Goal: Task Accomplishment & Management: Manage account settings

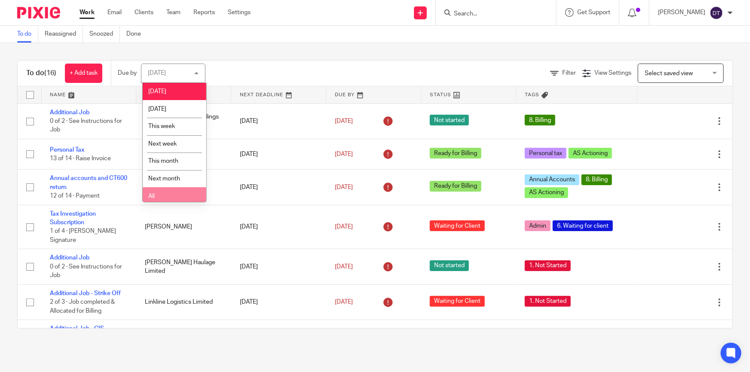
click at [167, 193] on li "All" at bounding box center [175, 196] width 64 height 18
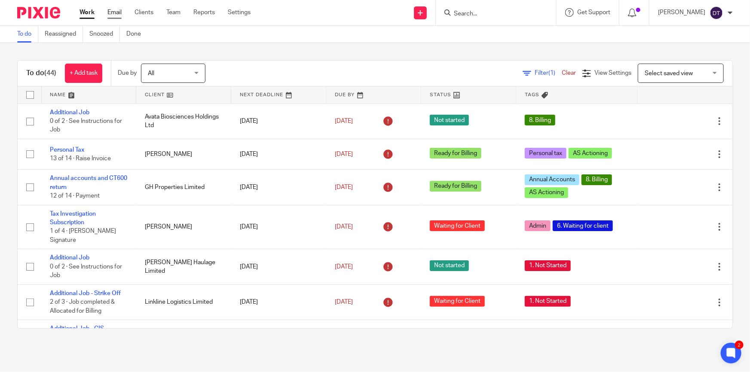
click at [115, 14] on link "Email" at bounding box center [114, 12] width 14 height 9
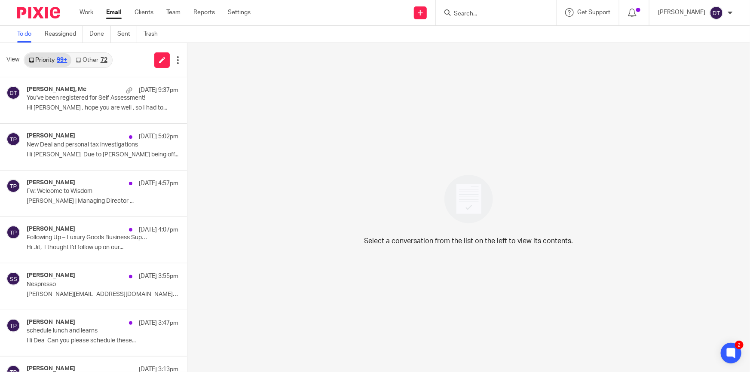
click at [96, 64] on link "Other 72" at bounding box center [91, 60] width 40 height 14
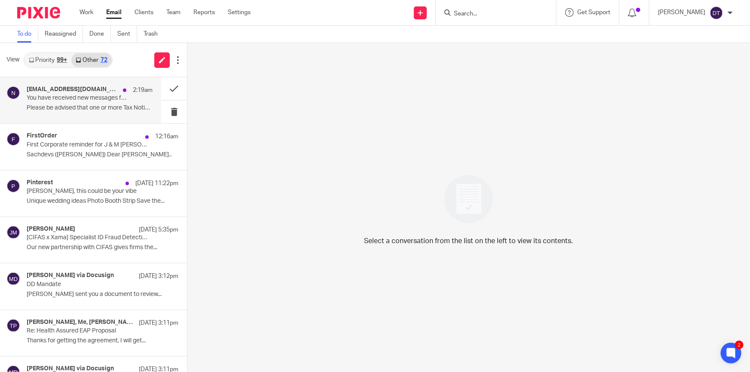
click at [83, 113] on div "noreply@notifications.hmrc.gov.uk 2:19am You have received new messages from HM…" at bounding box center [90, 100] width 126 height 29
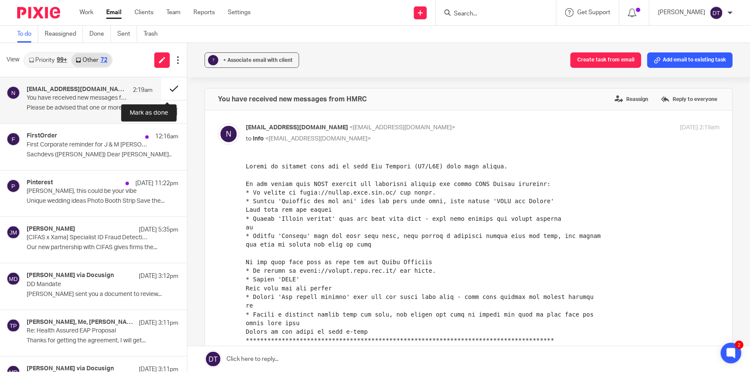
click at [169, 93] on button at bounding box center [174, 88] width 26 height 23
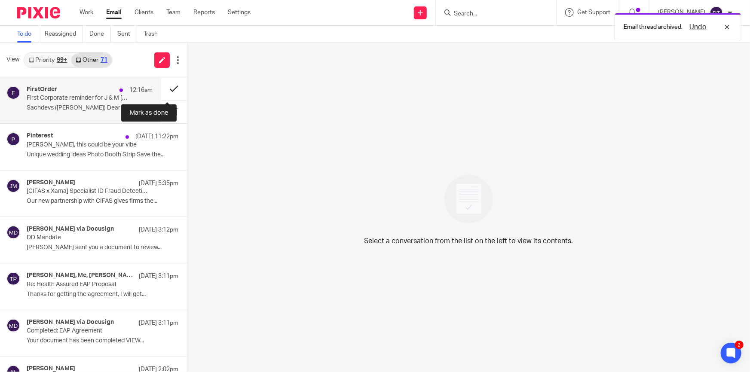
click at [161, 89] on button at bounding box center [174, 88] width 26 height 23
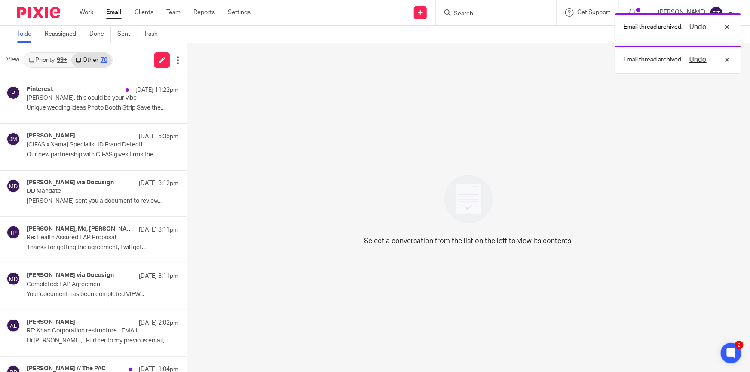
click at [79, 96] on p "Deanna, this could be your vibe" at bounding box center [88, 98] width 122 height 7
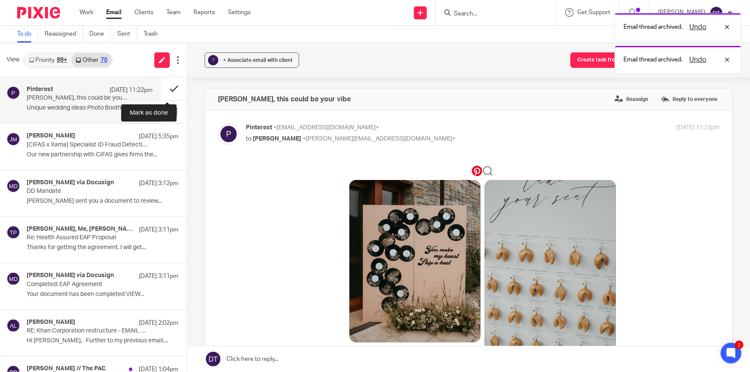
click at [163, 91] on button at bounding box center [174, 88] width 26 height 23
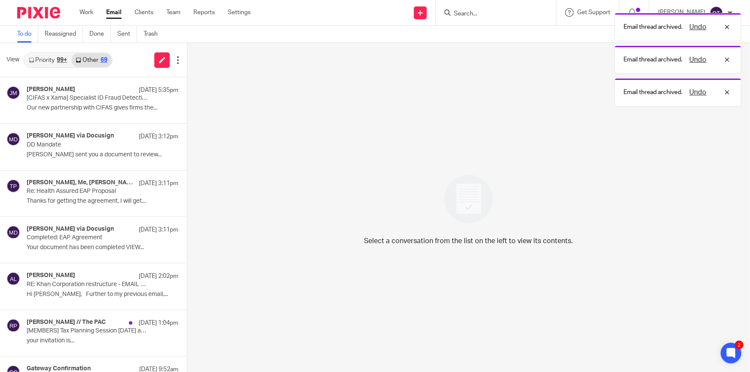
click at [95, 104] on p "Our new partnership with CIFAS gives firms the..." at bounding box center [103, 107] width 152 height 7
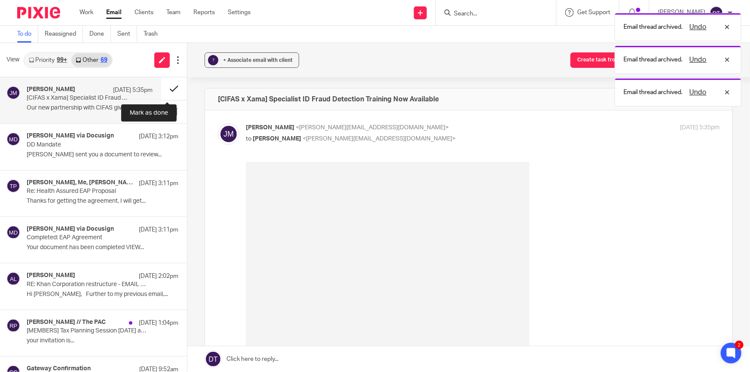
click at [171, 88] on button at bounding box center [174, 88] width 26 height 23
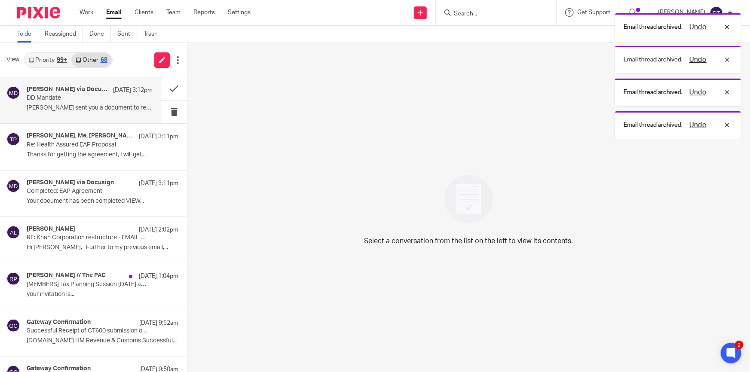
click at [89, 112] on p "Mohammed Akram sent you a document to review..." at bounding box center [90, 107] width 126 height 7
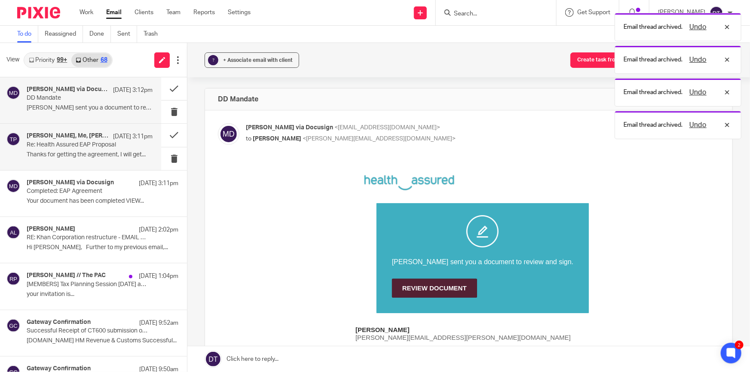
click at [125, 152] on p "Thanks for getting the agreement, I will get..." at bounding box center [90, 154] width 126 height 7
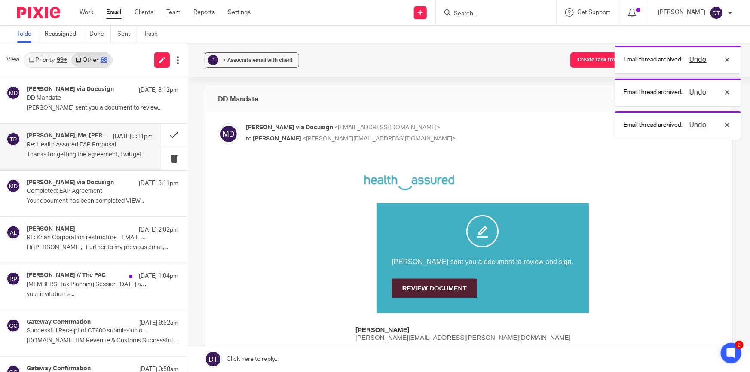
click at [55, 60] on link "Priority 99+" at bounding box center [47, 60] width 47 height 14
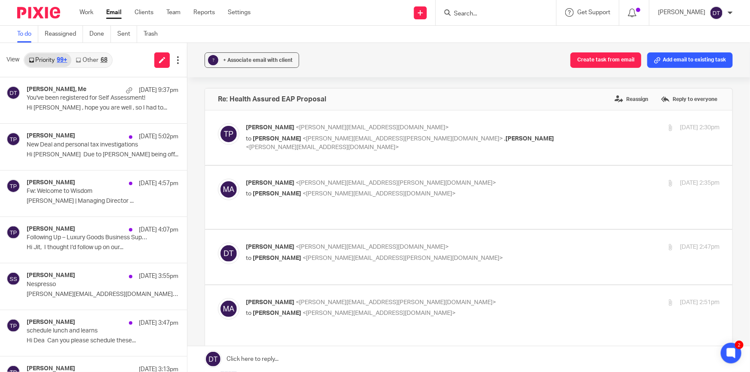
click at [472, 13] on input "Search" at bounding box center [491, 14] width 77 height 8
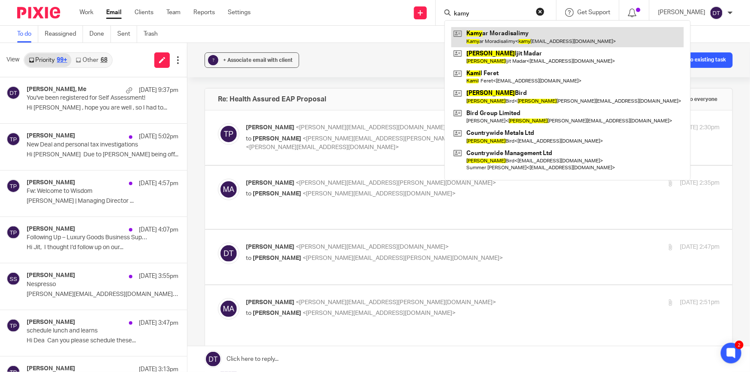
type input "kamy"
click at [483, 34] on link at bounding box center [567, 37] width 233 height 20
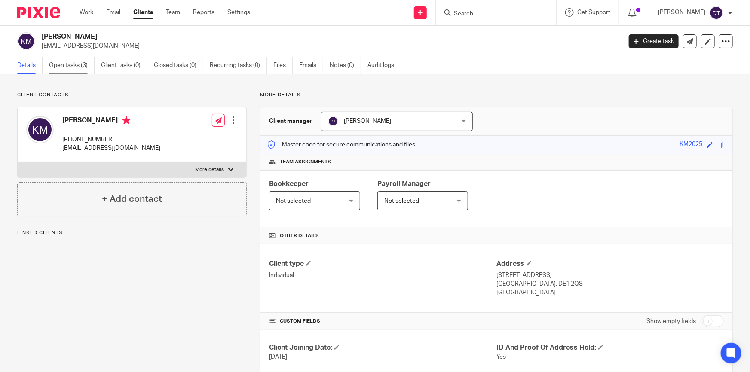
click at [69, 71] on link "Open tasks (3)" at bounding box center [72, 65] width 46 height 17
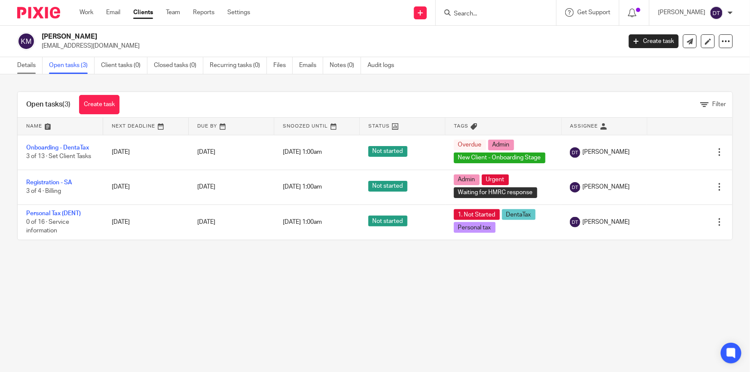
click at [30, 67] on link "Details" at bounding box center [29, 65] width 25 height 17
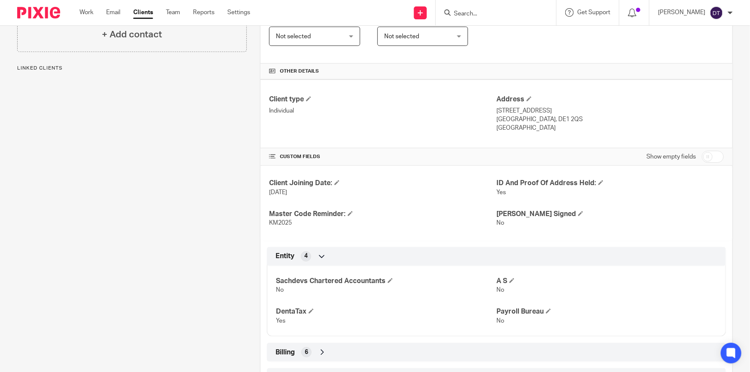
scroll to position [254, 0]
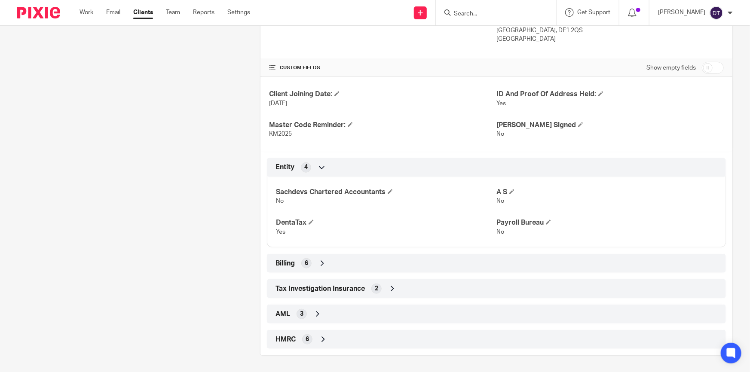
click at [327, 266] on div "Billing 6" at bounding box center [496, 263] width 446 height 15
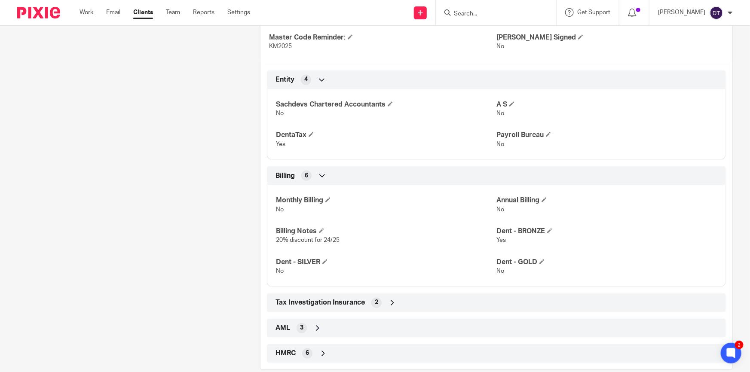
scroll to position [355, 0]
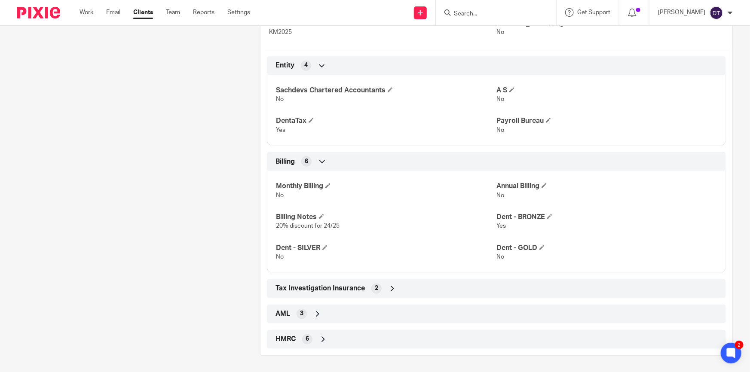
click at [315, 340] on div "HMRC 6" at bounding box center [496, 339] width 446 height 15
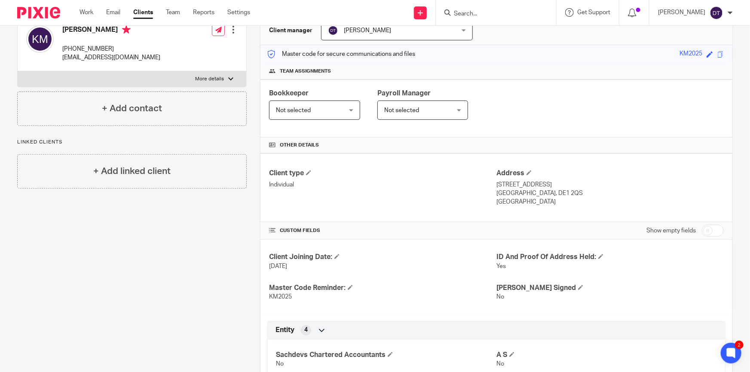
scroll to position [0, 0]
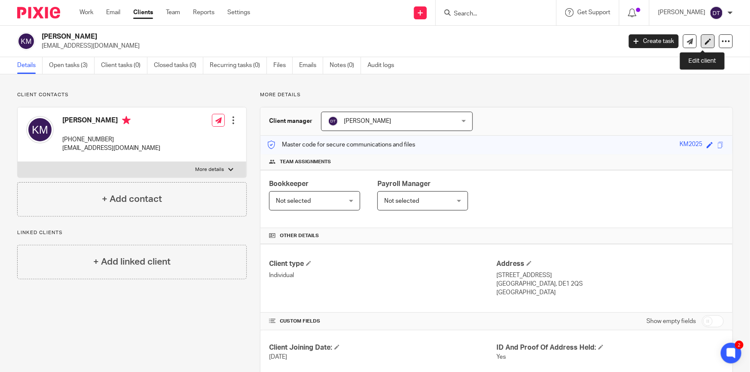
click at [705, 40] on icon at bounding box center [708, 41] width 6 height 6
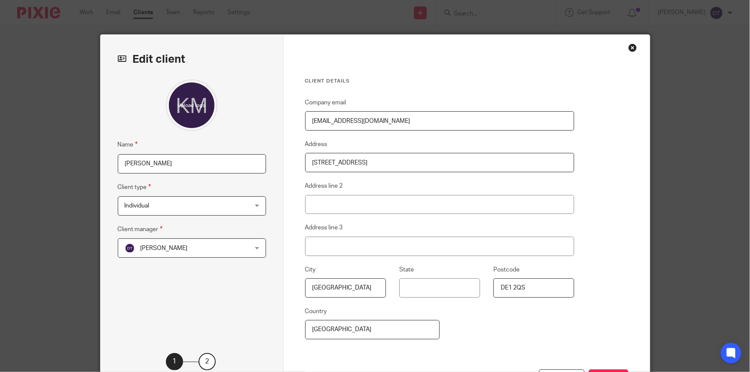
scroll to position [73, 0]
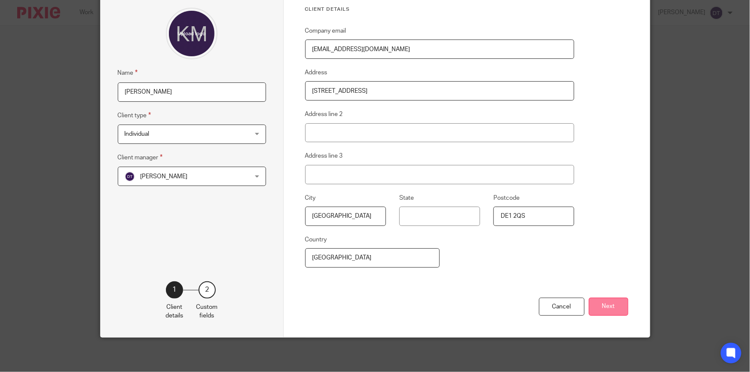
click at [611, 315] on button "Next" at bounding box center [609, 307] width 40 height 18
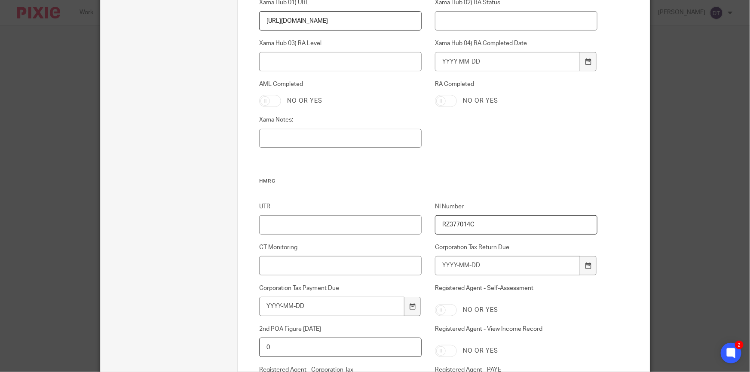
scroll to position [777, 0]
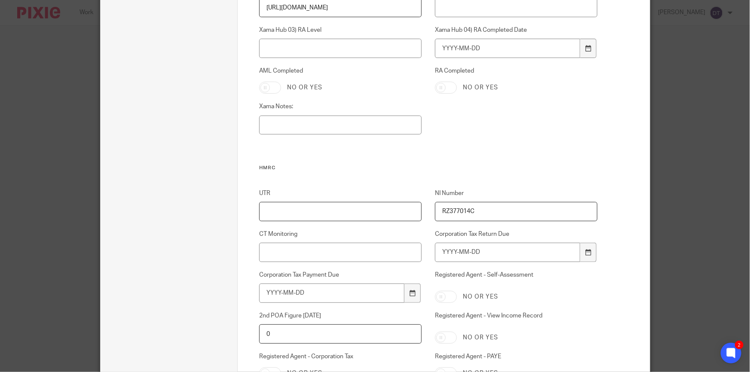
click at [357, 210] on input "UTR" at bounding box center [340, 211] width 162 height 19
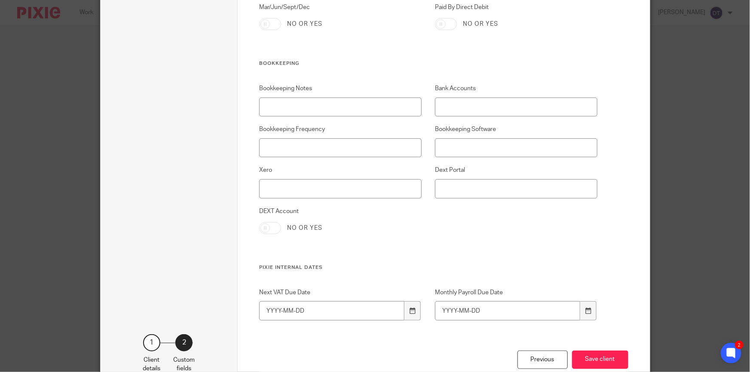
scroll to position [1796, 0]
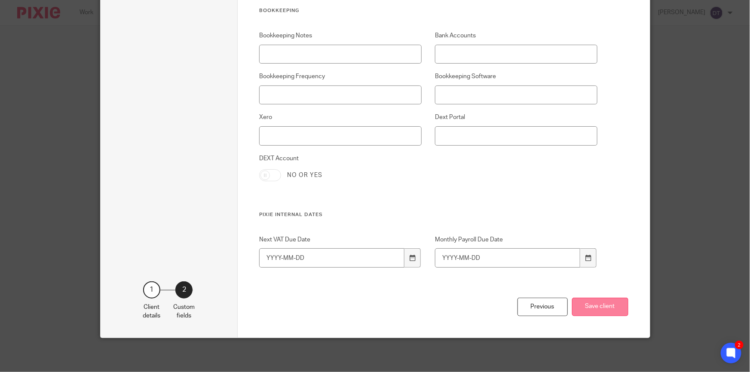
type input "6891653206"
click at [601, 308] on button "Save client" at bounding box center [600, 307] width 56 height 18
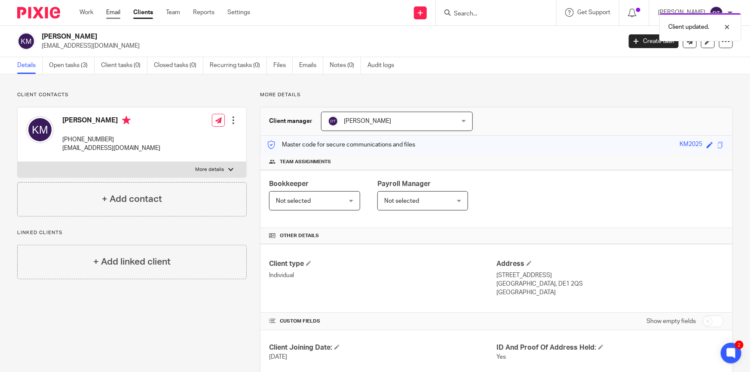
click at [109, 12] on link "Email" at bounding box center [113, 12] width 14 height 9
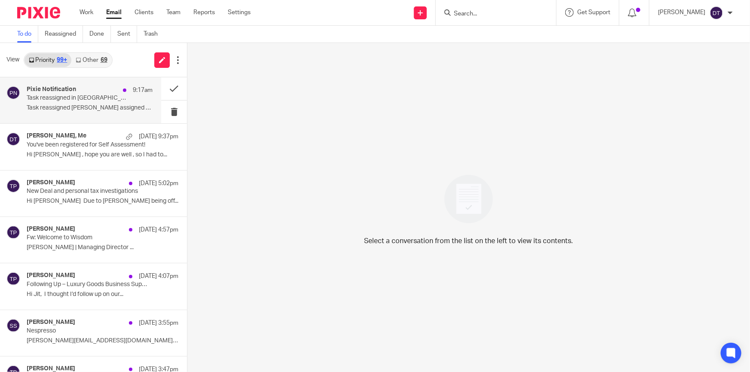
click at [81, 102] on div "Pixie Notification 9:17am Task reassigned in Pixie Task reassigned Ryan Tumber …" at bounding box center [90, 100] width 126 height 29
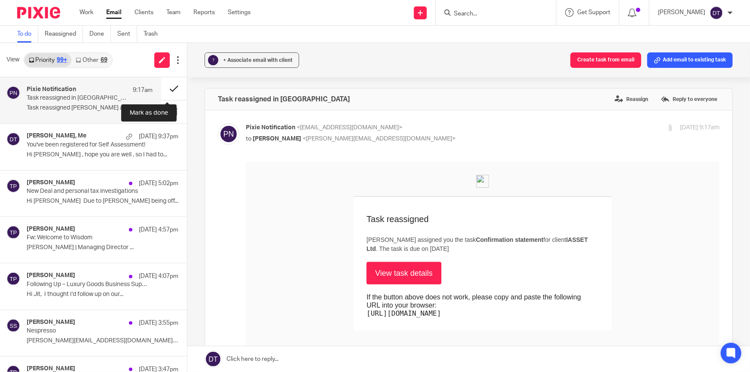
click at [163, 85] on button at bounding box center [174, 88] width 26 height 23
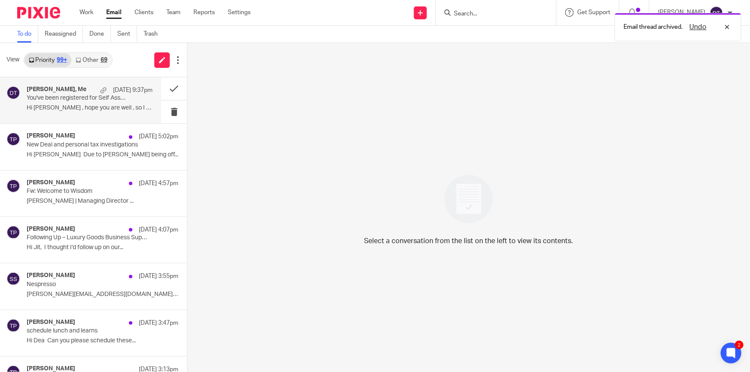
click at [73, 99] on p "You've been registered for Self Assessment!" at bounding box center [77, 98] width 101 height 7
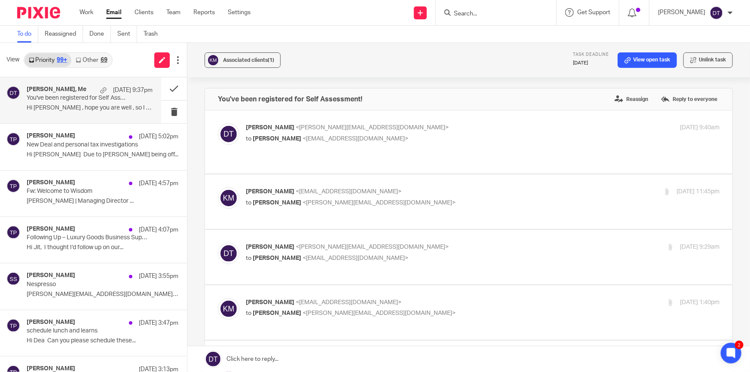
click at [496, 14] on input "Search" at bounding box center [491, 14] width 77 height 8
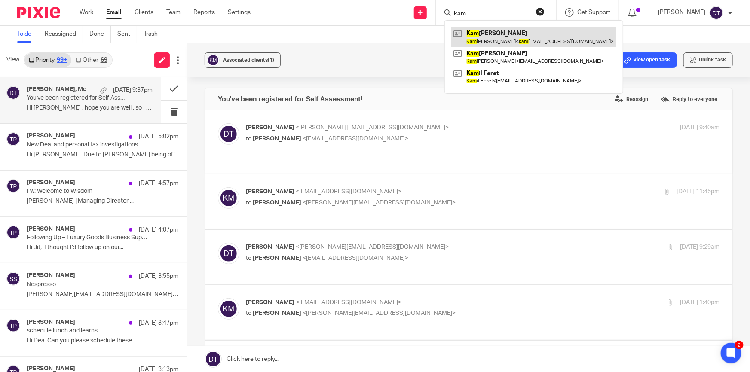
type input "kam"
click at [73, 104] on p "Hi Deanna , hope you are well , so I had to..." at bounding box center [90, 107] width 126 height 7
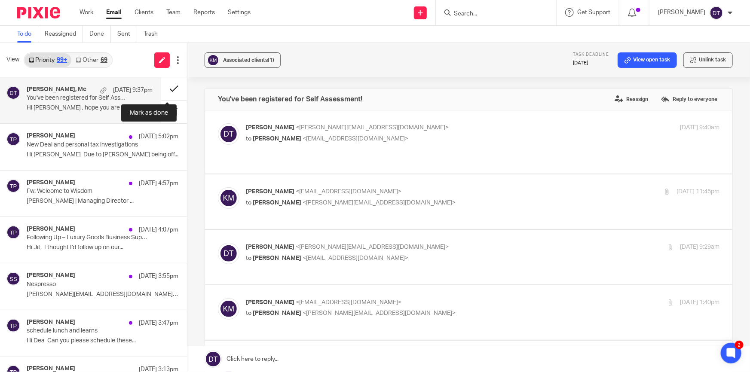
click at [168, 89] on button at bounding box center [174, 88] width 26 height 23
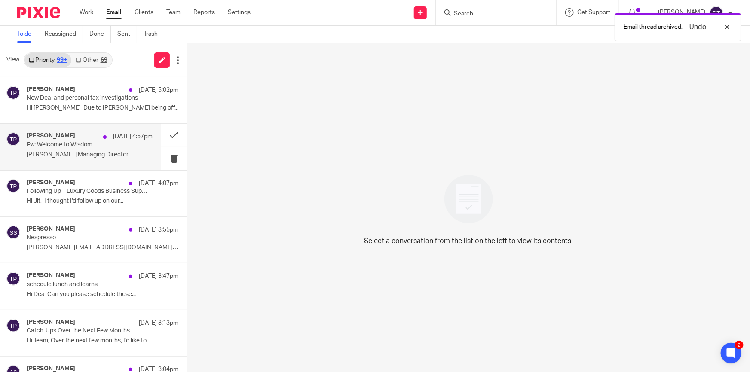
click at [76, 159] on div "Tina Pennycuick 12 Aug 4:57pm Fw: Welcome to Wisdom Tina Pennycuick | Managing …" at bounding box center [90, 146] width 126 height 29
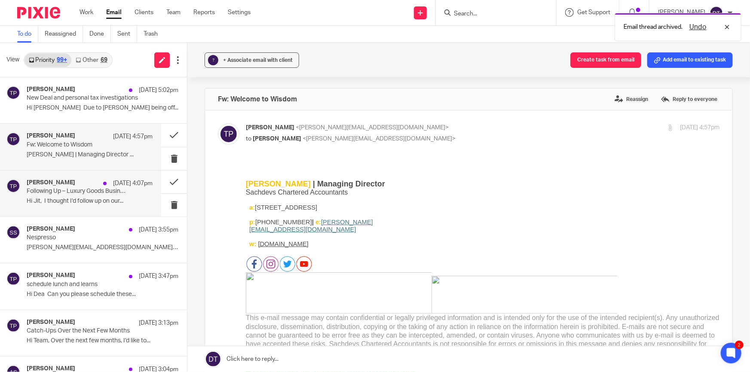
scroll to position [117, 0]
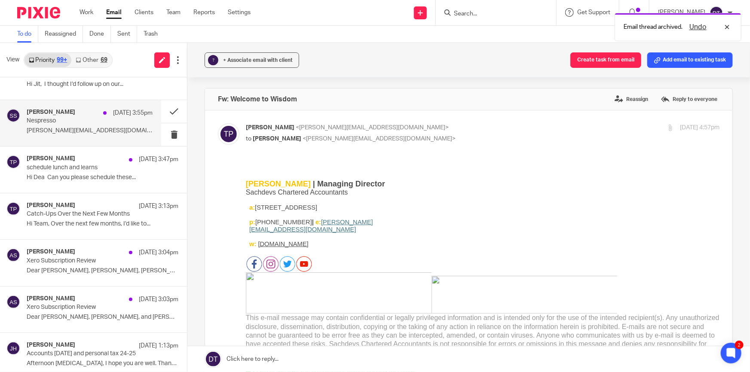
click at [77, 125] on div "Sonia Sachdev 12 Aug 3:55pm Nespresso sonia@sachdevs-ca.com 5achdevS Sonia..." at bounding box center [90, 123] width 126 height 29
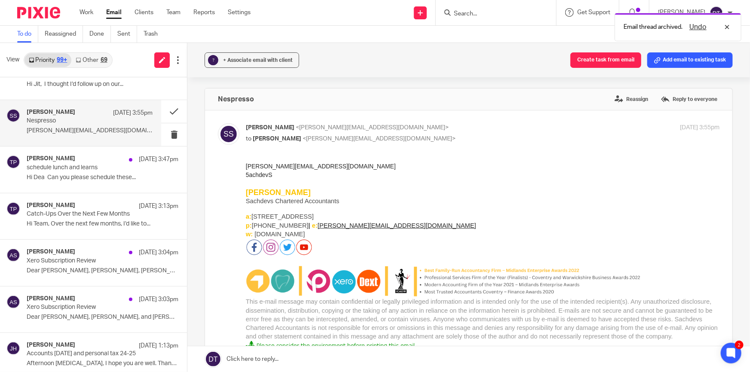
scroll to position [0, 0]
drag, startPoint x: 281, startPoint y: 177, endPoint x: 490, endPoint y: 326, distance: 256.3
click html "sonia@sachdevs-ca.com 5achdevS Sonia Sachdev Sachdevs Chartered Accountants a: …"
copy div "sonia@sachdevs-ca.com 5achdevS"
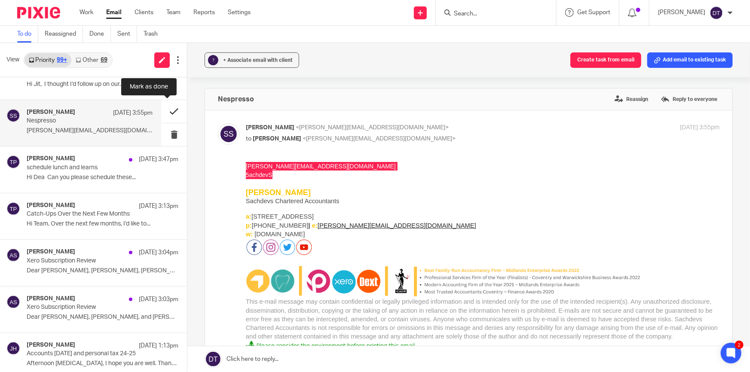
click at [169, 109] on button at bounding box center [174, 111] width 26 height 23
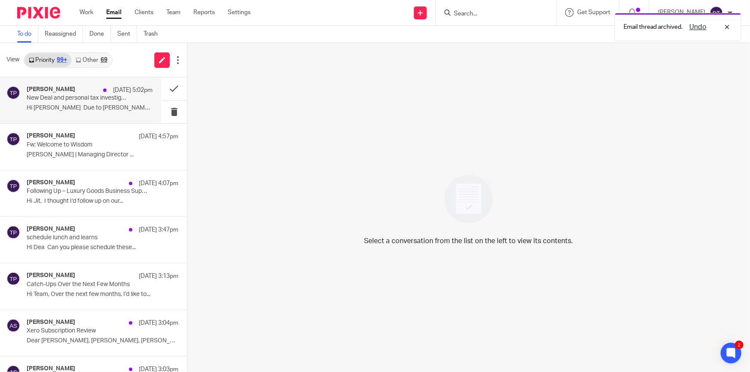
click at [77, 112] on div "Tina Pennycuick 12 Aug 5:02pm New Deal and personal tax investigations Hi Chetn…" at bounding box center [90, 100] width 126 height 29
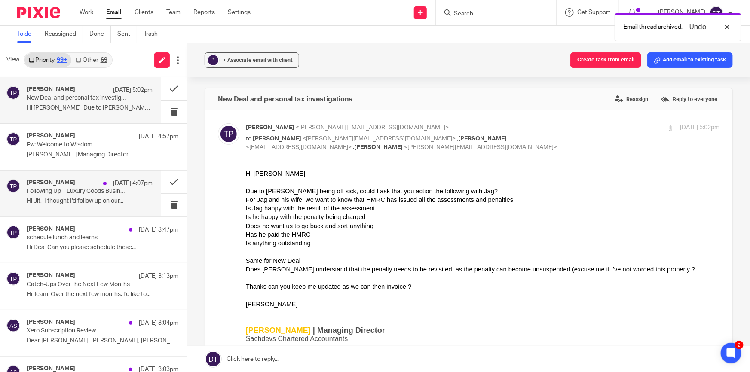
click at [72, 199] on p "Hi Jit, I thought I’d follow up on our..." at bounding box center [90, 201] width 126 height 7
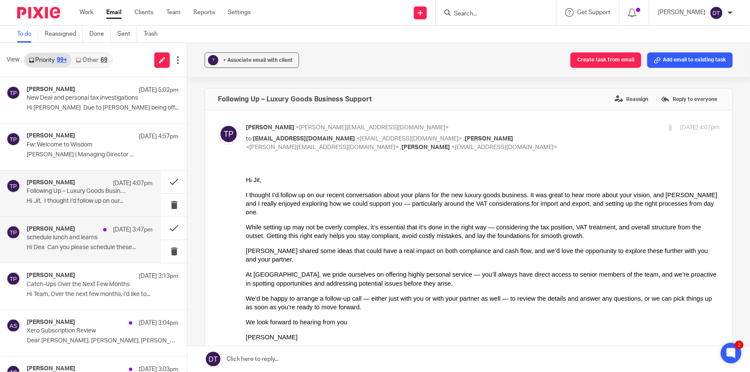
click at [83, 239] on p "schedule lunch and learns" at bounding box center [77, 237] width 101 height 7
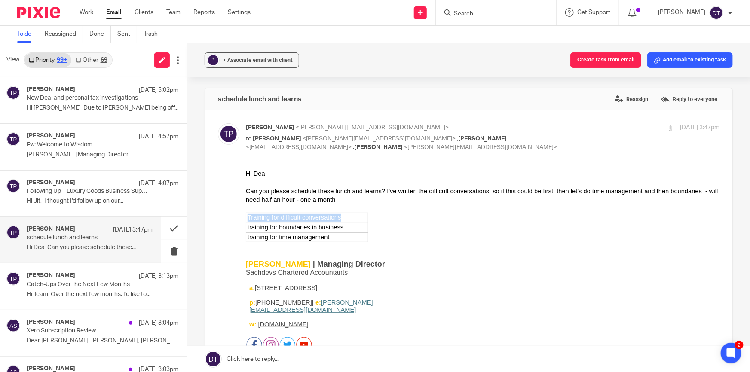
drag, startPoint x: 333, startPoint y: 217, endPoint x: 248, endPoint y: 215, distance: 85.5
click at [248, 215] on div "Training for difficult conversations" at bounding box center [307, 218] width 119 height 8
copy div "Training for difficult conversations"
click at [562, 261] on p "Tina Pennycuick | Managing Director" at bounding box center [483, 264] width 474 height 9
click at [490, 227] on div "Hi Dea Can you please schedule these lunch and learns? I've written the difficu…" at bounding box center [483, 320] width 474 height 303
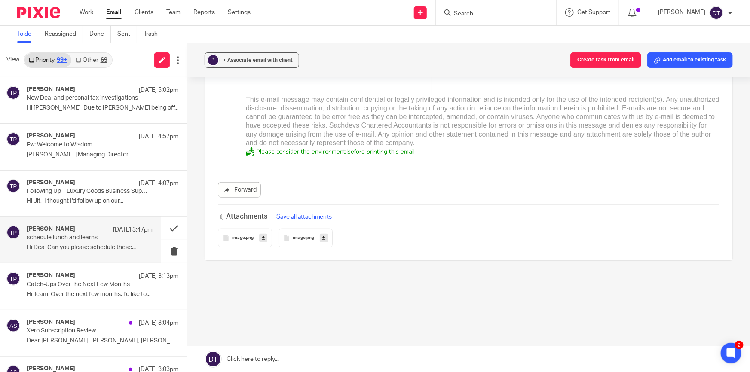
scroll to position [26, 0]
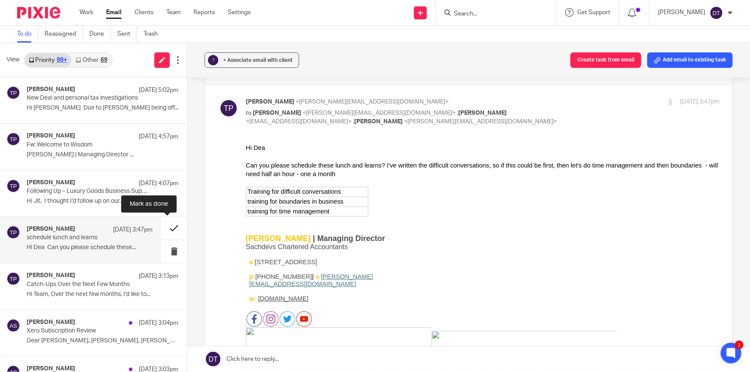
click at [170, 230] on button at bounding box center [174, 228] width 26 height 23
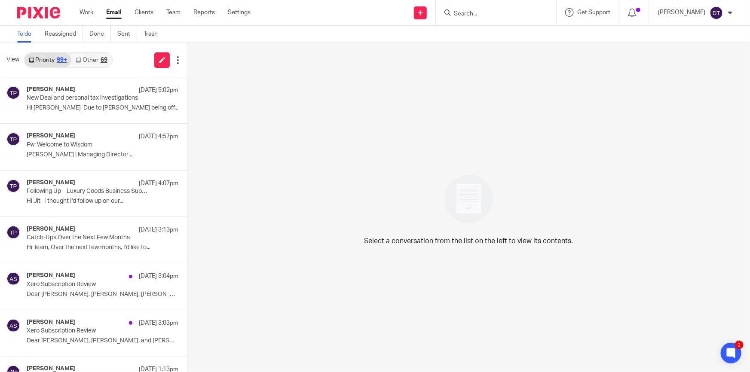
click at [97, 59] on link "Other 69" at bounding box center [91, 60] width 40 height 14
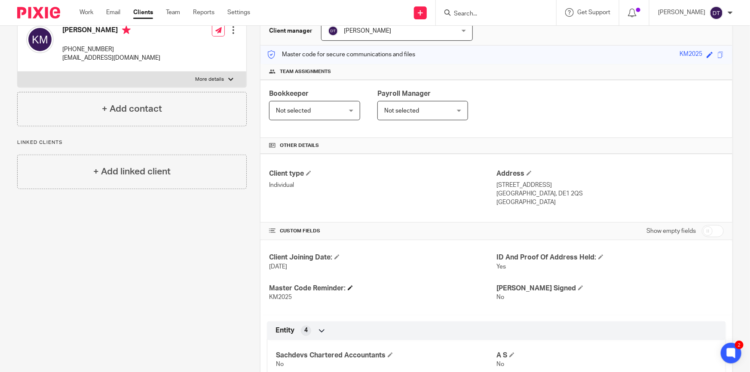
scroll to position [254, 0]
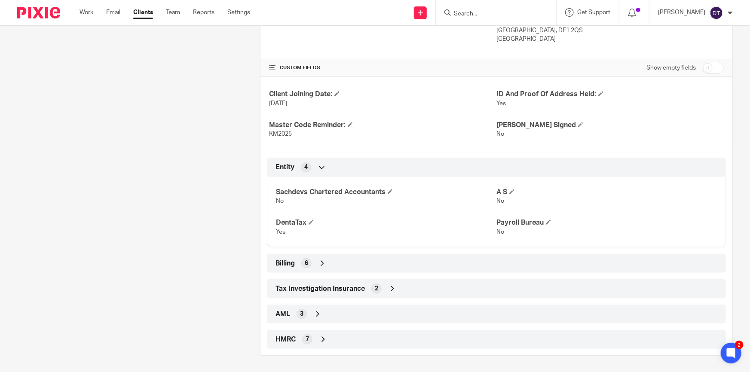
click at [320, 335] on icon at bounding box center [323, 339] width 9 height 9
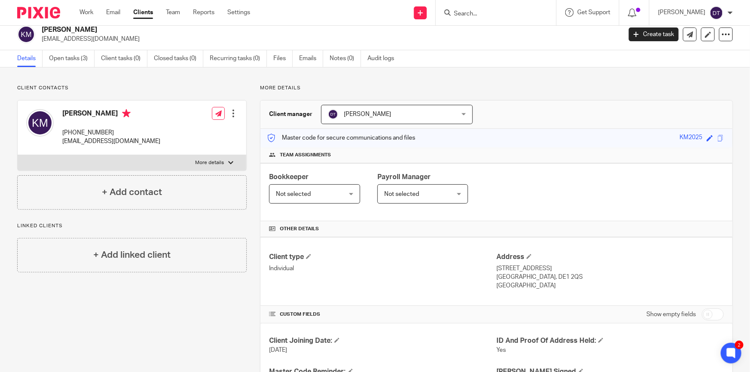
scroll to position [0, 0]
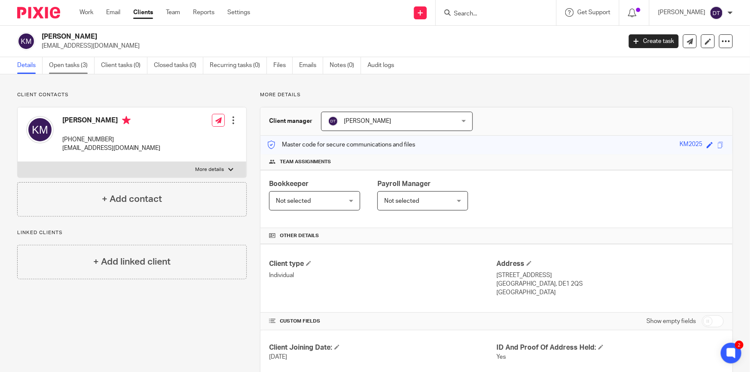
click at [77, 66] on link "Open tasks (3)" at bounding box center [72, 65] width 46 height 17
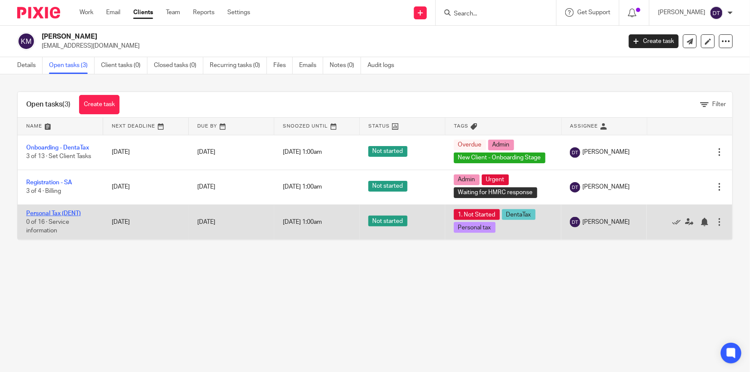
click at [64, 211] on link "Personal Tax (DENT)" at bounding box center [53, 214] width 55 height 6
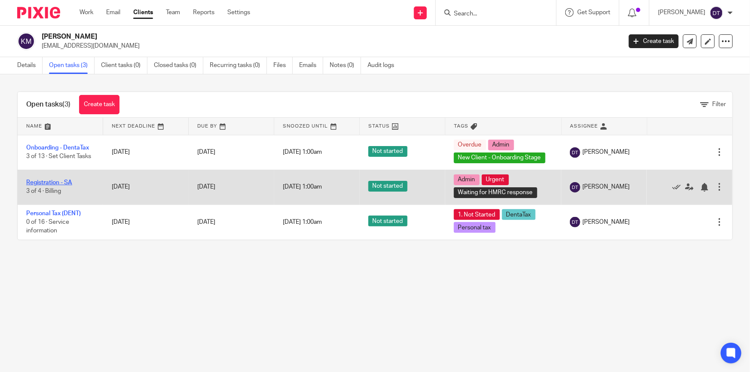
click at [61, 180] on link "Registration - SA" at bounding box center [49, 183] width 46 height 6
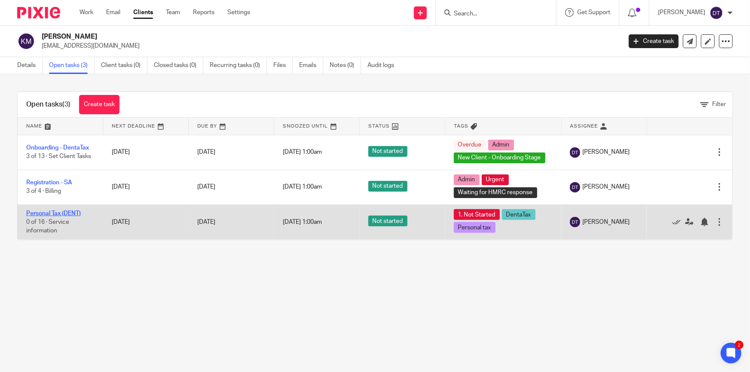
click at [50, 211] on link "Personal Tax (DENT)" at bounding box center [53, 214] width 55 height 6
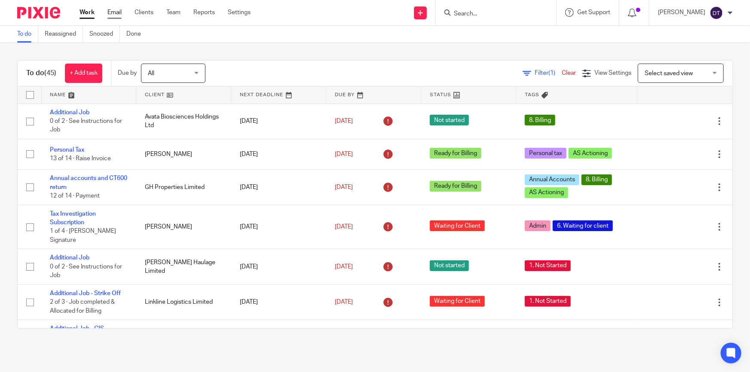
click at [112, 10] on link "Email" at bounding box center [114, 12] width 14 height 9
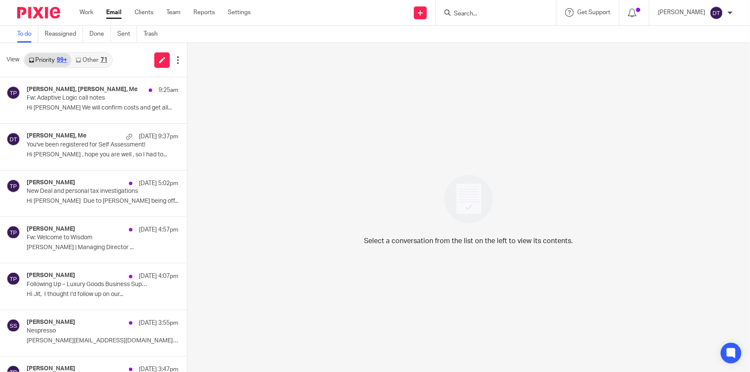
click at [80, 61] on icon at bounding box center [78, 60] width 5 height 5
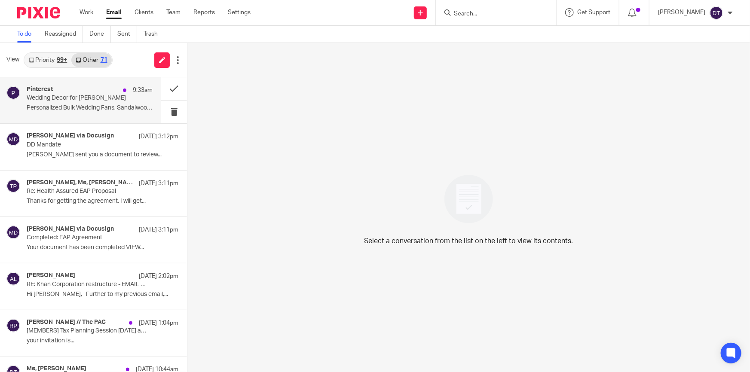
click at [94, 101] on p "Wedding Decor for Deanna" at bounding box center [77, 98] width 101 height 7
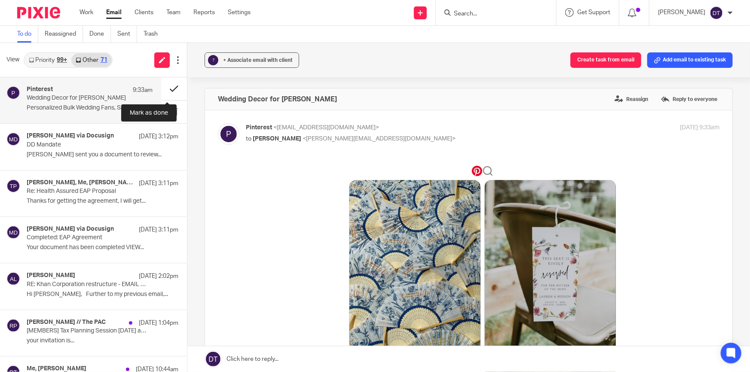
click at [165, 87] on button at bounding box center [174, 88] width 26 height 23
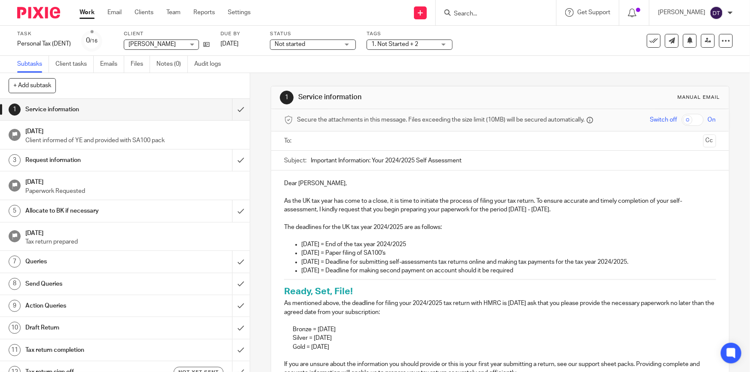
click at [316, 138] on input "text" at bounding box center [499, 141] width 399 height 10
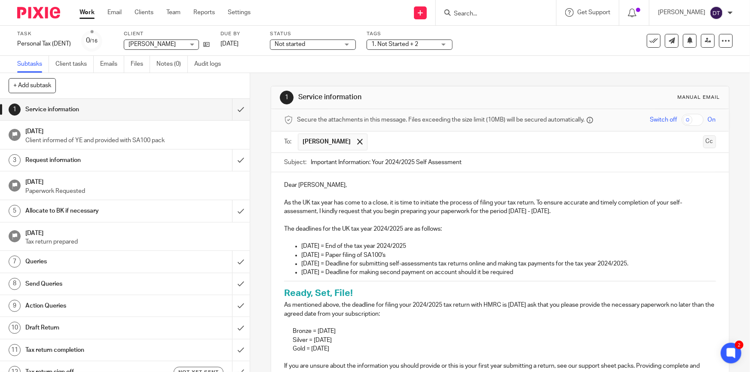
click at [703, 143] on button "Cc" at bounding box center [709, 141] width 13 height 13
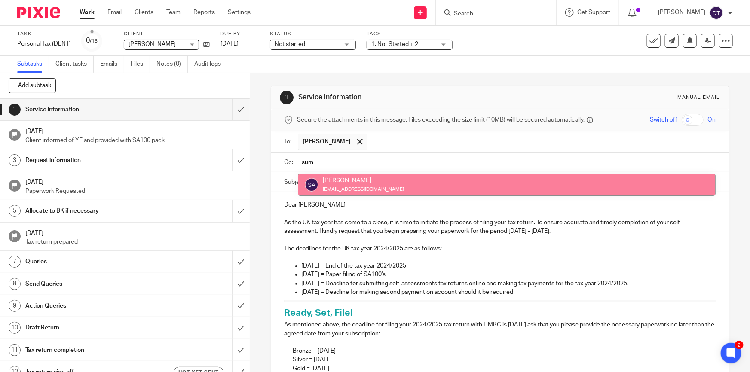
type input "sum"
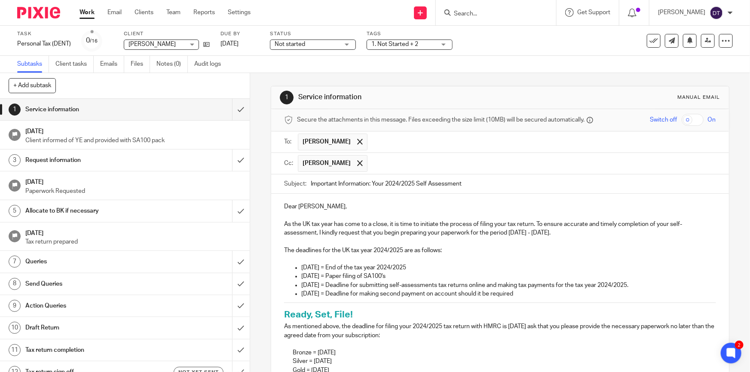
click at [383, 166] on input "text" at bounding box center [542, 163] width 340 height 17
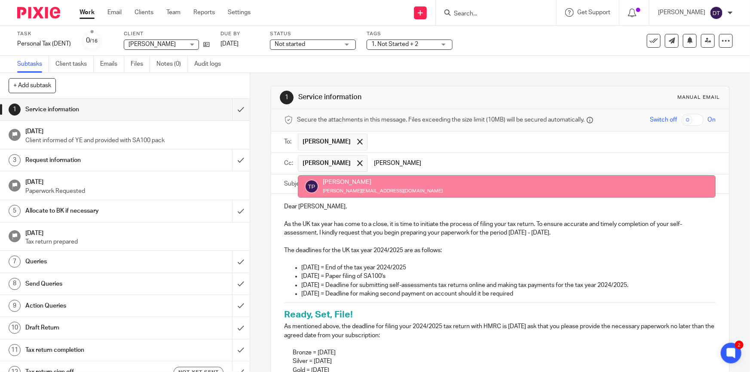
type input "tina"
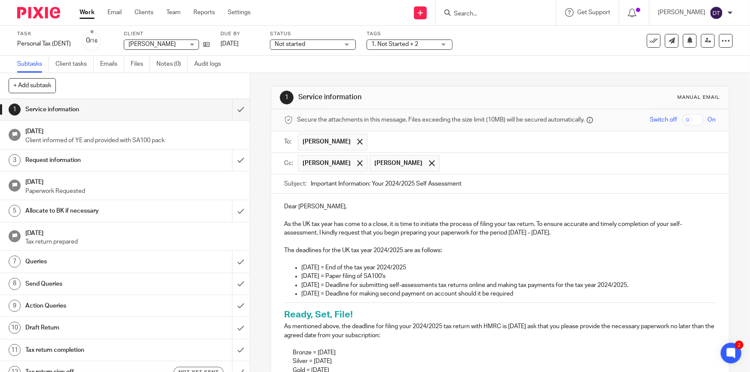
drag, startPoint x: 369, startPoint y: 205, endPoint x: 318, endPoint y: 207, distance: 51.2
click at [317, 207] on p "Dear Kamyar Moradisalimy," at bounding box center [500, 206] width 432 height 9
click at [306, 185] on div "Subject: Important Information: Your 2024/2025 Self Assessment" at bounding box center [500, 184] width 432 height 19
drag, startPoint x: 468, startPoint y: 184, endPoint x: 369, endPoint y: 183, distance: 98.9
click at [369, 183] on input "Important Information: Your 2024/2025 Self Assessment" at bounding box center [513, 184] width 405 height 19
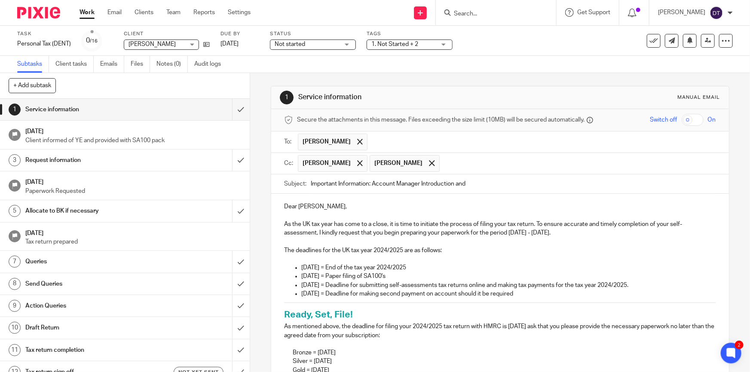
drag, startPoint x: 370, startPoint y: 185, endPoint x: 300, endPoint y: 188, distance: 70.1
click at [300, 188] on div "Subject: Important Information: Account Manager Introduction and" at bounding box center [500, 184] width 432 height 19
click at [430, 185] on input "Account Manager Introduction and" at bounding box center [513, 184] width 405 height 19
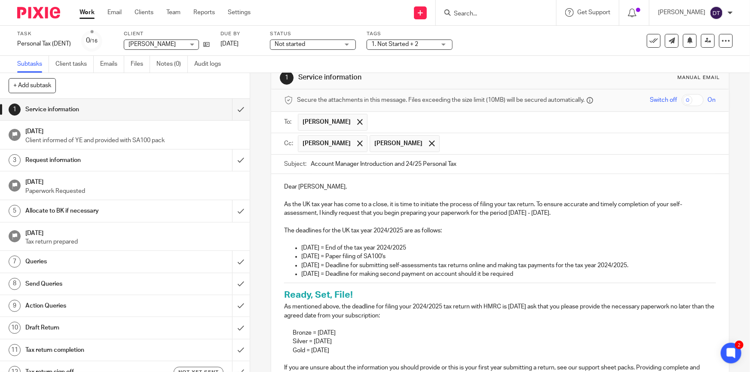
scroll to position [39, 0]
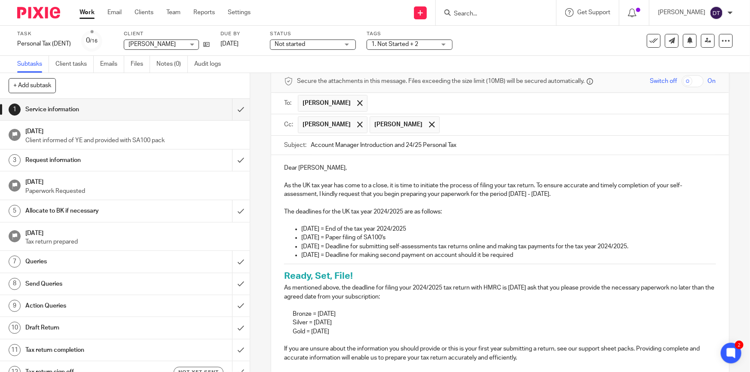
type input "Account Manager Introduction and 24/25 Personal Tax"
click at [327, 175] on p at bounding box center [500, 177] width 432 height 9
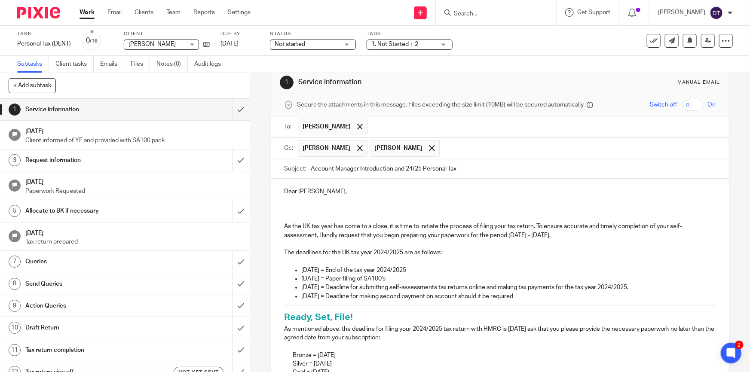
scroll to position [15, 0]
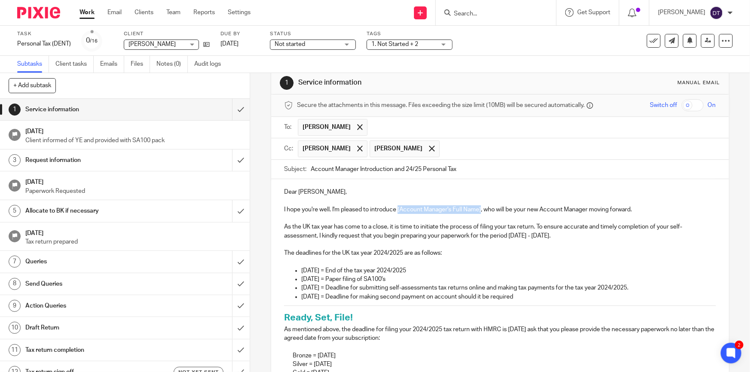
drag, startPoint x: 396, startPoint y: 208, endPoint x: 480, endPoint y: 208, distance: 83.4
click at [480, 208] on p "I hope you're well. I'm pleased to introduce [Account Manager's Full Name], who…" at bounding box center [500, 209] width 432 height 9
drag, startPoint x: 463, startPoint y: 209, endPoint x: 472, endPoint y: 209, distance: 9.0
click at [472, 209] on p "I hope you're well. I'm pleased to introduce Suman, who will be your new Accoun…" at bounding box center [500, 209] width 432 height 9
drag, startPoint x: 561, startPoint y: 208, endPoint x: 511, endPoint y: 212, distance: 50.0
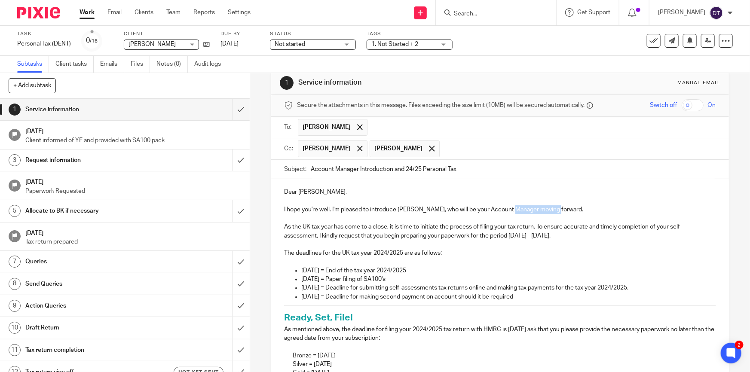
click at [511, 212] on p "I hope you're well. I'm pleased to introduce Suman, who will be your Account Ma…" at bounding box center [500, 209] width 432 height 9
drag, startPoint x: 549, startPoint y: 211, endPoint x: 279, endPoint y: 207, distance: 270.4
copy p "I hope you're well. I'm pleased to introduce Suman, who will be your Account Ma…"
click at [566, 213] on p "I hope you're well. I'm pleased to introduce Suman, who will be your Account Ma…" at bounding box center [500, 209] width 432 height 9
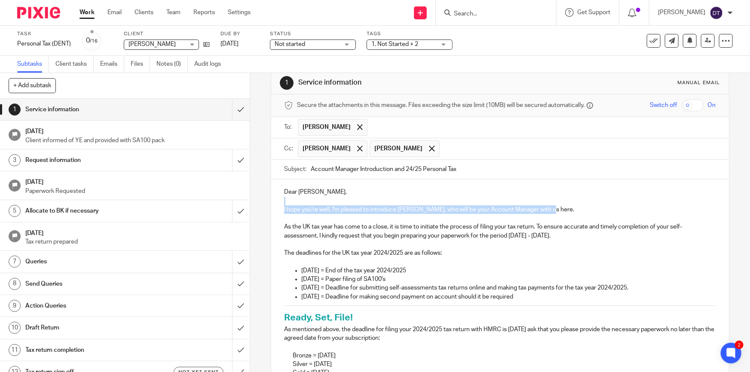
drag, startPoint x: 563, startPoint y: 202, endPoint x: 569, endPoint y: 211, distance: 10.7
click at [568, 211] on p "I hope you're well. I'm pleased to introduce Suman, who will be your Account Ma…" at bounding box center [500, 209] width 432 height 9
drag, startPoint x: 549, startPoint y: 210, endPoint x: 280, endPoint y: 207, distance: 269.1
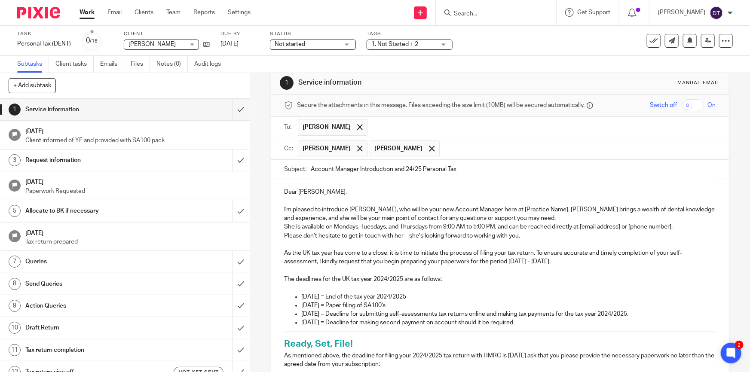
click at [532, 215] on p "I'm pleased to introduce Suman, who will be your new Account Manager here at [P…" at bounding box center [500, 214] width 432 height 18
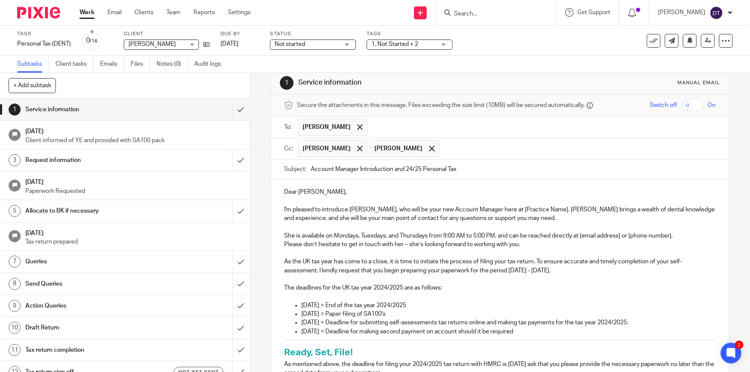
click at [523, 247] on p "Please don’t hesitate to get in touch with her – she’s looking forward to worki…" at bounding box center [500, 244] width 432 height 9
click at [681, 236] on p "She is available on Mondays, Tuesdays, and Thursdays from 9:00 AM to 5:00 PM, a…" at bounding box center [500, 236] width 432 height 9
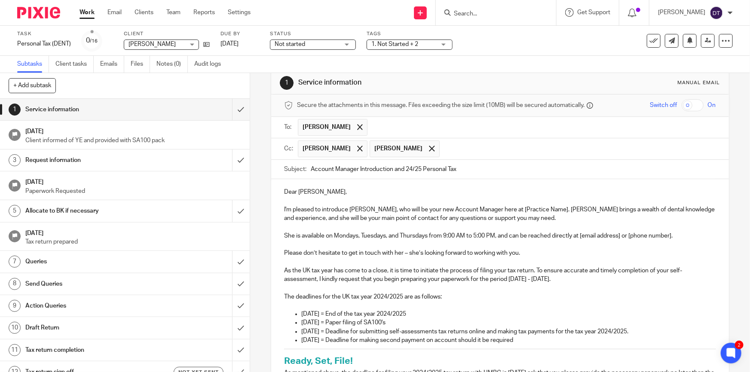
click at [318, 198] on p at bounding box center [500, 201] width 432 height 9
drag, startPoint x: 490, startPoint y: 208, endPoint x: 539, endPoint y: 210, distance: 49.5
click at [539, 210] on p "I'm pleased to introduce Suman, who will be your new Account Manager here at [P…" at bounding box center [500, 214] width 432 height 18
drag, startPoint x: 582, startPoint y: 235, endPoint x: 622, endPoint y: 237, distance: 40.5
click at [622, 237] on p "She is available on Mondays, Tuesdays, and Thursdays from 9:00 AM to 5:00 PM, a…" at bounding box center [500, 236] width 432 height 9
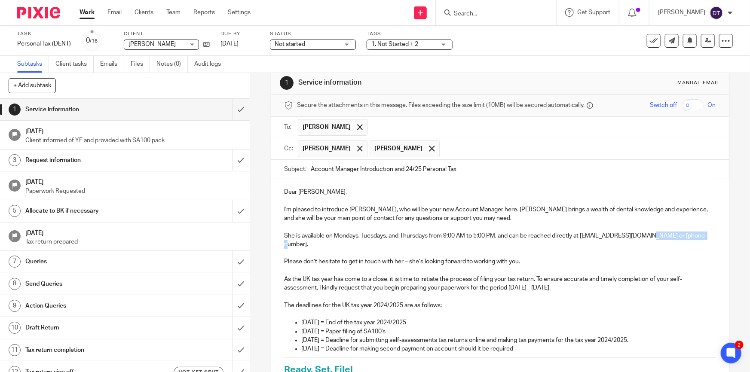
drag, startPoint x: 662, startPoint y: 242, endPoint x: 655, endPoint y: 236, distance: 8.9
click at [655, 236] on p "She is available on Mondays, Tuesdays, and Thursdays from 9:00 AM to 5:00 PM, a…" at bounding box center [500, 241] width 432 height 18
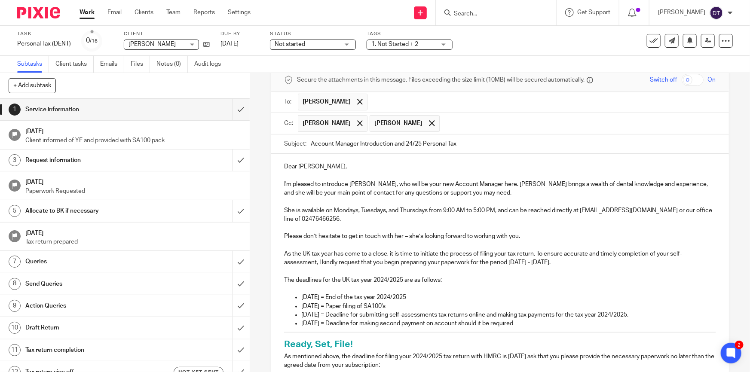
scroll to position [54, 0]
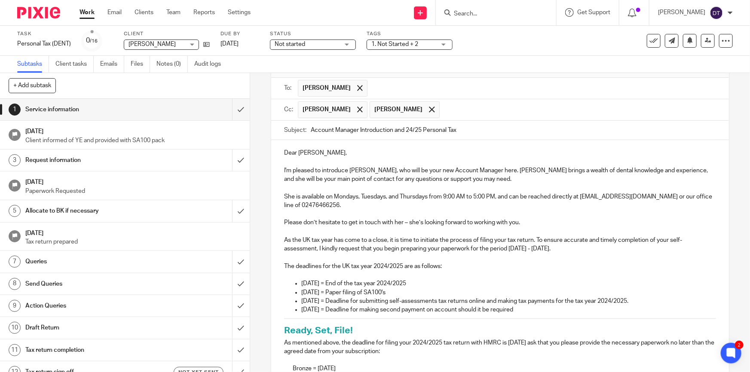
click at [516, 223] on p "Please don’t hesitate to get in touch with her – she’s looking forward to worki…" at bounding box center [500, 222] width 432 height 9
click at [522, 223] on p "Please don’t hesitate to get in touch with her – she’s looking forward to worki…" at bounding box center [500, 222] width 432 height 9
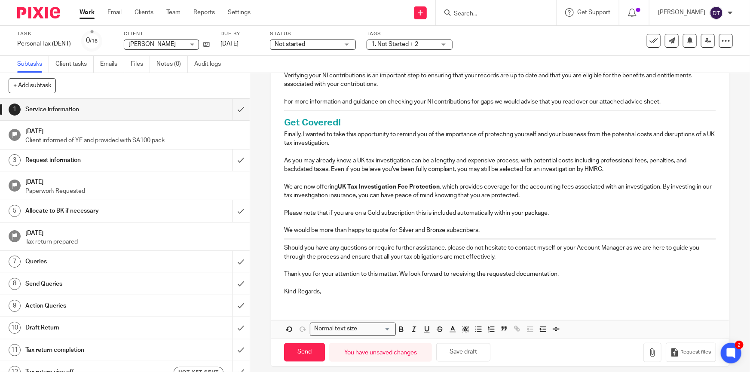
scroll to position [670, 0]
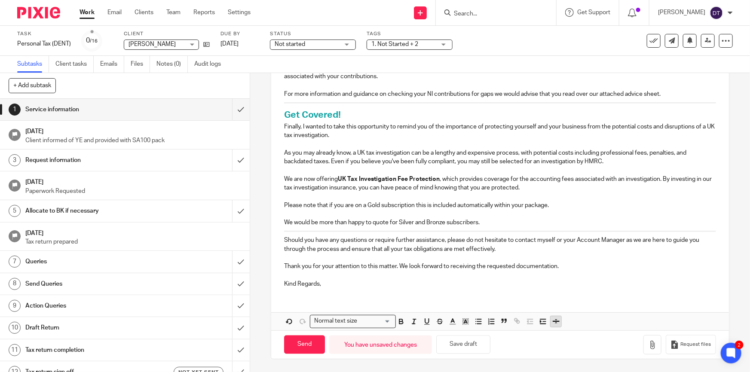
click at [554, 322] on icon "button" at bounding box center [556, 321] width 7 height 1
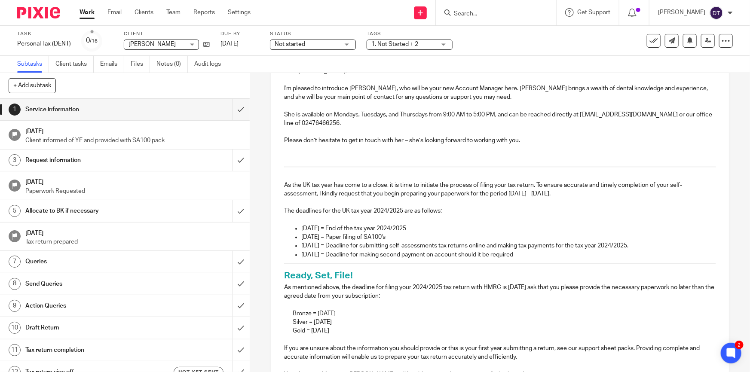
scroll to position [133, 0]
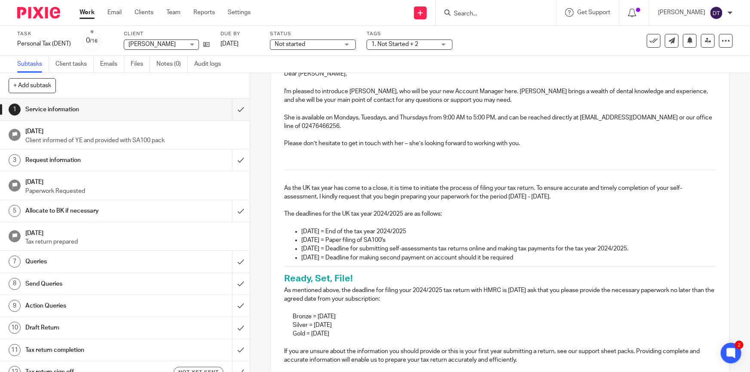
click at [300, 154] on p "Please don’t hesitate to get in touch with her – she’s looking forward to worki…" at bounding box center [500, 152] width 432 height 26
click at [295, 159] on p "Please don’t hesitate to get in touch with her – she’s looking forward to worki…" at bounding box center [500, 152] width 432 height 26
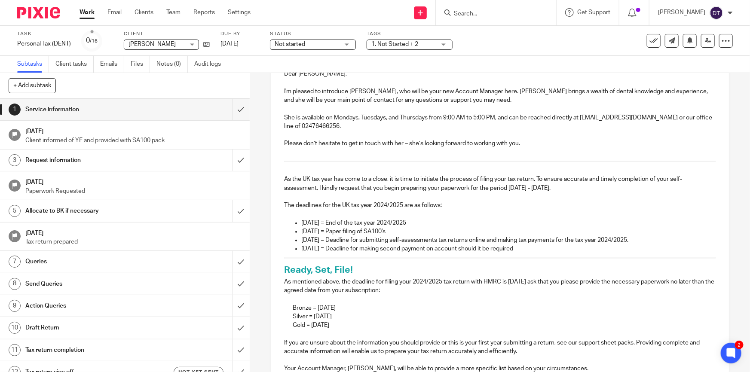
click at [288, 171] on p at bounding box center [500, 170] width 432 height 9
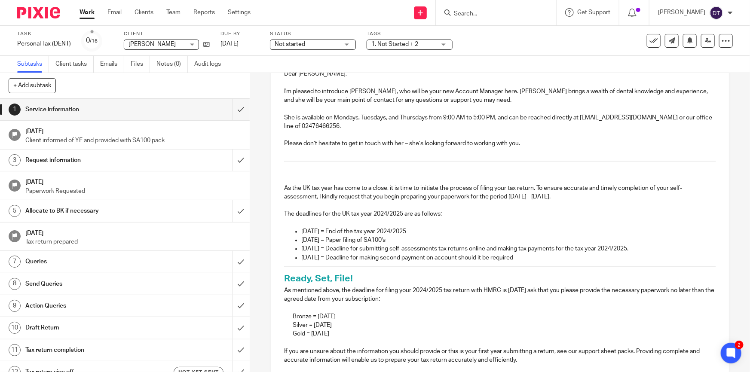
click at [286, 172] on p at bounding box center [500, 170] width 432 height 9
click at [288, 173] on p at bounding box center [500, 170] width 432 height 9
click at [292, 175] on p at bounding box center [500, 179] width 432 height 9
click at [511, 174] on p at bounding box center [500, 170] width 432 height 9
drag, startPoint x: 498, startPoint y: 181, endPoint x: 394, endPoint y: 177, distance: 104.1
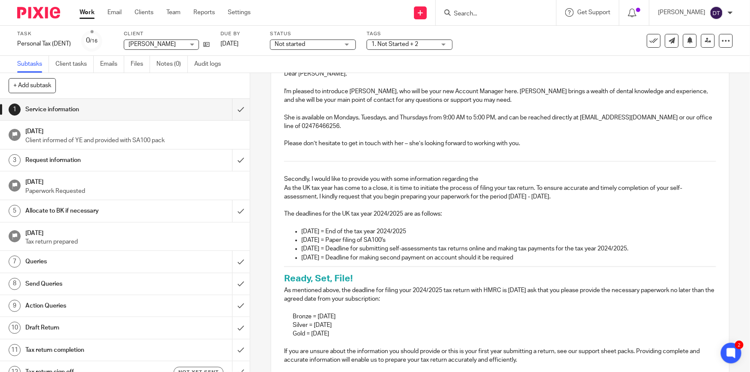
click at [394, 177] on p "Secondly, I would like to provide you with some information regarding the" at bounding box center [500, 179] width 432 height 9
click at [287, 189] on p "As the UK tax year has come to a close, it is time to initiate the process of f…" at bounding box center [500, 197] width 432 height 26
drag, startPoint x: 283, startPoint y: 189, endPoint x: 593, endPoint y: 197, distance: 310.0
click at [593, 197] on p "As the UK tax year has come to a close, it is time to initiate the process of f…" at bounding box center [500, 197] width 432 height 26
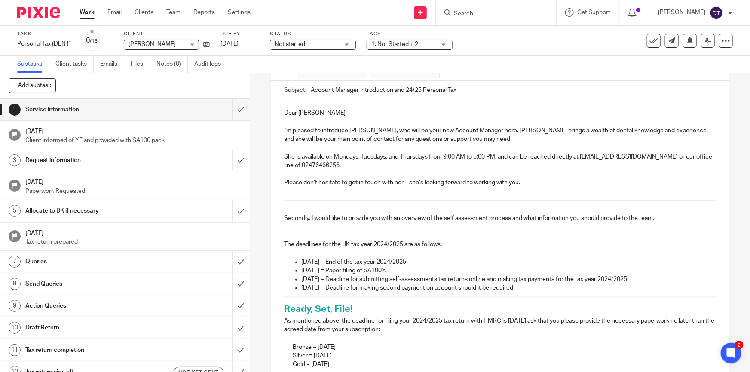
drag, startPoint x: 339, startPoint y: 231, endPoint x: 334, endPoint y: 235, distance: 6.1
click at [339, 231] on p at bounding box center [500, 232] width 432 height 18
click at [327, 238] on p at bounding box center [500, 232] width 432 height 18
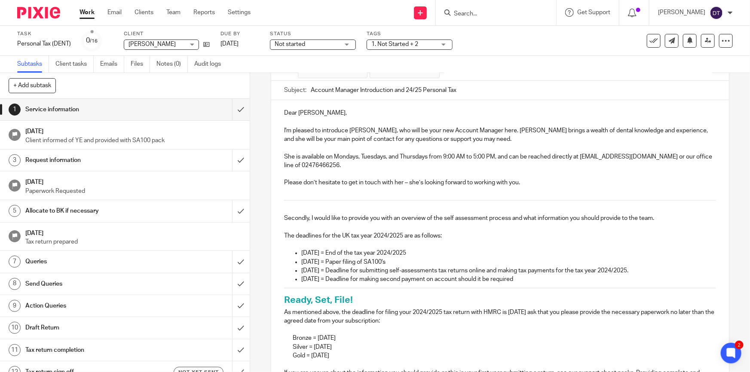
drag, startPoint x: 295, startPoint y: 262, endPoint x: 420, endPoint y: 260, distance: 125.1
click at [420, 260] on li "31st October 2025 = Paper filing of SA100's" at bounding box center [508, 262] width 414 height 9
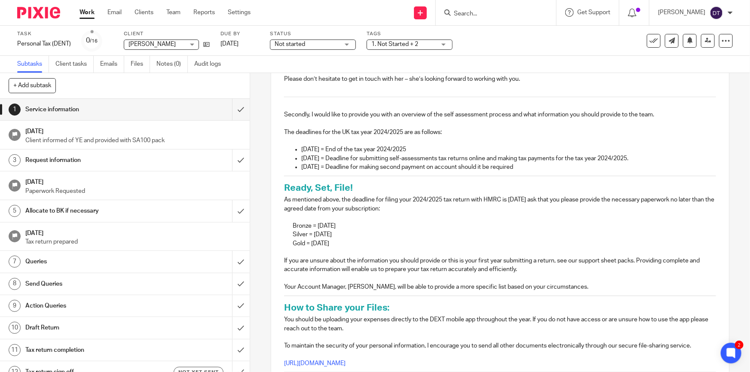
scroll to position [211, 0]
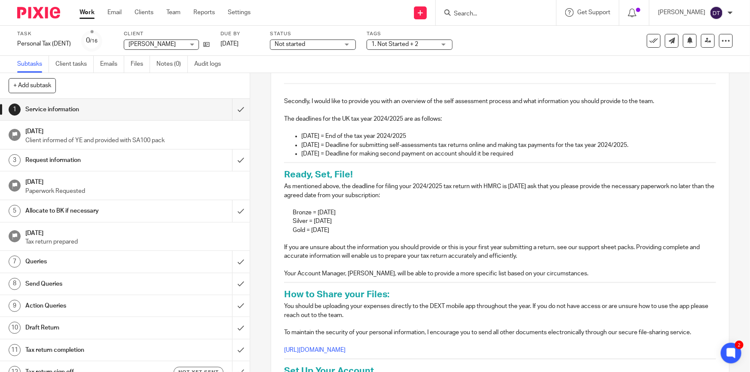
click at [592, 255] on p "If you are unsure about the information you should provide or this is your firs…" at bounding box center [500, 248] width 432 height 26
drag, startPoint x: 276, startPoint y: 271, endPoint x: 592, endPoint y: 275, distance: 315.9
click at [591, 275] on div "Dear Kamyar, I'm pleased to introduce Suman, who will be your new Account Manag…" at bounding box center [499, 356] width 457 height 747
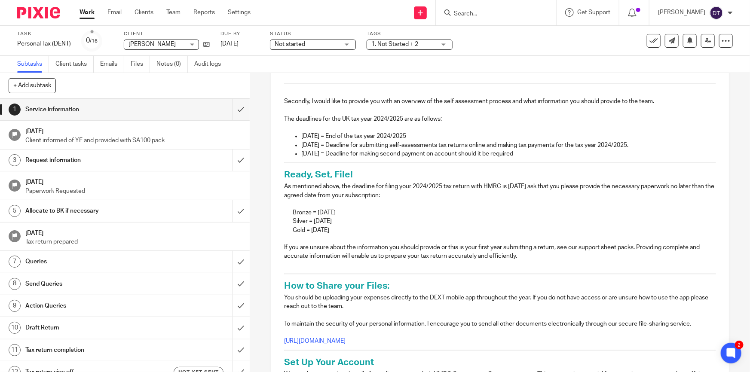
click at [286, 272] on div "Dear Kamyar, I'm pleased to introduce Suman, who will be your new Account Manag…" at bounding box center [499, 352] width 457 height 738
click at [285, 268] on p at bounding box center [500, 265] width 432 height 9
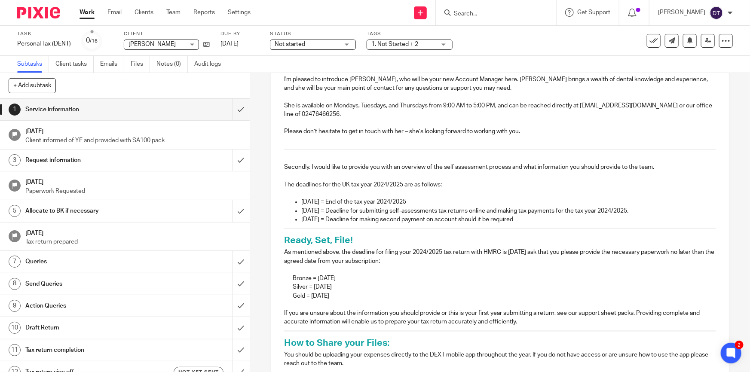
scroll to position [172, 0]
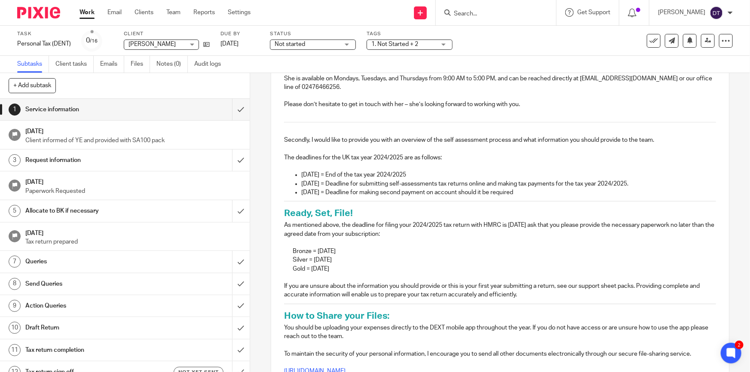
click at [348, 116] on p "Please don’t hesitate to get in touch with her – she’s looking forward to worki…" at bounding box center [500, 109] width 432 height 18
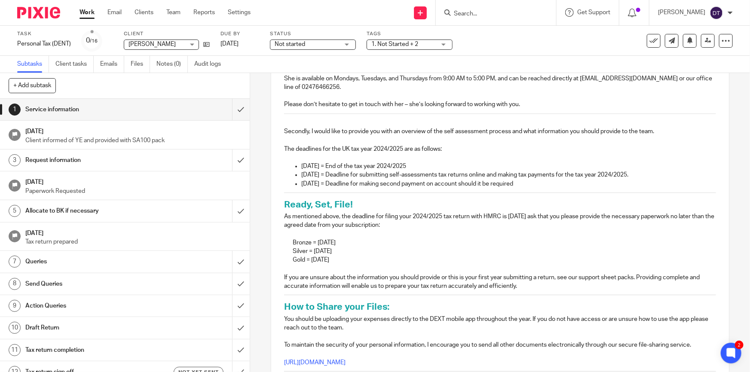
click at [318, 123] on p at bounding box center [500, 123] width 432 height 9
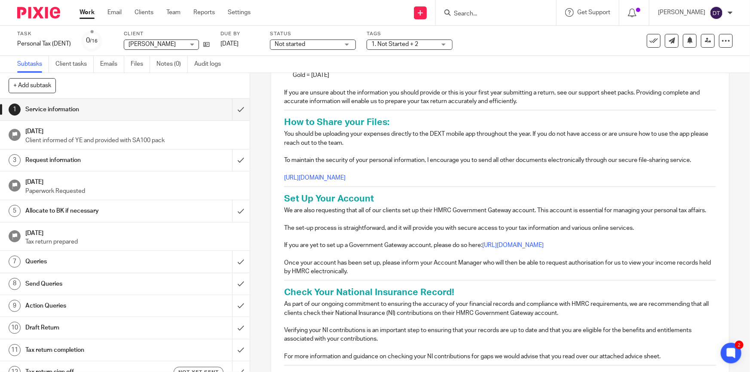
scroll to position [367, 0]
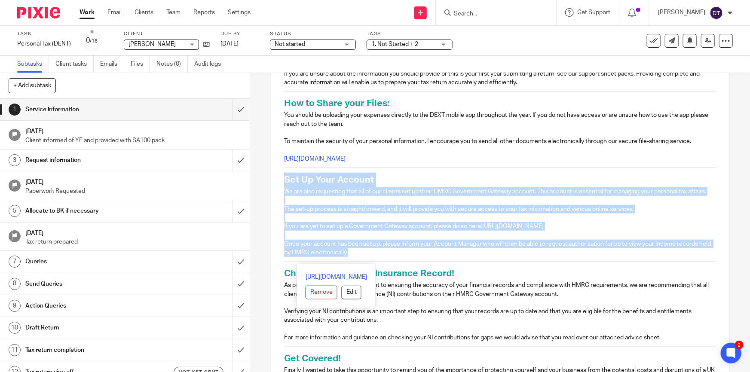
drag, startPoint x: 282, startPoint y: 177, endPoint x: 450, endPoint y: 260, distance: 186.8
click at [450, 260] on div "Dear Kamyar, I'm pleased to introduce Suman, who will be your new Account Manag…" at bounding box center [499, 183] width 457 height 712
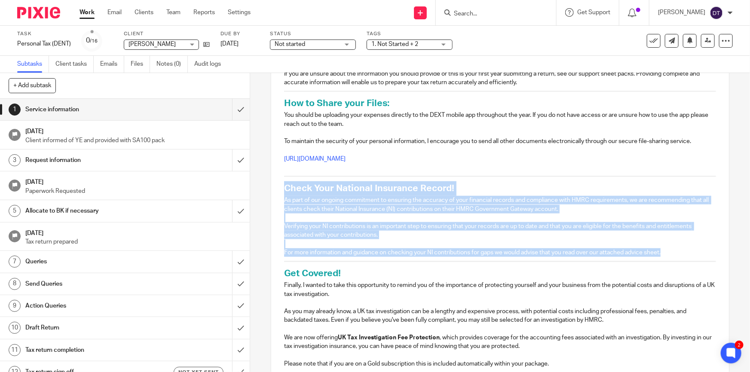
drag, startPoint x: 283, startPoint y: 181, endPoint x: 676, endPoint y: 249, distance: 398.4
click at [676, 249] on div "Dear Kamyar, I'm pleased to introduce Suman, who will be your new Account Manag…" at bounding box center [499, 140] width 457 height 627
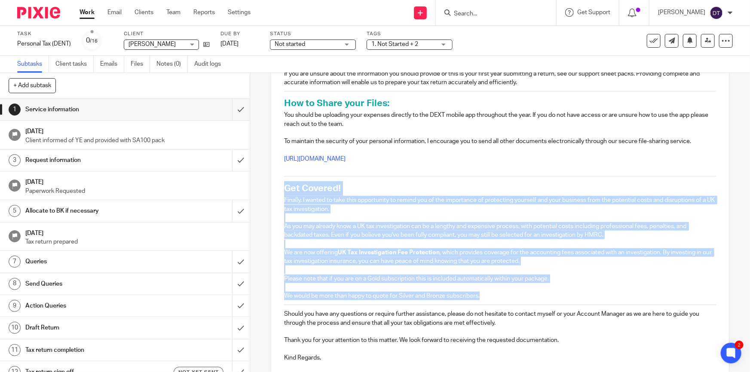
drag, startPoint x: 506, startPoint y: 297, endPoint x: 279, endPoint y: 178, distance: 256.3
click at [279, 178] on div "Dear Kamyar, I'm pleased to introduce Suman, who will be your new Account Manag…" at bounding box center [499, 98] width 457 height 542
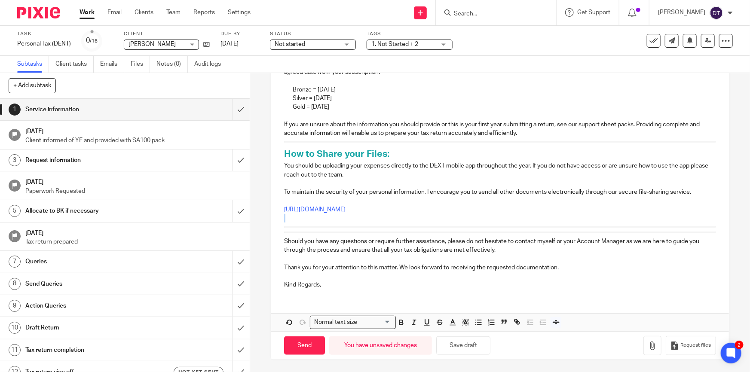
scroll to position [311, 0]
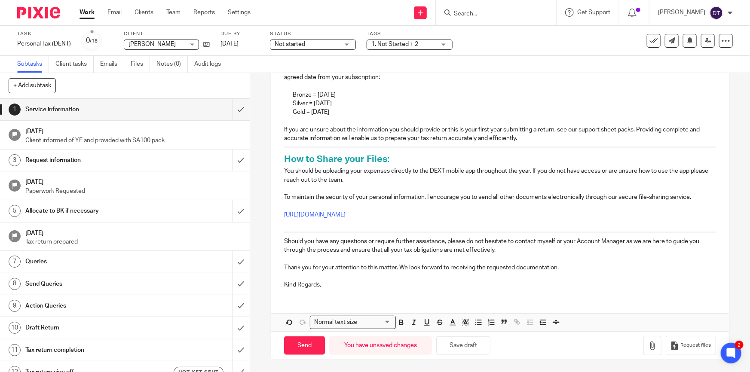
click at [295, 226] on p at bounding box center [500, 223] width 432 height 9
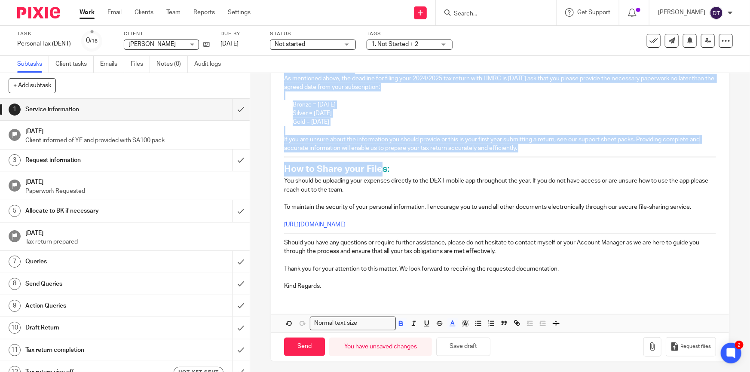
scroll to position [303, 0]
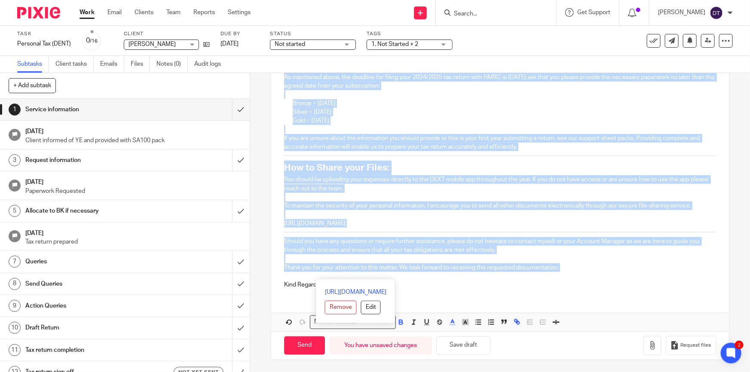
drag, startPoint x: 281, startPoint y: 97, endPoint x: 602, endPoint y: 276, distance: 366.9
click at [602, 276] on div "Dear Kamyar, I'm pleased to introduce Suman, who will be your new Account Manag…" at bounding box center [499, 93] width 457 height 404
copy div "Secondly, I would like to provide you with an overview of the self assessment p…"
click at [448, 161] on h2 "How to Share your Files:" at bounding box center [500, 168] width 432 height 15
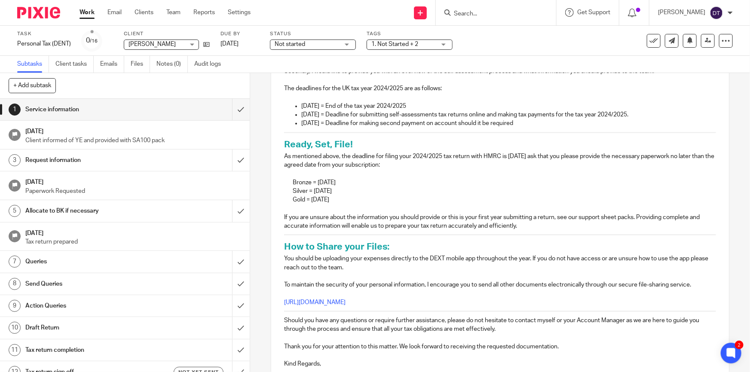
scroll to position [107, 0]
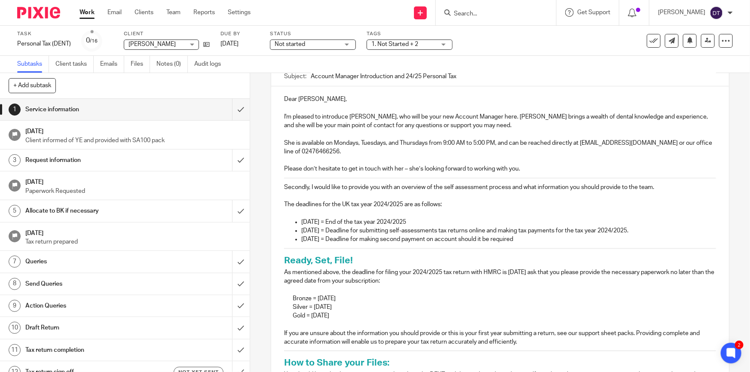
drag, startPoint x: 661, startPoint y: 189, endPoint x: 282, endPoint y: 187, distance: 378.2
click at [284, 187] on p "Secondly, I would like to provide you with an overview of the self assessment p…" at bounding box center [500, 187] width 432 height 9
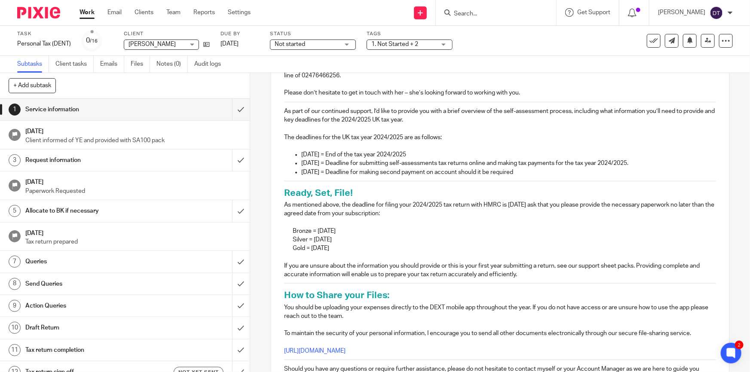
scroll to position [185, 0]
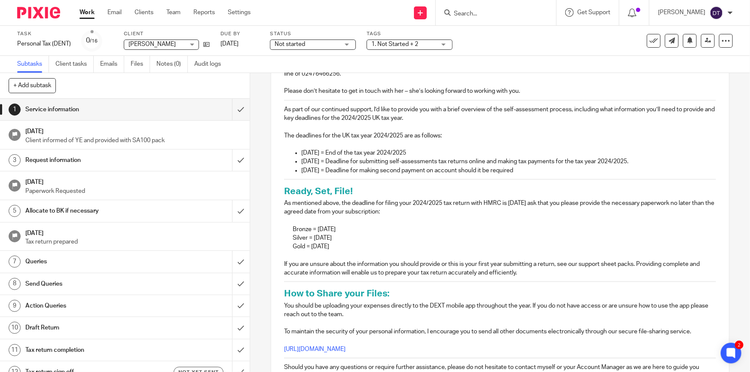
drag, startPoint x: 543, startPoint y: 278, endPoint x: 277, endPoint y: 263, distance: 266.9
click at [277, 263] on div "Dear Kamyar, I'm pleased to introduce Suman, who will be your new Account Manag…" at bounding box center [499, 215] width 457 height 413
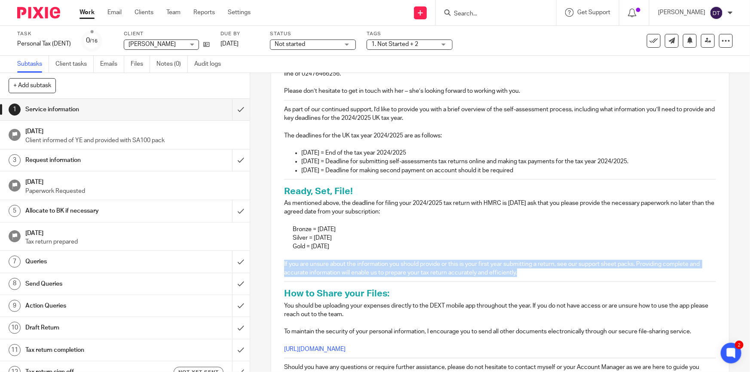
drag, startPoint x: 515, startPoint y: 274, endPoint x: 279, endPoint y: 267, distance: 235.6
click at [279, 267] on div "Dear Kamyar, I'm pleased to introduce Suman, who will be your new Account Manag…" at bounding box center [499, 215] width 457 height 413
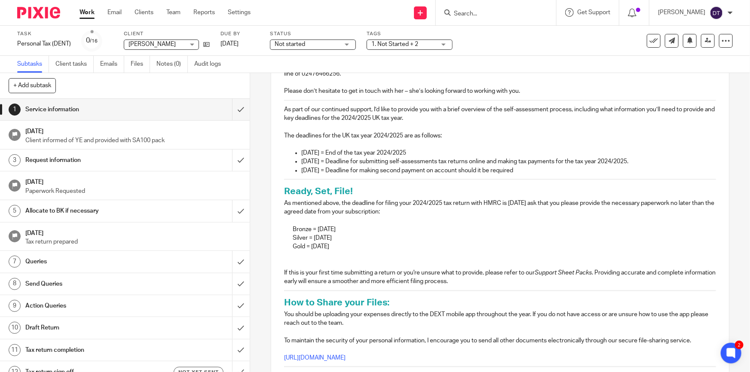
click at [341, 261] on p "If this is your first time submitting a return or you're unsure what to provide…" at bounding box center [500, 268] width 432 height 35
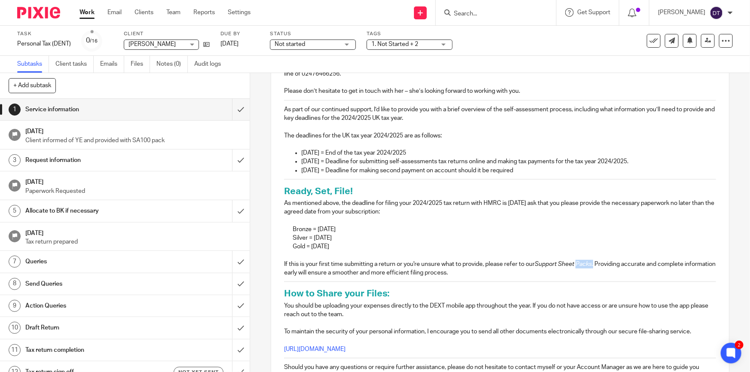
drag, startPoint x: 592, startPoint y: 263, endPoint x: 575, endPoint y: 265, distance: 17.3
click at [575, 265] on p "If this is your first time submitting a return or you're unsure what to provide…" at bounding box center [500, 264] width 432 height 26
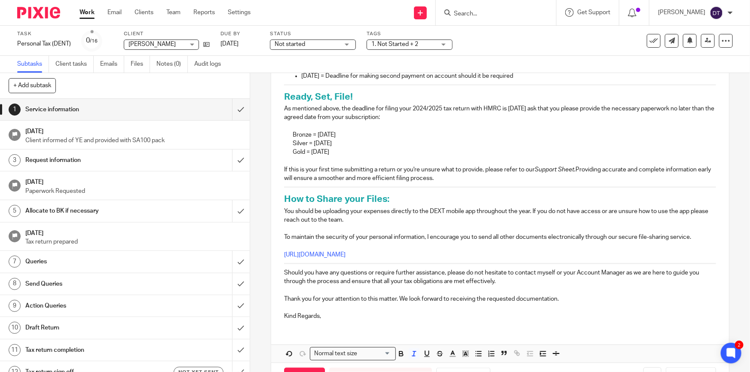
scroll to position [303, 0]
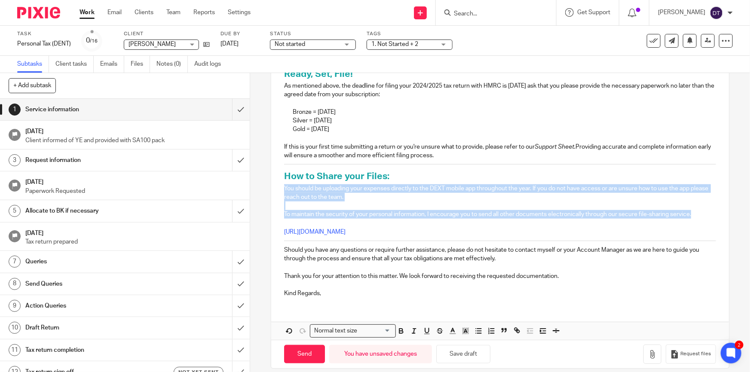
drag, startPoint x: 279, startPoint y: 187, endPoint x: 697, endPoint y: 214, distance: 418.3
click at [697, 214] on div "Dear Kamyar, I'm pleased to introduce Suman, who will be your new Account Manag…" at bounding box center [499, 97] width 457 height 413
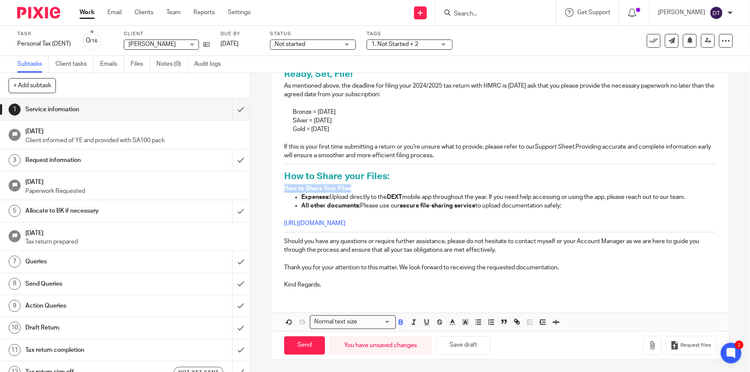
drag, startPoint x: 352, startPoint y: 188, endPoint x: 278, endPoint y: 189, distance: 73.5
click at [278, 189] on div "Dear Kamyar, I'm pleased to introduce Suman, who will be your new Account Manag…" at bounding box center [499, 93] width 457 height 404
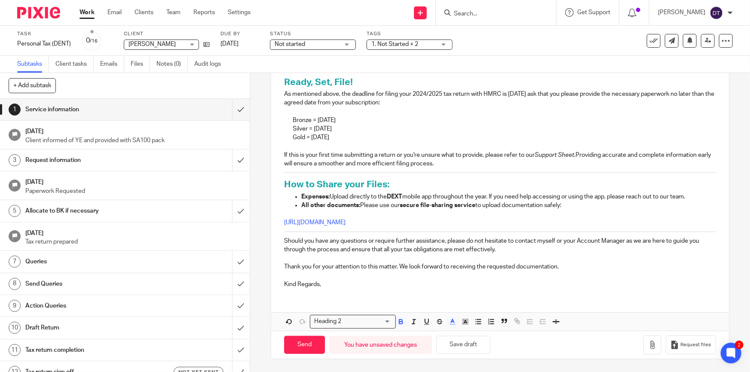
scroll to position [294, 0]
click at [698, 198] on p "Expenses: Upload directly to the DEXT mobile app throughout the year. If you ne…" at bounding box center [508, 197] width 414 height 9
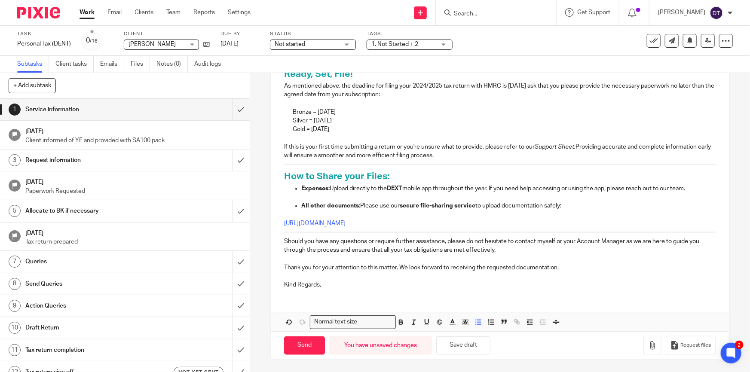
click at [399, 176] on h2 "How to Share your Files:" at bounding box center [500, 176] width 432 height 15
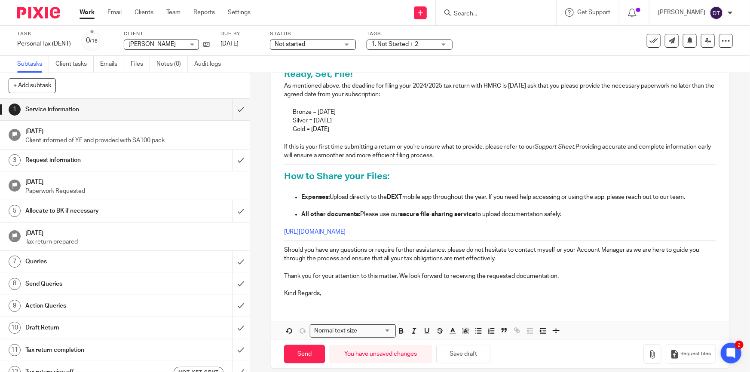
click at [312, 206] on p at bounding box center [508, 206] width 414 height 9
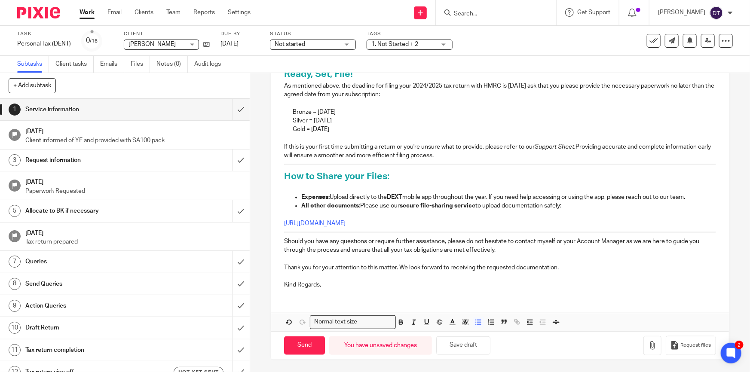
click at [296, 188] on p at bounding box center [500, 188] width 432 height 9
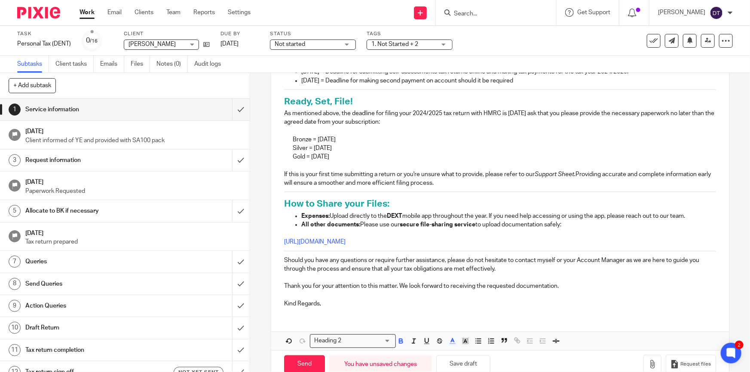
scroll to position [294, 0]
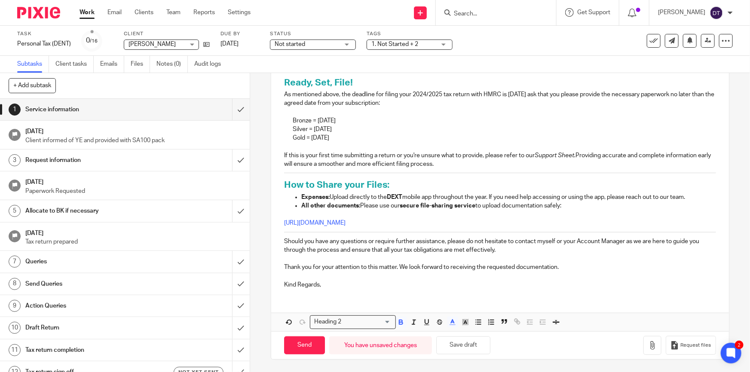
click at [475, 207] on strong "secure file-sharing service" at bounding box center [438, 206] width 76 height 6
click at [284, 222] on link "https://sachdevs-ca.usepixie.net/u/ac41b8fe3f1d5d593f536ff7eb5f6f3c" at bounding box center [314, 223] width 61 height 6
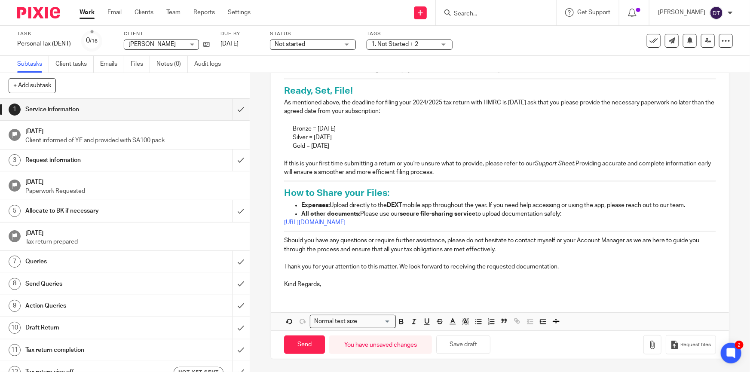
scroll to position [285, 0]
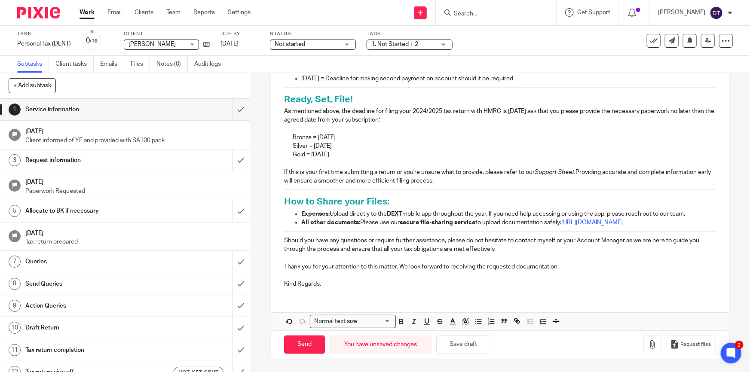
drag, startPoint x: 499, startPoint y: 253, endPoint x: 282, endPoint y: 241, distance: 216.9
click at [284, 241] on p "Should you have any questions or require further assistance, please do not hesi…" at bounding box center [500, 257] width 432 height 43
click at [507, 248] on p "If you have any questions or require further assistance, don’t hesitate to cont…" at bounding box center [500, 257] width 432 height 43
click at [644, 350] on button "button" at bounding box center [652, 344] width 18 height 19
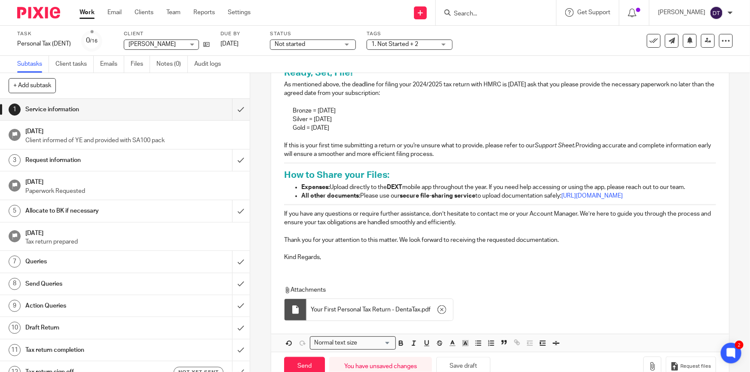
scroll to position [334, 0]
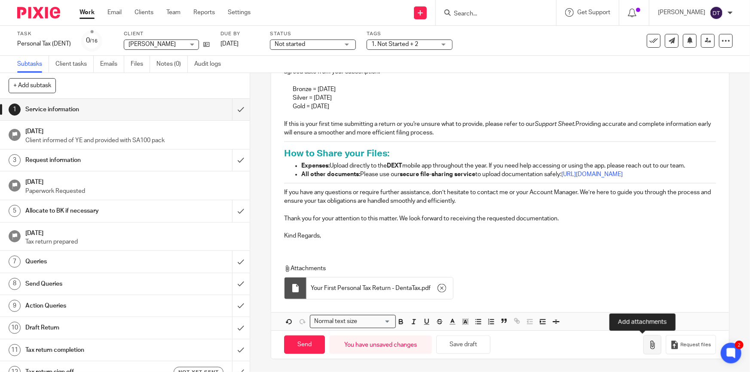
click at [644, 351] on button "button" at bounding box center [652, 344] width 18 height 19
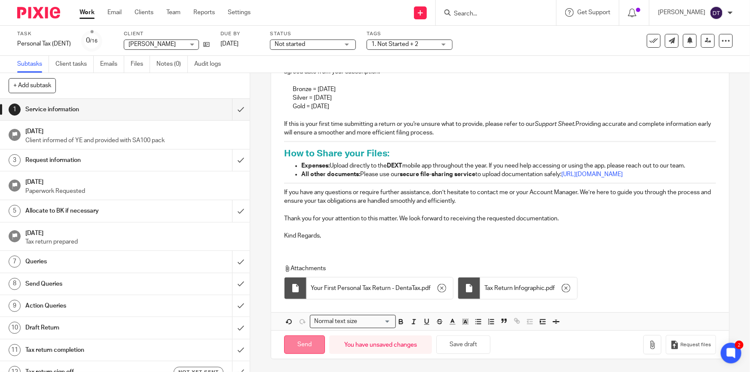
click at [313, 341] on input "Send" at bounding box center [304, 345] width 41 height 18
type input "Sent"
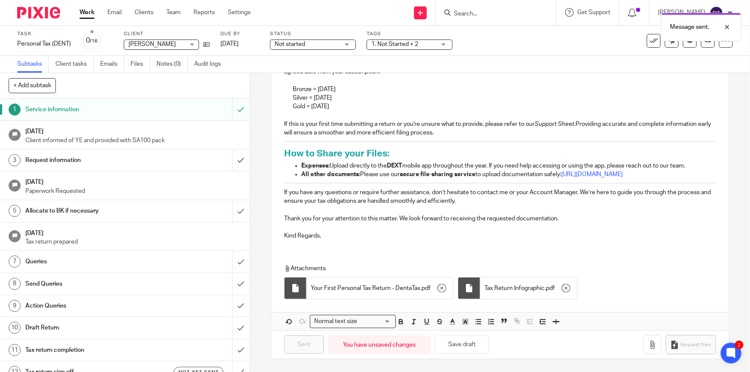
click at [189, 134] on h1 "[DATE]" at bounding box center [133, 130] width 216 height 11
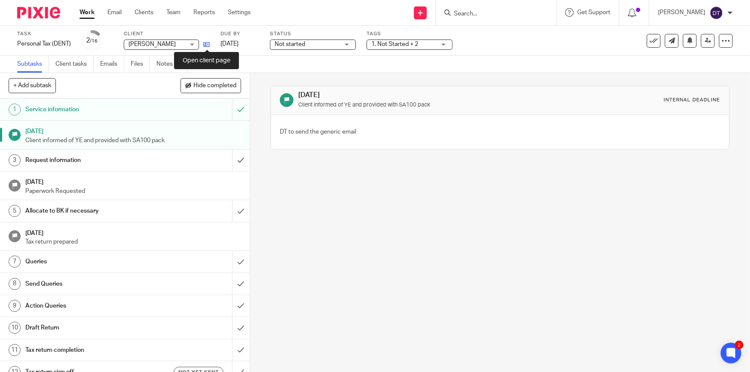
click at [204, 45] on icon at bounding box center [206, 44] width 6 height 6
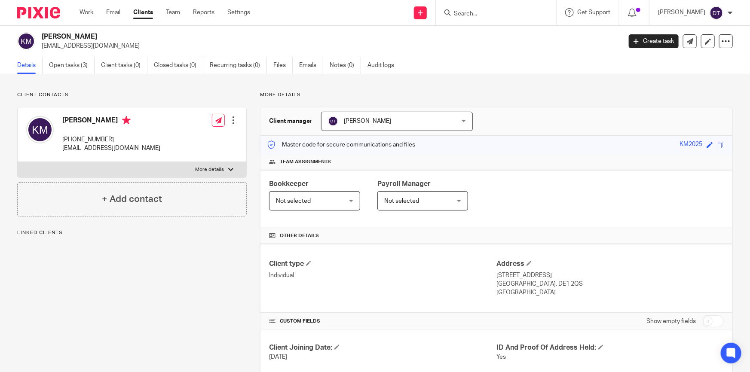
click at [399, 124] on span "[PERSON_NAME]" at bounding box center [385, 121] width 115 height 18
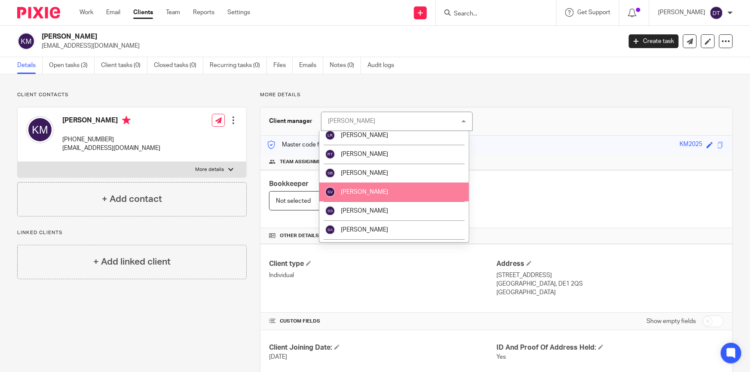
scroll to position [190, 0]
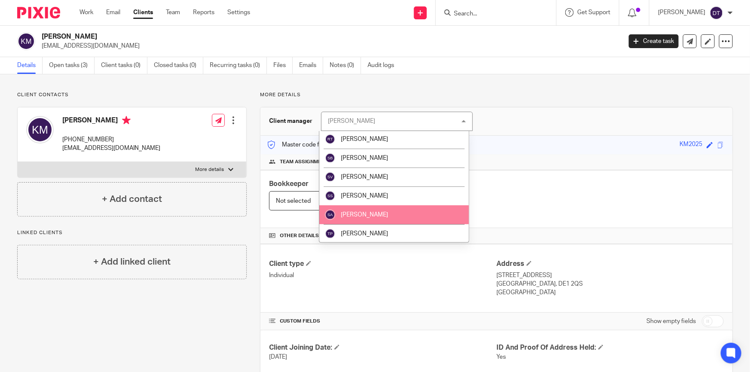
click at [393, 210] on li "[PERSON_NAME]" at bounding box center [394, 214] width 150 height 19
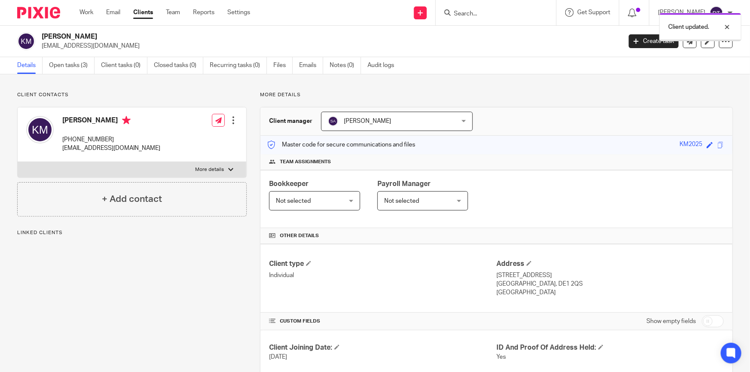
click at [78, 71] on link "Open tasks (3)" at bounding box center [72, 65] width 46 height 17
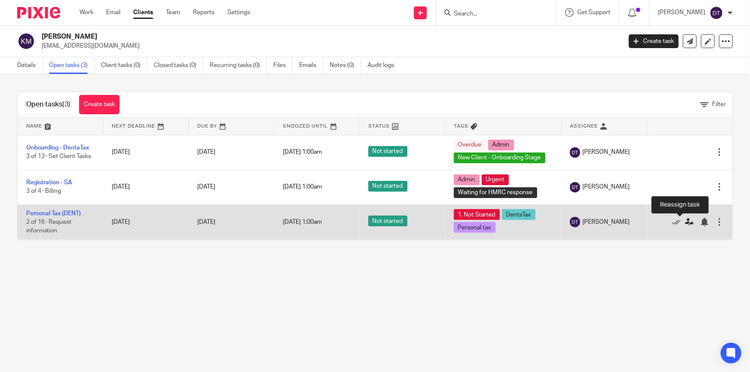
click at [685, 222] on icon at bounding box center [689, 222] width 9 height 9
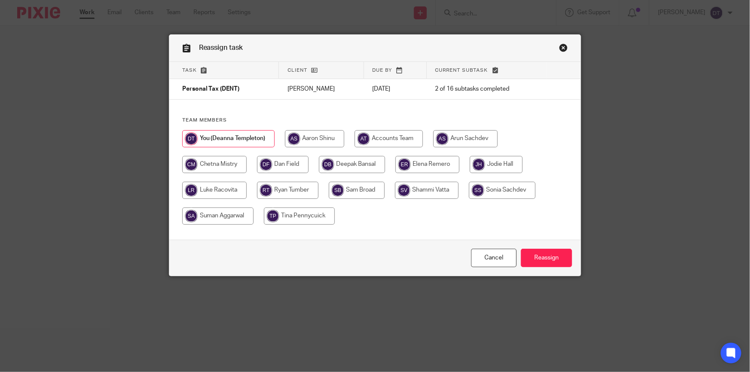
click at [232, 212] on input "radio" at bounding box center [217, 216] width 71 height 17
radio input "true"
click at [552, 254] on input "Reassign" at bounding box center [546, 258] width 51 height 18
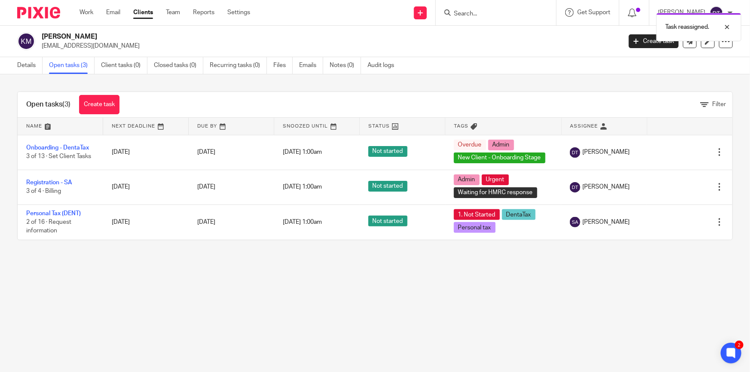
click at [527, 281] on main "[PERSON_NAME] [EMAIL_ADDRESS][DOMAIN_NAME] Create task Update from Companies Ho…" at bounding box center [375, 186] width 750 height 372
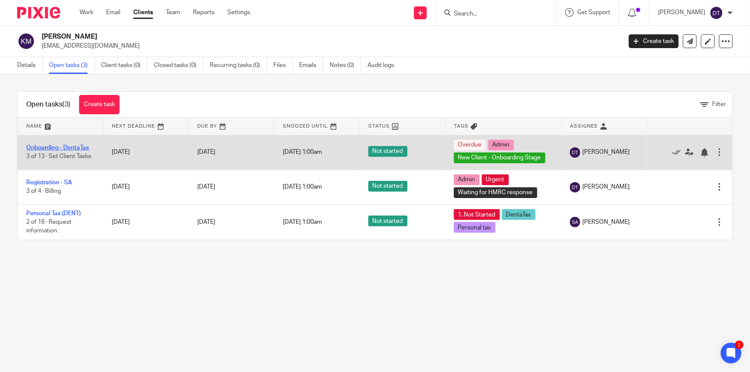
click at [71, 148] on link "Onboarding - DentaTax" at bounding box center [57, 148] width 63 height 6
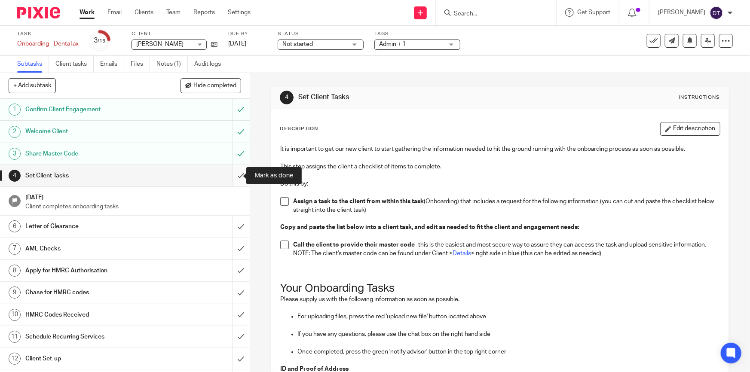
click at [236, 174] on input "submit" at bounding box center [125, 175] width 250 height 21
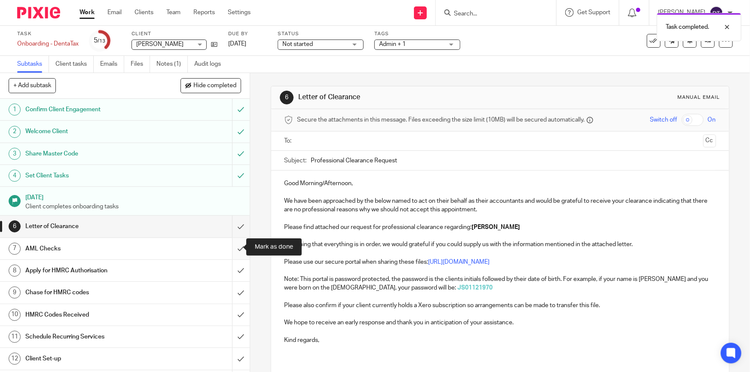
scroll to position [19, 0]
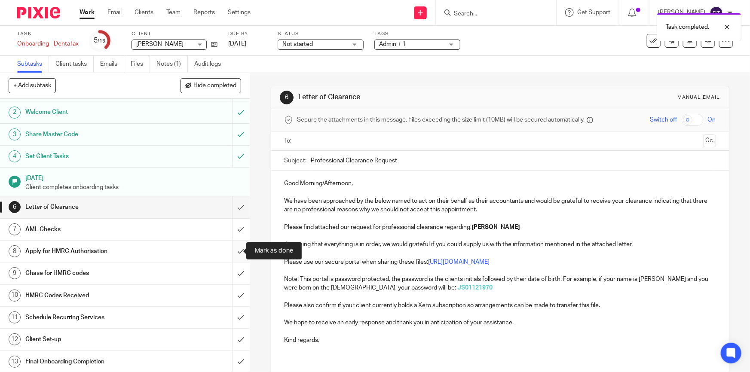
click at [235, 250] on input "submit" at bounding box center [125, 251] width 250 height 21
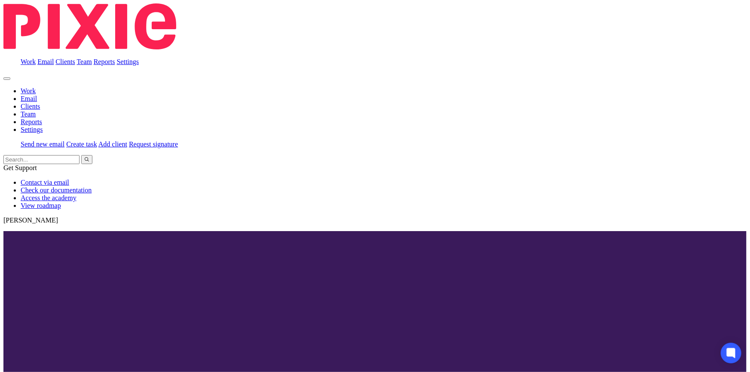
scroll to position [19, 0]
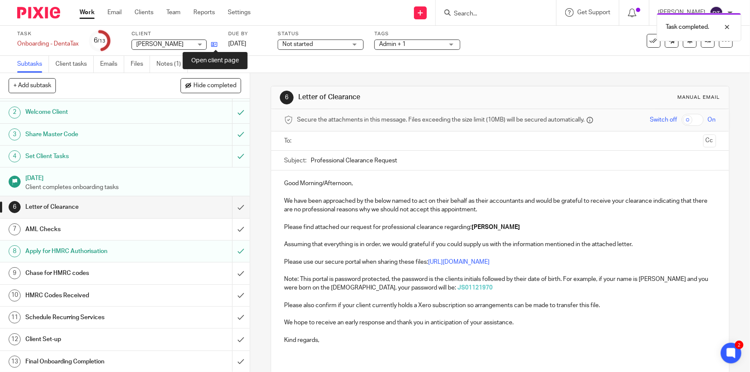
click at [212, 46] on icon at bounding box center [214, 44] width 6 height 6
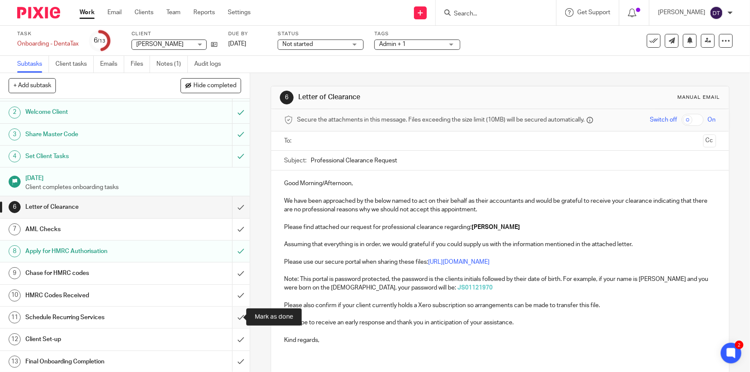
click at [228, 312] on input "submit" at bounding box center [125, 317] width 250 height 21
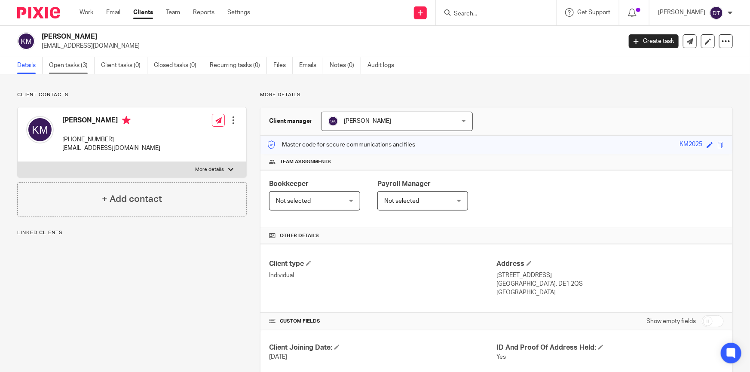
click at [66, 66] on link "Open tasks (3)" at bounding box center [72, 65] width 46 height 17
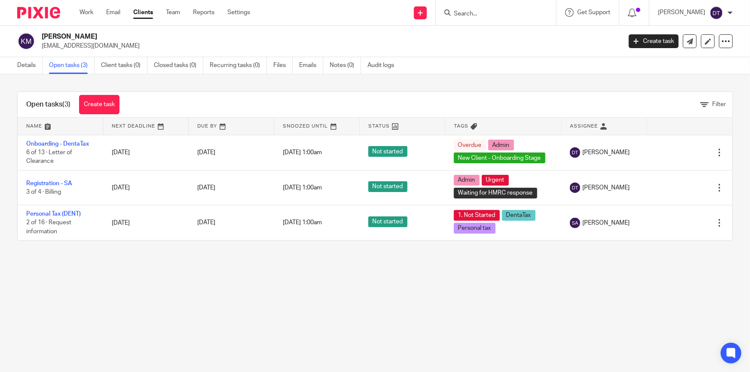
click at [246, 69] on link "Recurring tasks (0)" at bounding box center [238, 65] width 57 height 17
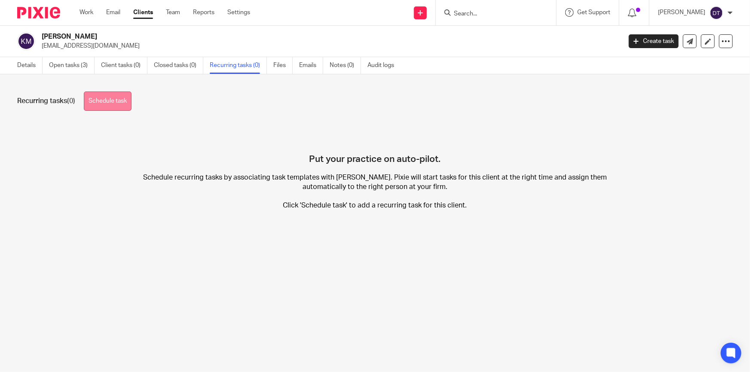
click at [102, 102] on link "Schedule task" at bounding box center [108, 101] width 48 height 19
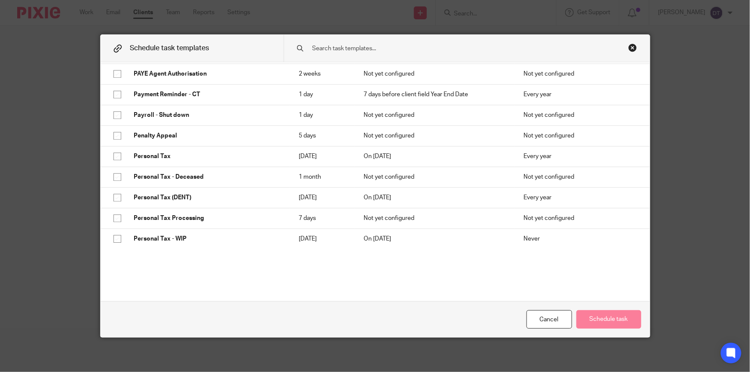
scroll to position [1289, 0]
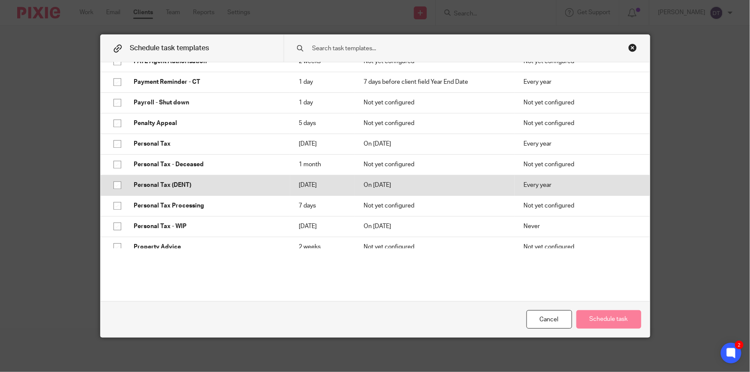
click at [187, 186] on p "Personal Tax (DENT)" at bounding box center [207, 185] width 147 height 9
checkbox input "true"
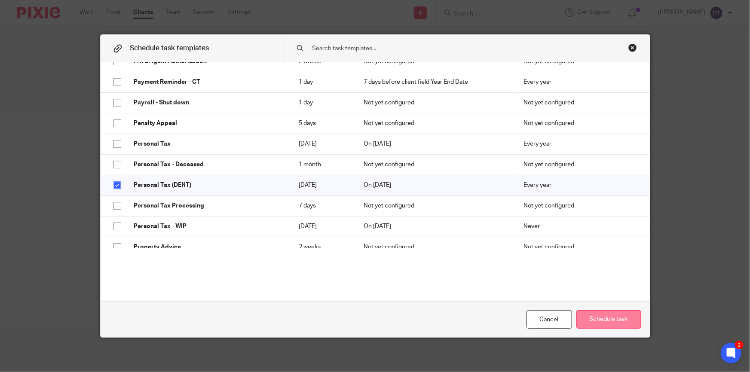
click at [585, 315] on button "Schedule task" at bounding box center [608, 319] width 65 height 18
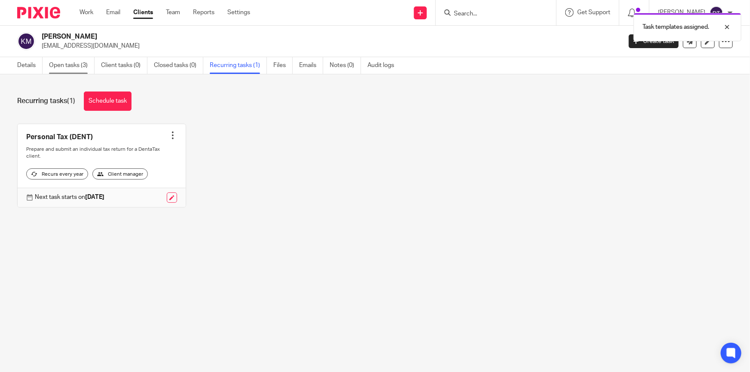
click at [70, 66] on link "Open tasks (3)" at bounding box center [72, 65] width 46 height 17
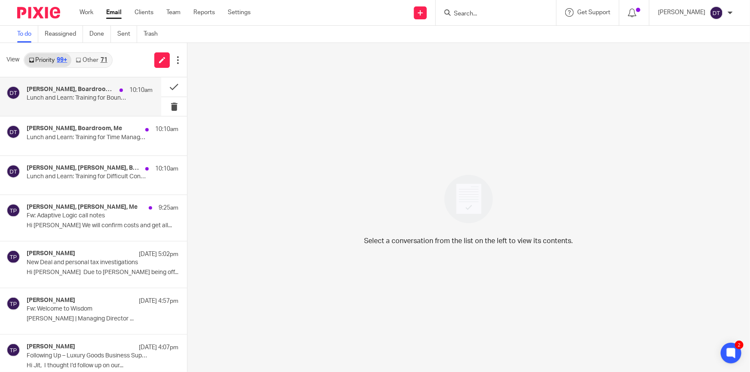
drag, startPoint x: 93, startPoint y: 102, endPoint x: 142, endPoint y: 93, distance: 49.7
click at [95, 101] on p "Lunch and Learn: Training for Boundaries in Business" at bounding box center [77, 98] width 101 height 7
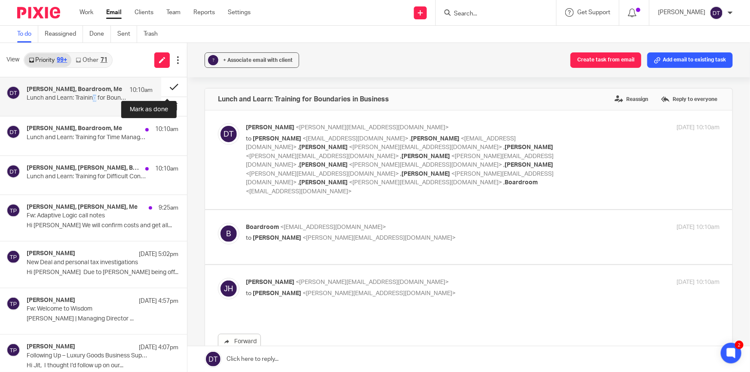
click at [163, 88] on button at bounding box center [174, 86] width 26 height 19
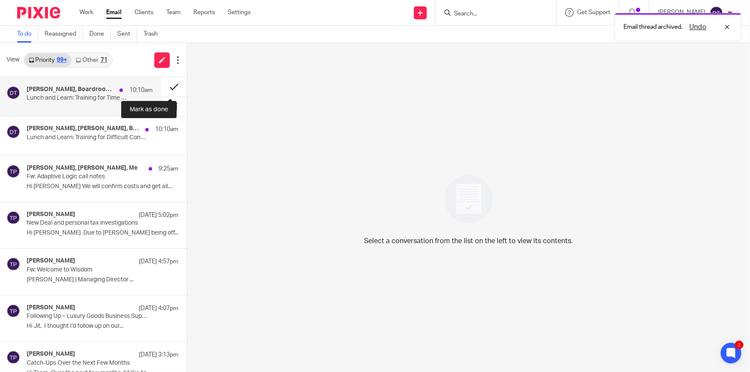
click at [167, 86] on button at bounding box center [174, 86] width 26 height 19
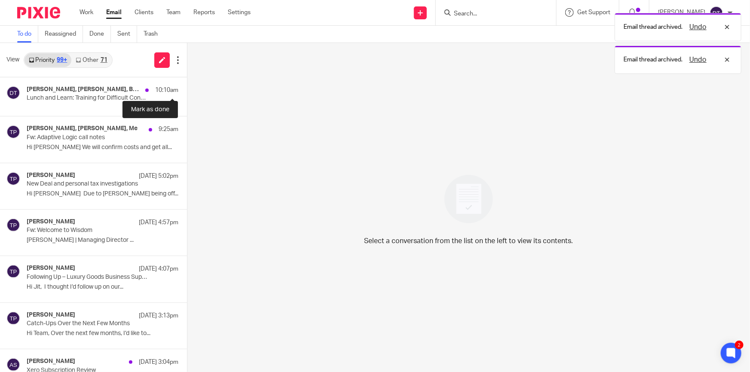
click at [187, 86] on button at bounding box center [190, 86] width 7 height 19
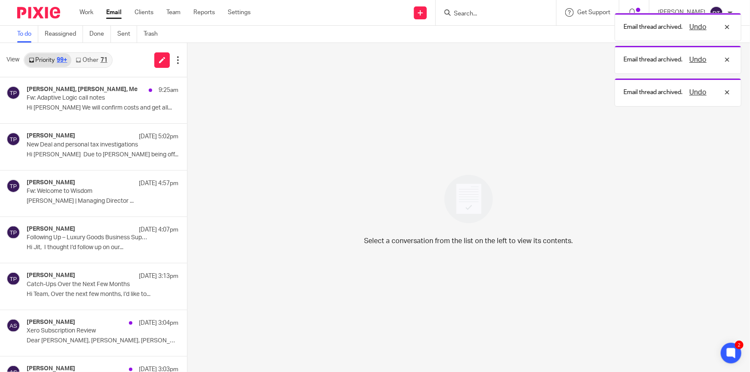
click at [86, 59] on link "Other 71" at bounding box center [91, 60] width 40 height 14
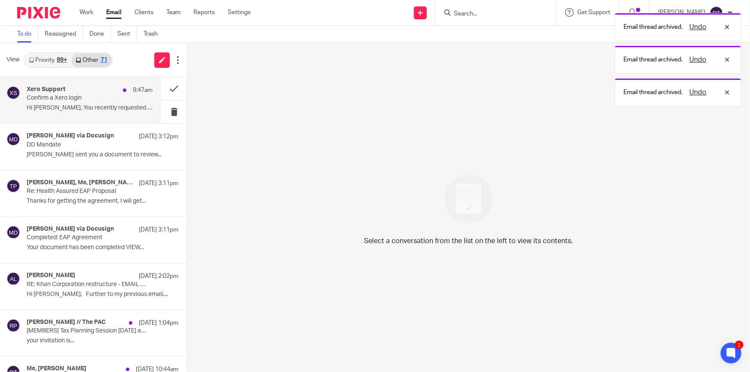
click at [84, 100] on p "Confirm a Xero login" at bounding box center [77, 98] width 101 height 7
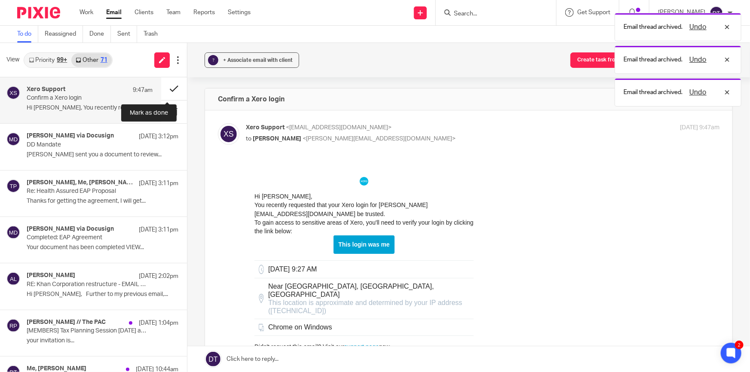
click at [168, 90] on button at bounding box center [174, 88] width 26 height 23
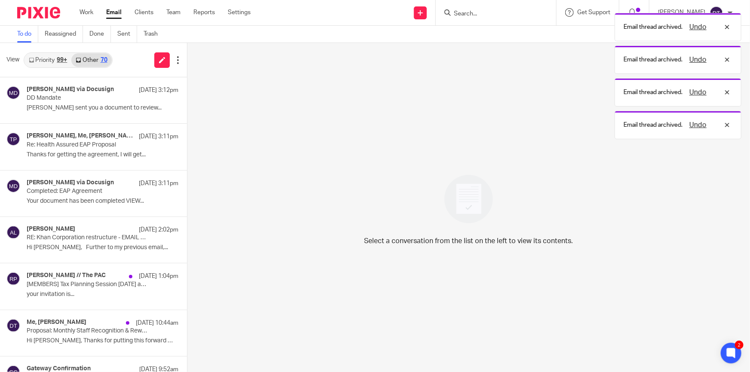
click at [61, 57] on div "99+" at bounding box center [62, 60] width 10 height 6
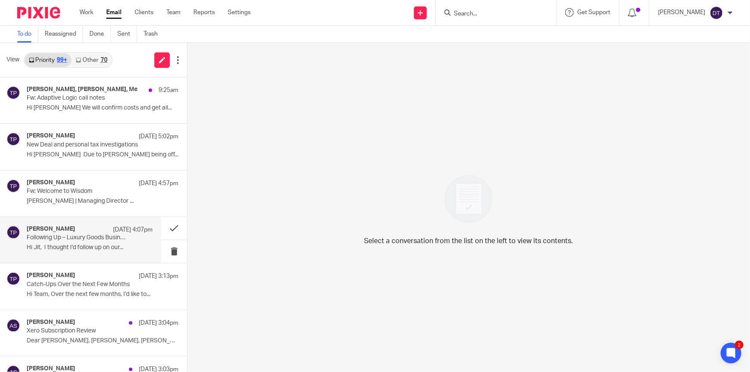
drag, startPoint x: 80, startPoint y: 247, endPoint x: 121, endPoint y: 239, distance: 41.6
click at [80, 247] on p "Hi Jit, I thought I’d follow up on our..." at bounding box center [90, 247] width 126 height 7
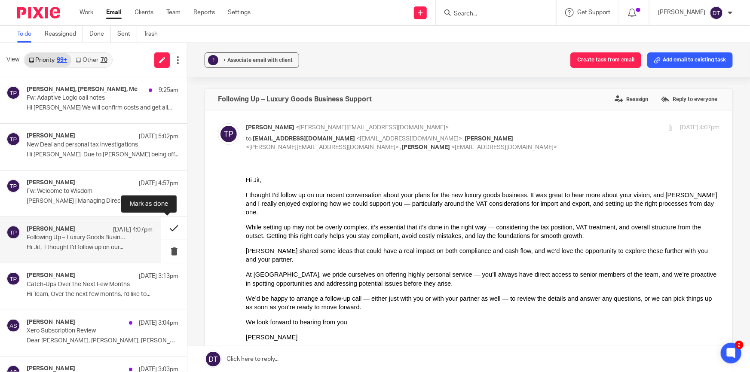
click at [164, 229] on button at bounding box center [174, 228] width 26 height 23
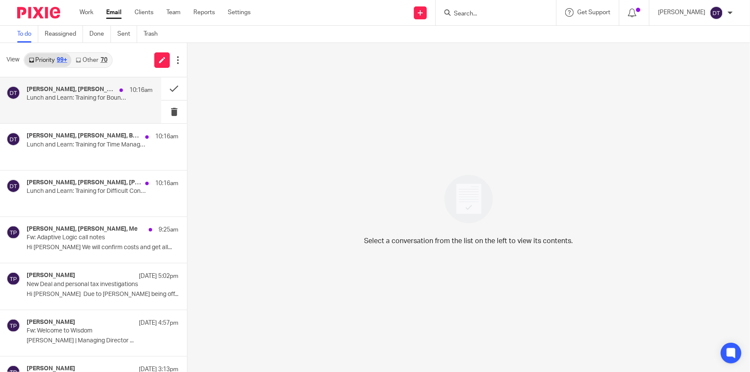
click at [79, 109] on p at bounding box center [90, 107] width 126 height 7
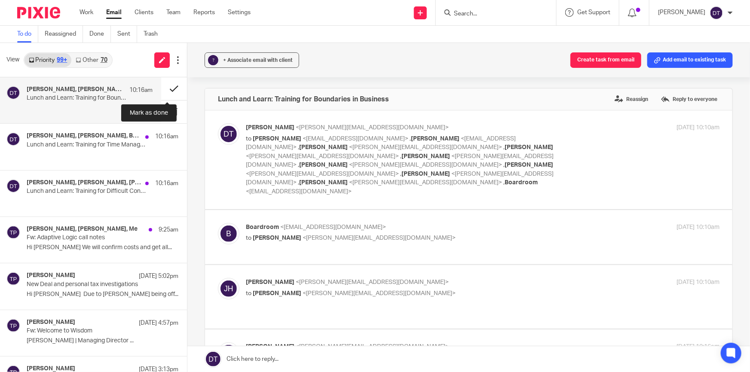
click at [170, 86] on button at bounding box center [174, 88] width 26 height 23
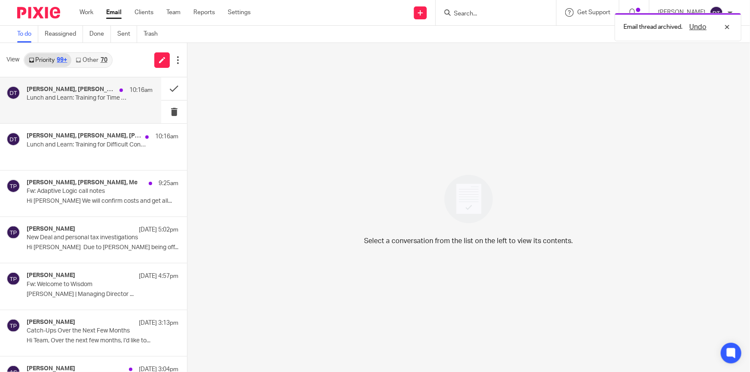
click at [85, 101] on p "Lunch and Learn: Training for Time Management" at bounding box center [77, 98] width 101 height 7
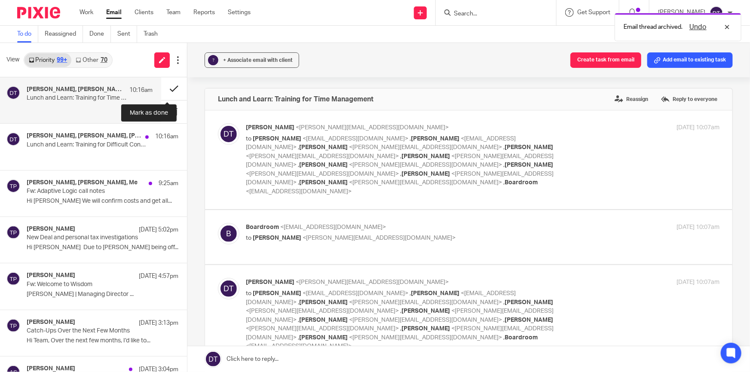
click at [171, 87] on button at bounding box center [174, 88] width 26 height 23
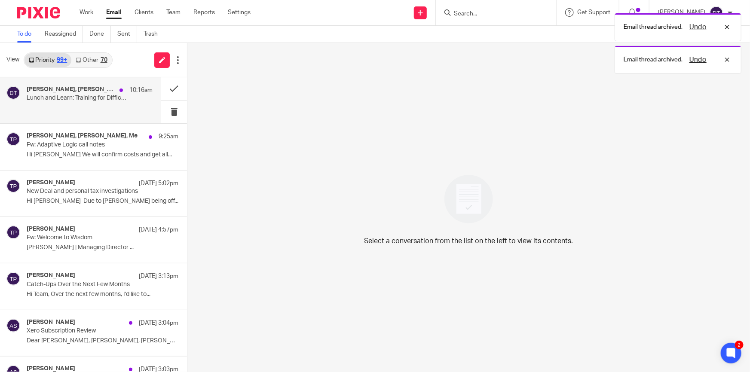
click at [77, 95] on p "Lunch and Learn: Training for Difficult Conversations" at bounding box center [77, 98] width 101 height 7
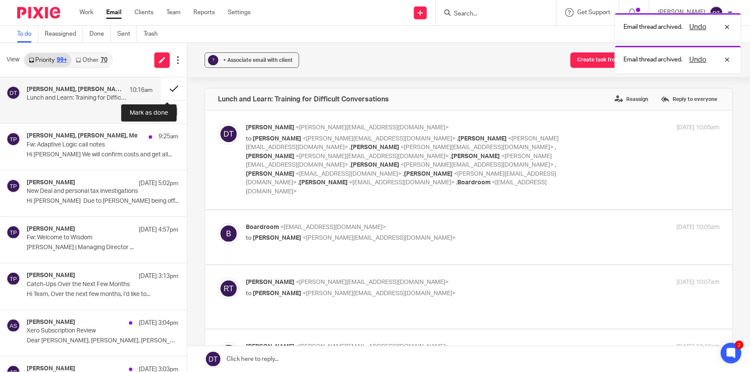
click at [169, 86] on button at bounding box center [174, 88] width 26 height 23
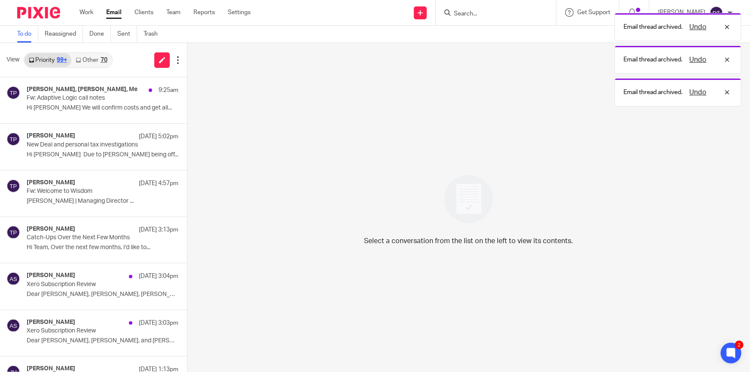
click at [84, 56] on link "Other 70" at bounding box center [91, 60] width 40 height 14
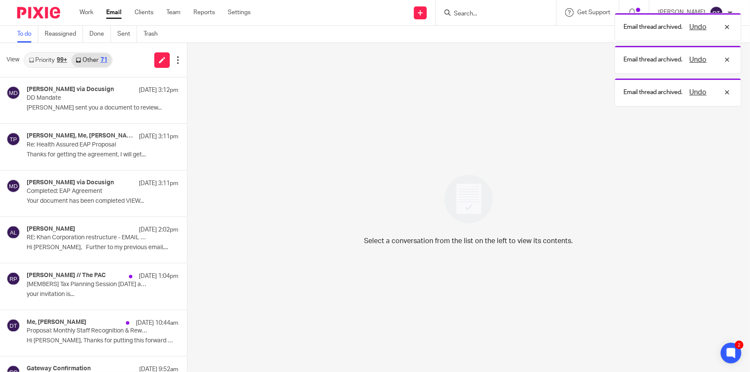
click at [47, 58] on link "Priority 99+" at bounding box center [47, 60] width 47 height 14
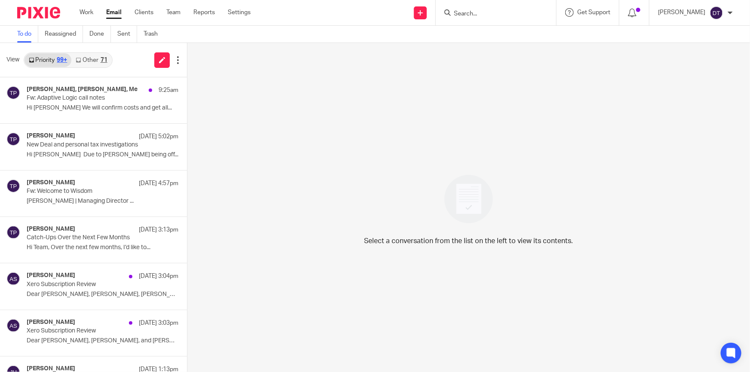
click at [92, 64] on link "Other 71" at bounding box center [91, 60] width 40 height 14
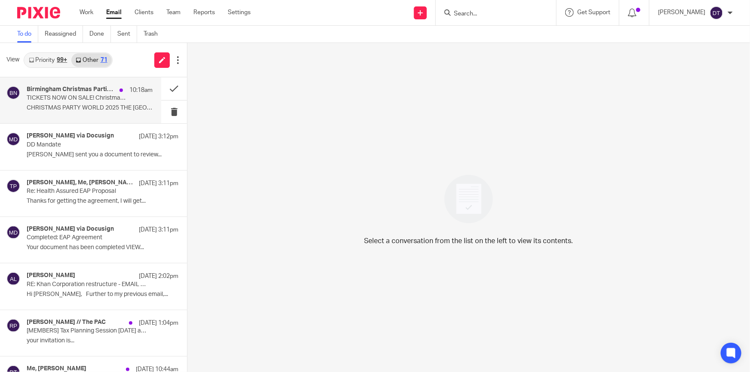
click at [90, 97] on p "TICKETS NOW ON SALE! Christmas Party World NEC" at bounding box center [77, 98] width 101 height 7
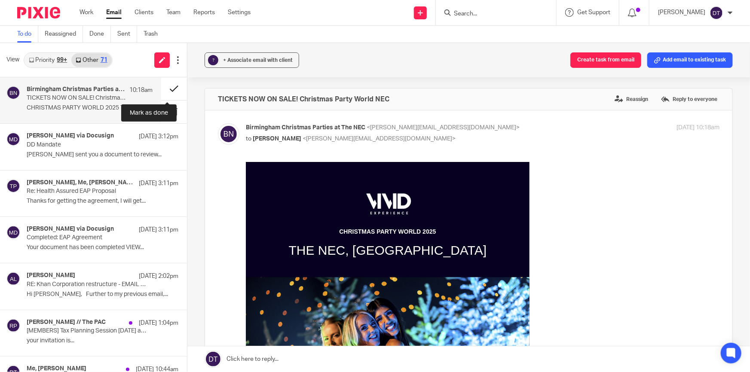
click at [168, 88] on button at bounding box center [174, 88] width 26 height 23
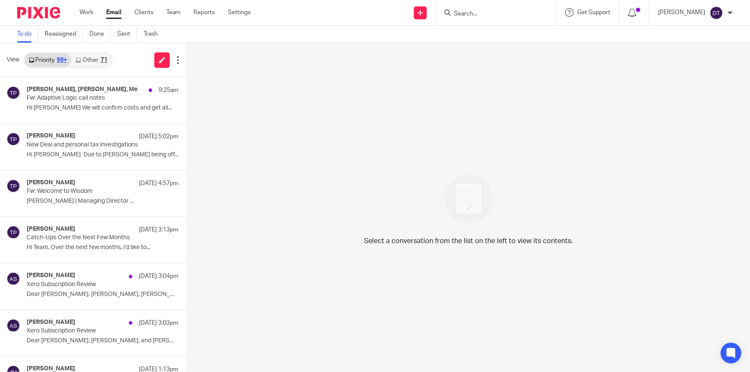
click at [89, 59] on link "Other 71" at bounding box center [91, 60] width 40 height 14
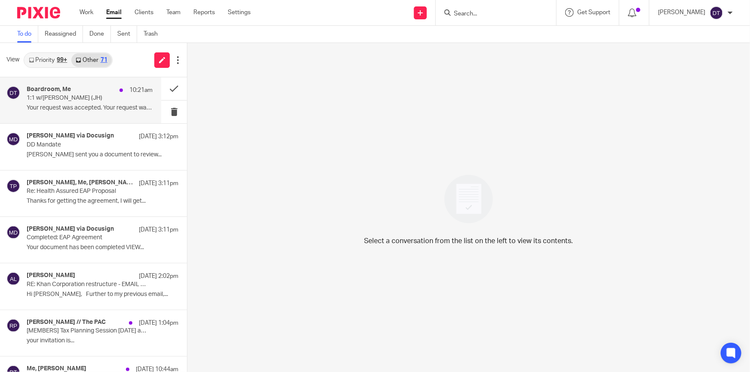
click at [81, 92] on div "Boardroom, Me 10:21am" at bounding box center [90, 90] width 126 height 9
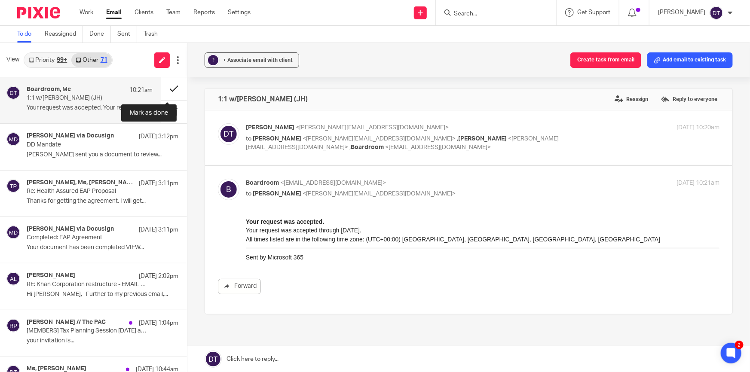
click at [168, 89] on button at bounding box center [174, 88] width 26 height 23
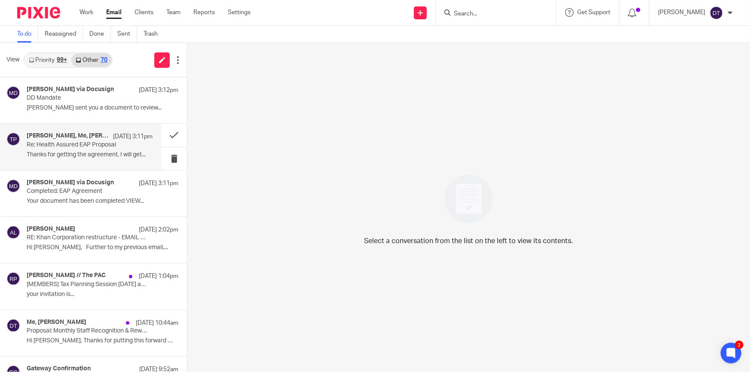
click at [66, 151] on p "Thanks for getting the agreement, I will get..." at bounding box center [90, 154] width 126 height 7
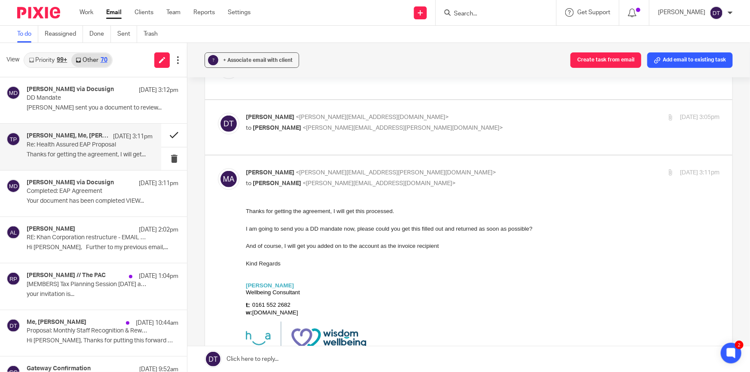
scroll to position [430, 0]
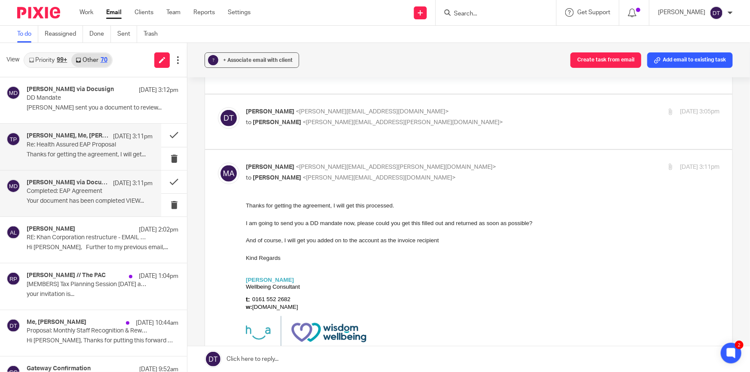
click at [125, 192] on div "[PERSON_NAME] via Docusign [DATE] 3:11pm Completed: EAP Agreement Your document…" at bounding box center [90, 193] width 126 height 29
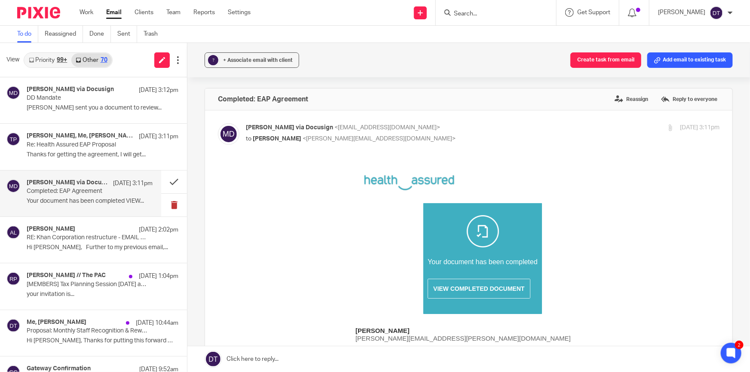
scroll to position [0, 0]
click at [170, 183] on button at bounding box center [174, 182] width 26 height 23
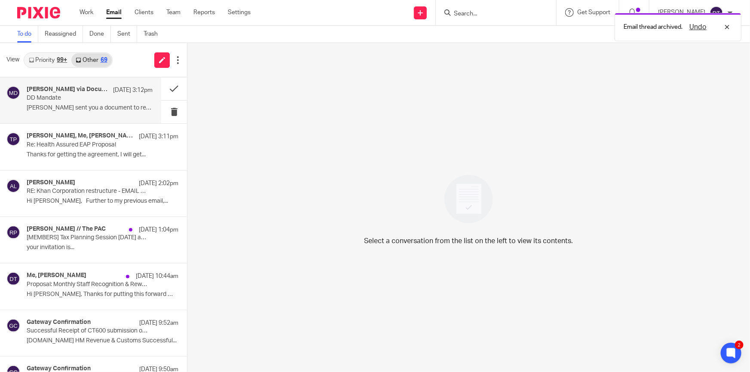
click at [59, 103] on div "[PERSON_NAME] via Docusign [DATE] 3:12pm DD Mandate [PERSON_NAME] sent you a do…" at bounding box center [90, 100] width 126 height 29
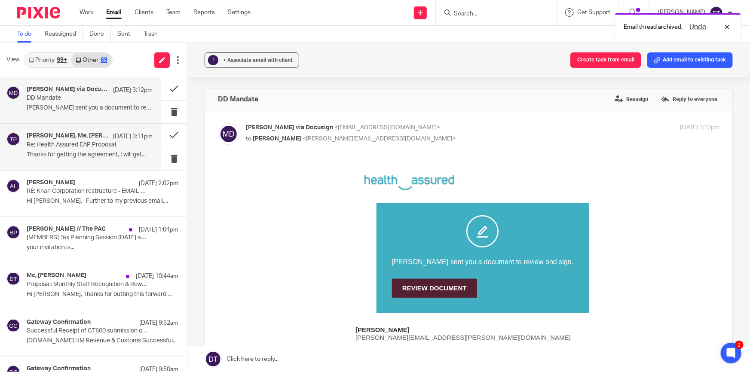
click at [87, 160] on div "[PERSON_NAME], Me, [PERSON_NAME] [DATE] 3:11pm Re: Health Assured EAP Proposal …" at bounding box center [90, 146] width 126 height 29
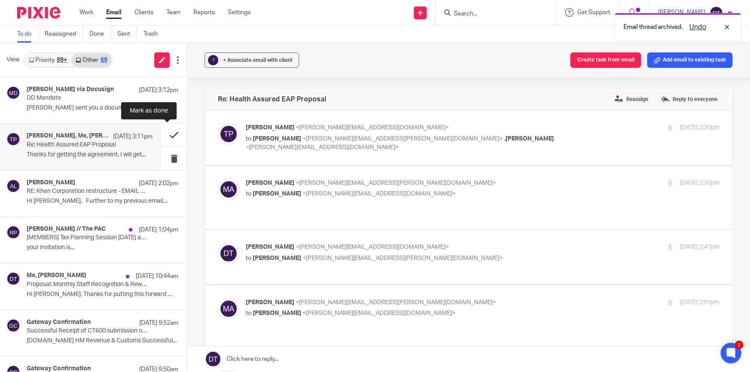
click at [168, 137] on button at bounding box center [174, 135] width 26 height 23
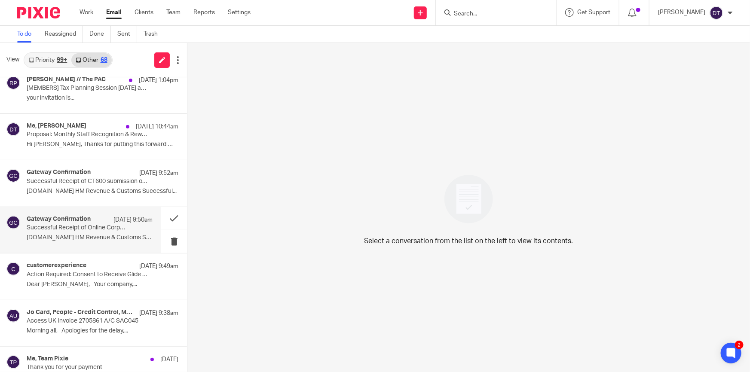
scroll to position [117, 0]
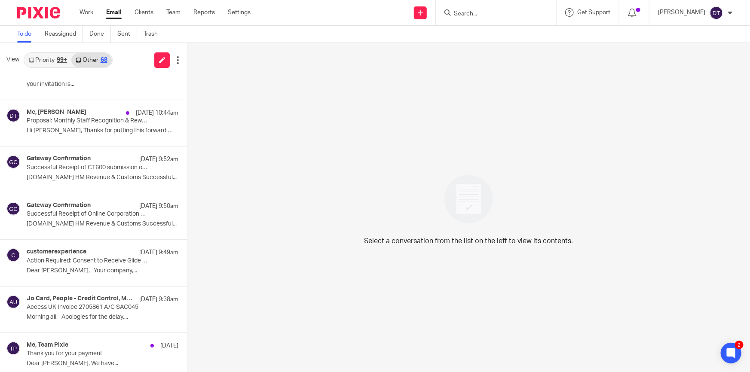
click at [51, 62] on link "Priority 99+" at bounding box center [47, 60] width 47 height 14
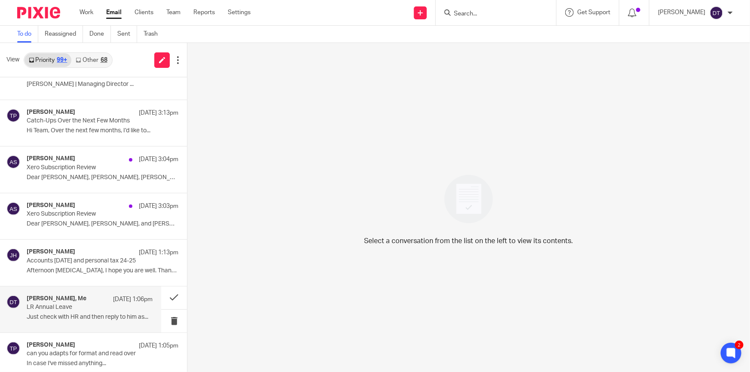
scroll to position [195, 0]
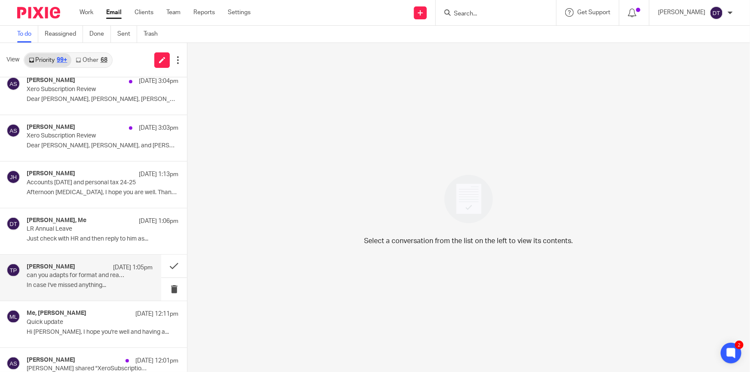
click at [83, 282] on p "In case I've missed anything..." at bounding box center [90, 285] width 126 height 7
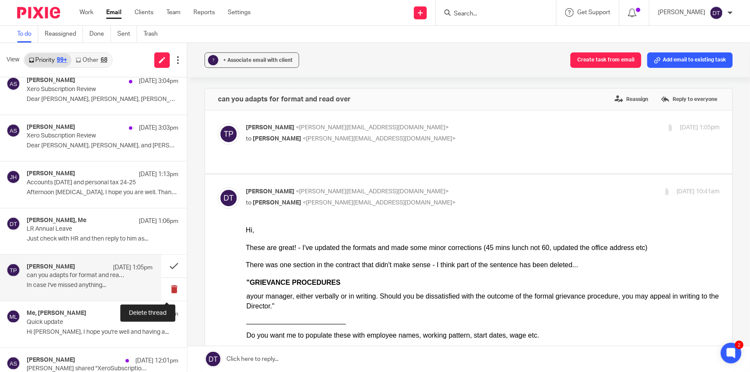
scroll to position [0, 0]
click at [170, 265] on button at bounding box center [174, 266] width 26 height 23
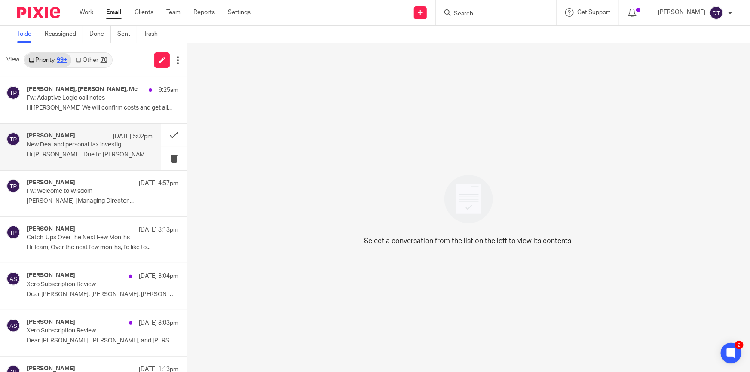
click at [73, 148] on p "New Deal and personal tax investigations" at bounding box center [77, 144] width 101 height 7
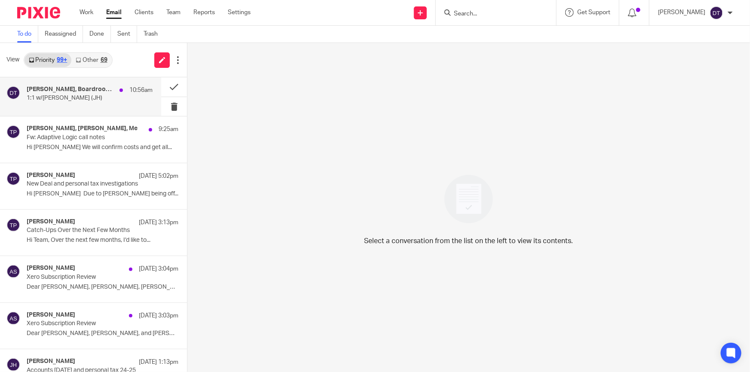
click at [84, 95] on p "1:1 w/[PERSON_NAME] (JH)" at bounding box center [77, 98] width 101 height 7
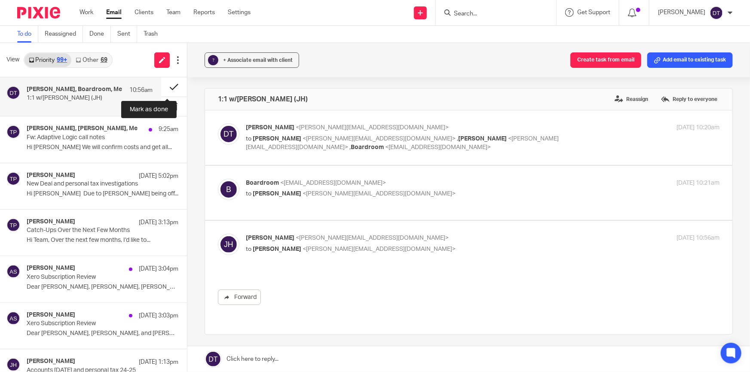
click at [169, 89] on button at bounding box center [174, 86] width 26 height 19
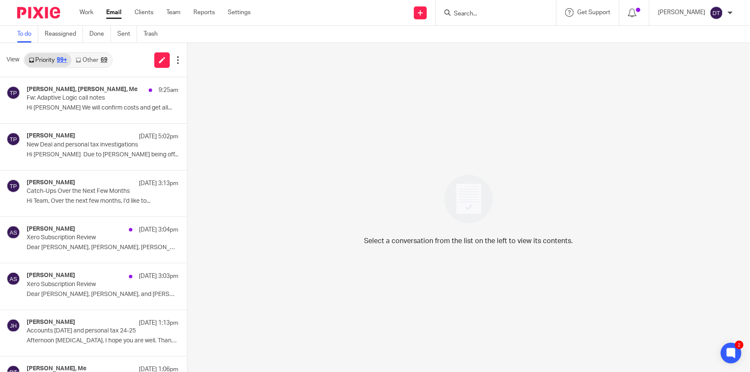
click at [467, 17] on input "Search" at bounding box center [491, 14] width 77 height 8
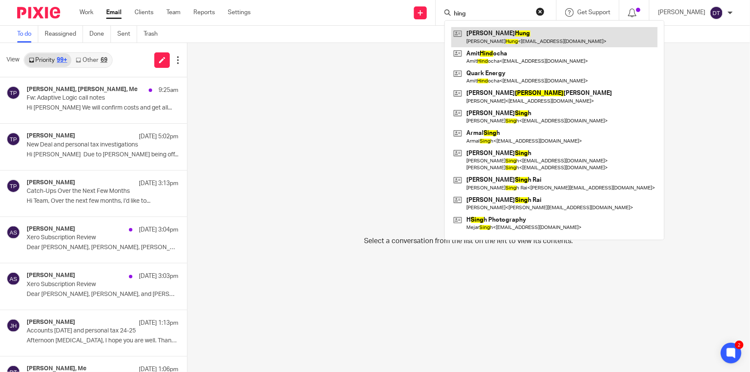
type input "hing"
click at [486, 30] on link at bounding box center [554, 37] width 206 height 20
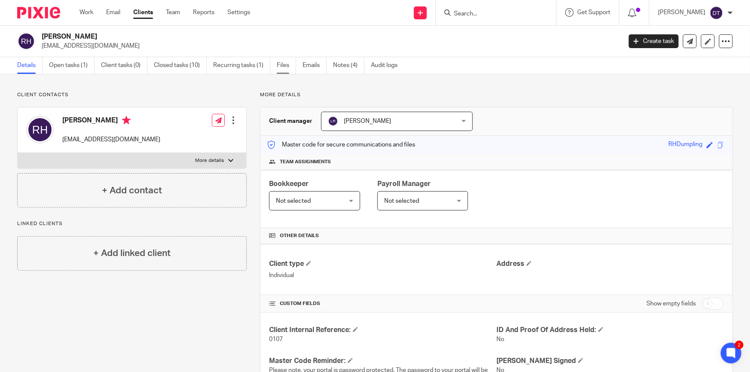
click at [279, 67] on link "Files" at bounding box center [286, 65] width 19 height 17
click at [86, 65] on link "Open tasks (1)" at bounding box center [72, 65] width 46 height 17
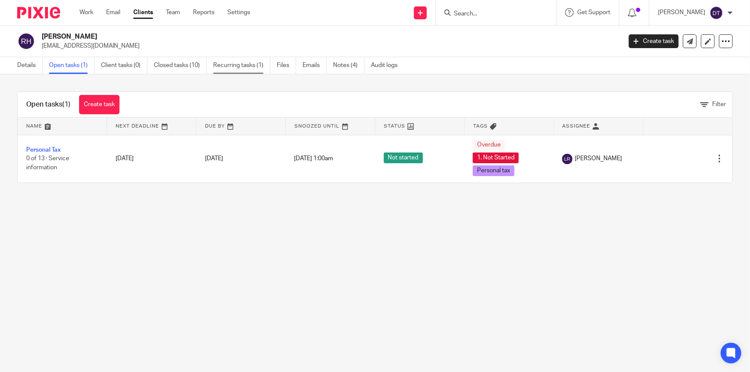
click at [238, 64] on link "Recurring tasks (1)" at bounding box center [241, 65] width 57 height 17
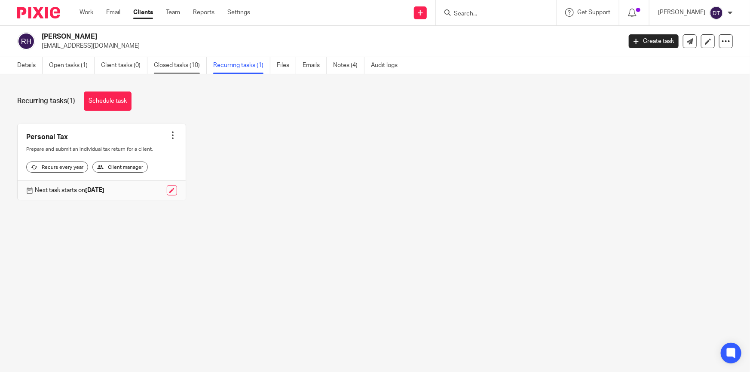
click at [173, 69] on link "Closed tasks (10)" at bounding box center [180, 65] width 53 height 17
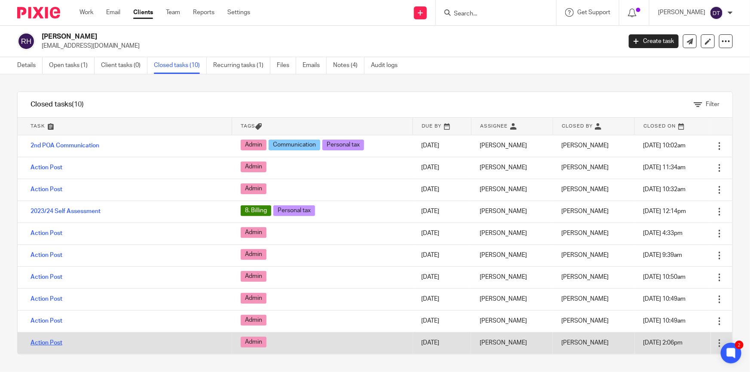
click at [42, 342] on link "Action Post" at bounding box center [47, 343] width 32 height 6
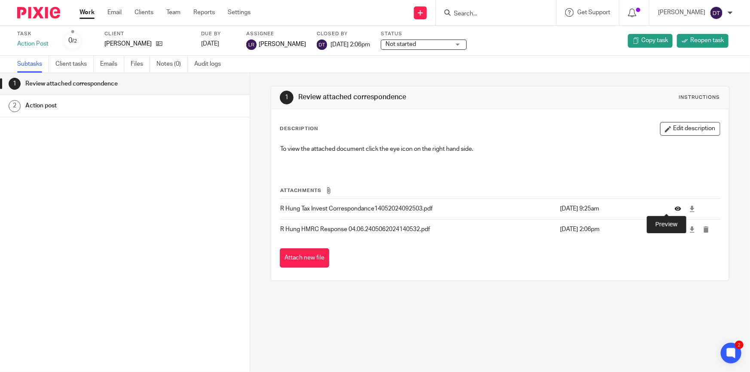
click at [675, 209] on icon at bounding box center [678, 209] width 6 height 6
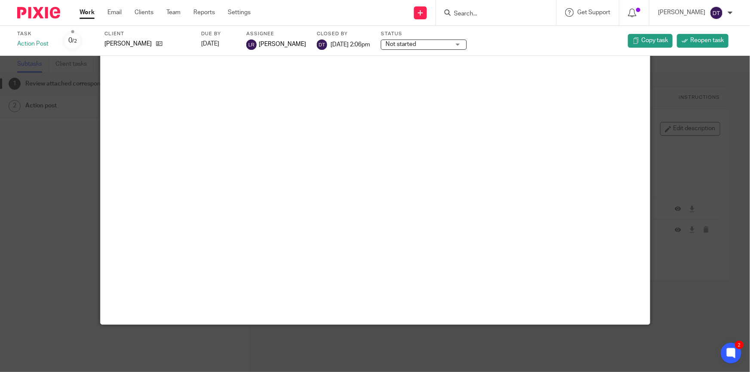
scroll to position [60, 0]
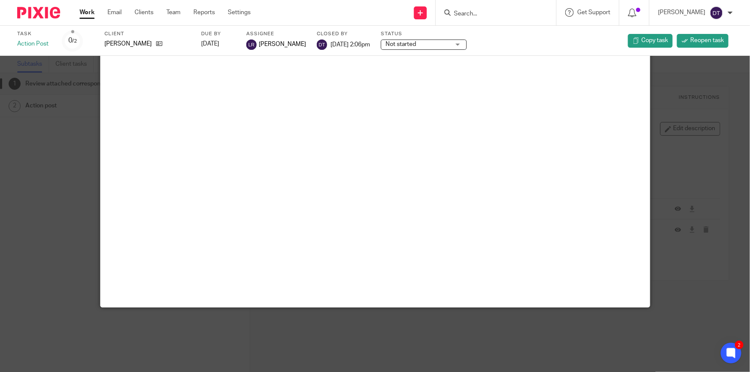
click at [676, 168] on div at bounding box center [375, 186] width 750 height 372
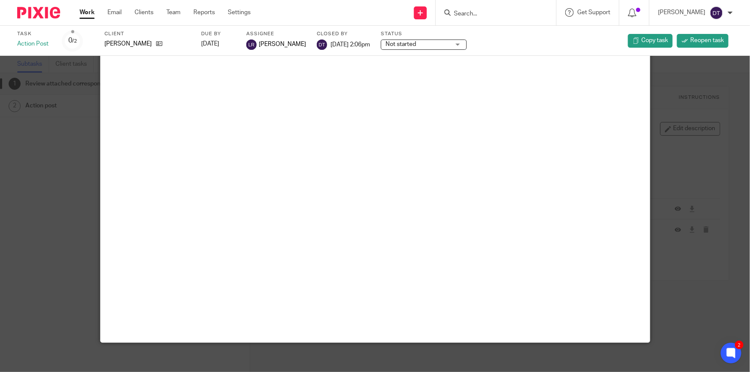
scroll to position [0, 0]
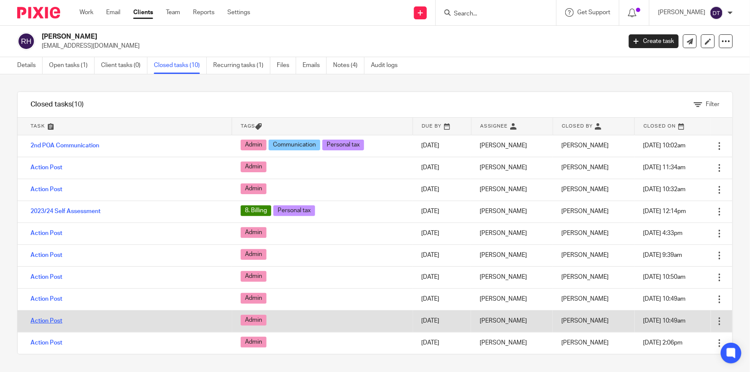
click at [58, 320] on link "Action Post" at bounding box center [47, 321] width 32 height 6
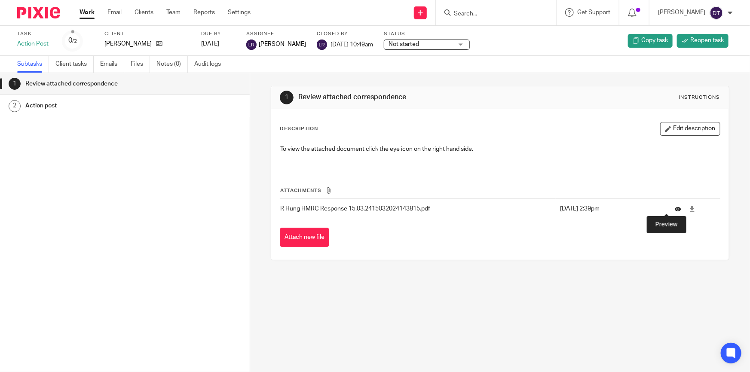
click at [675, 209] on icon at bounding box center [678, 209] width 6 height 6
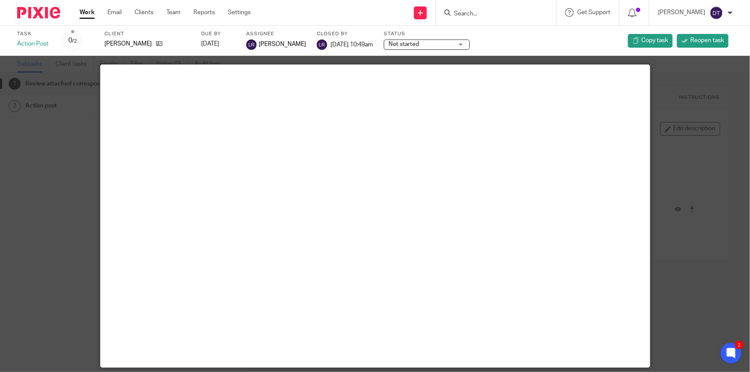
click at [720, 108] on div at bounding box center [375, 186] width 750 height 372
click at [680, 93] on div at bounding box center [375, 186] width 750 height 372
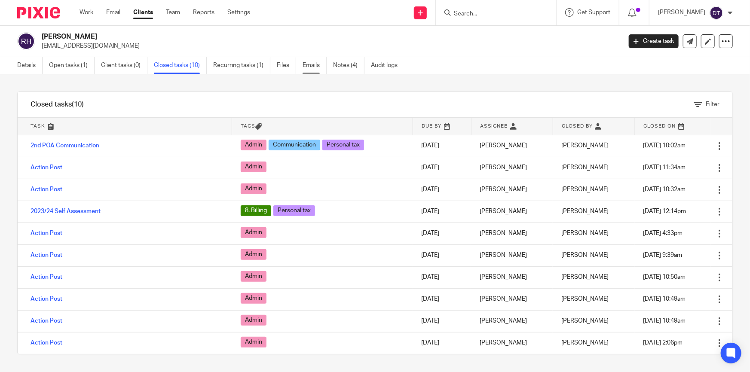
drag, startPoint x: 308, startPoint y: 64, endPoint x: 309, endPoint y: 72, distance: 7.4
click at [309, 64] on link "Emails" at bounding box center [315, 65] width 24 height 17
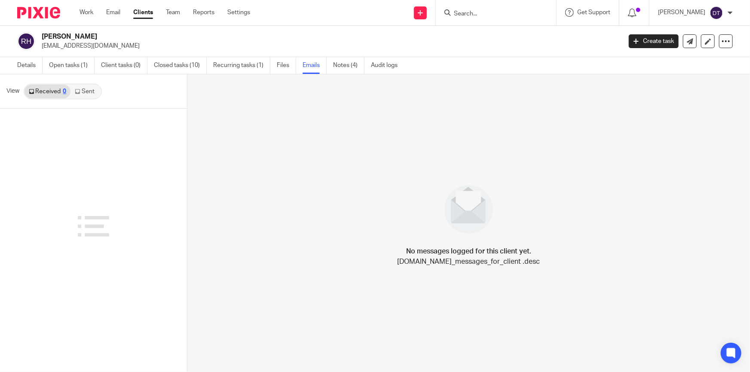
click at [356, 67] on link "Notes (4)" at bounding box center [348, 65] width 31 height 17
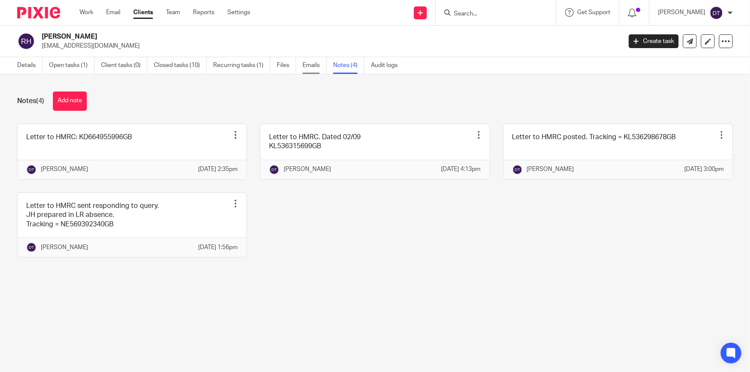
click at [314, 66] on link "Emails" at bounding box center [315, 65] width 24 height 17
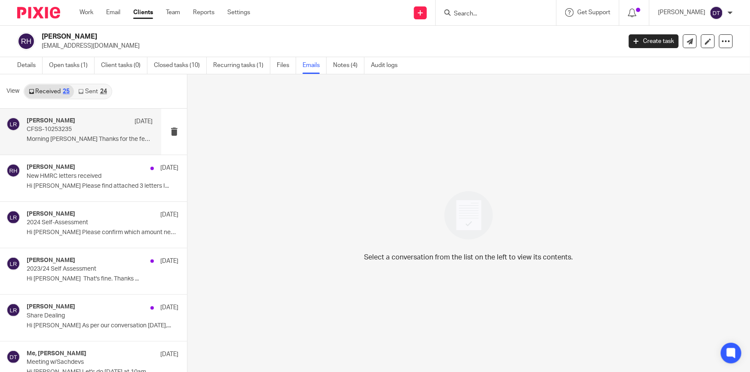
click at [103, 129] on p "CFSS-10253235" at bounding box center [77, 129] width 101 height 7
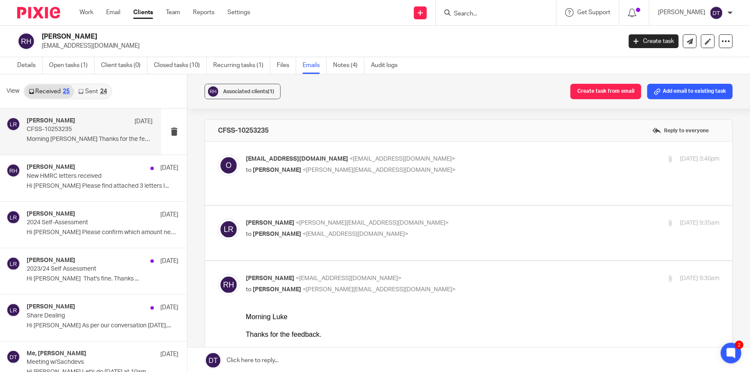
click at [432, 182] on div "onshorecampaignfollowup@hmrc.gov.uk <onshorecampaignfollowup@hmrc.gov.uk> to Lu…" at bounding box center [469, 173] width 502 height 37
click at [420, 174] on p "to Luke Racovita <luke@sachdevs-ca.com>" at bounding box center [404, 170] width 316 height 9
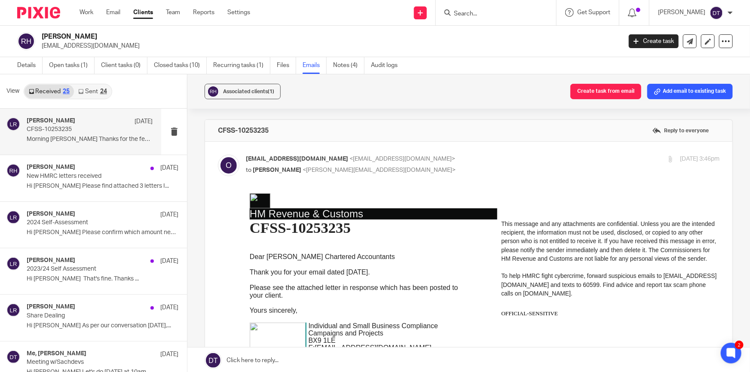
click at [218, 154] on input "checkbox" at bounding box center [217, 154] width 0 height 0
checkbox input "false"
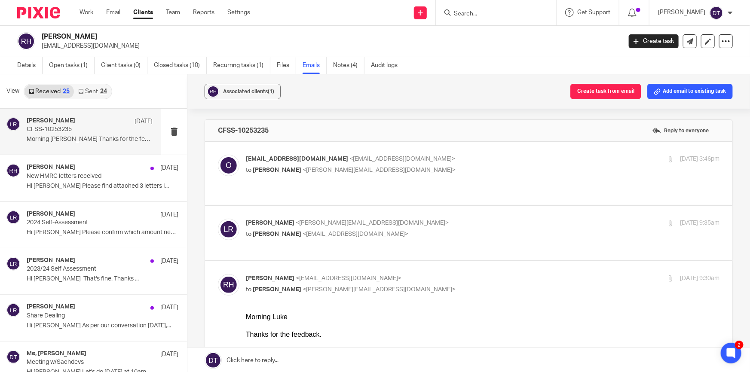
click at [463, 219] on p "Luke Racovita <luke@sachdevs-ca.com>" at bounding box center [404, 223] width 316 height 9
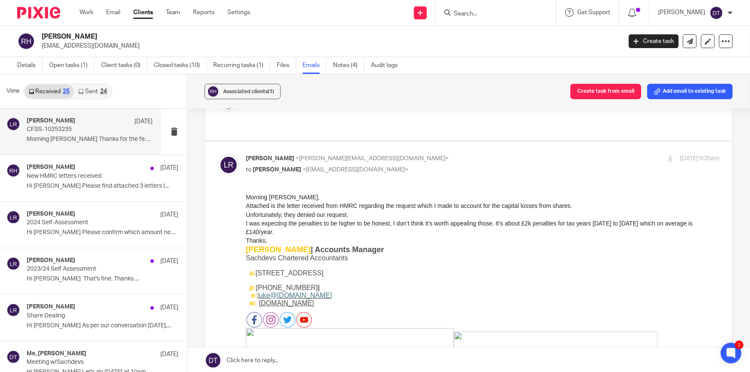
scroll to position [78, 0]
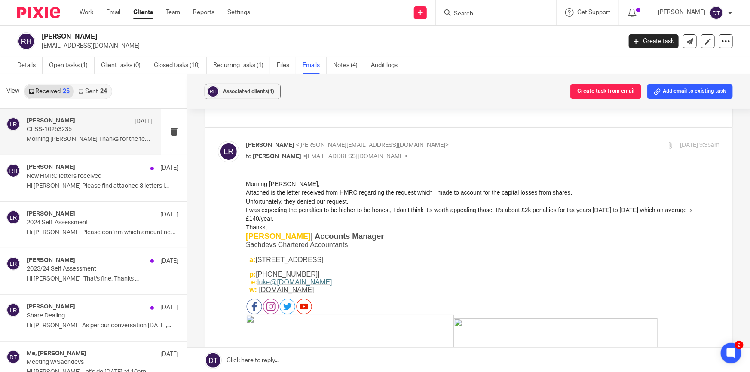
click at [218, 141] on input "checkbox" at bounding box center [217, 141] width 0 height 0
checkbox input "false"
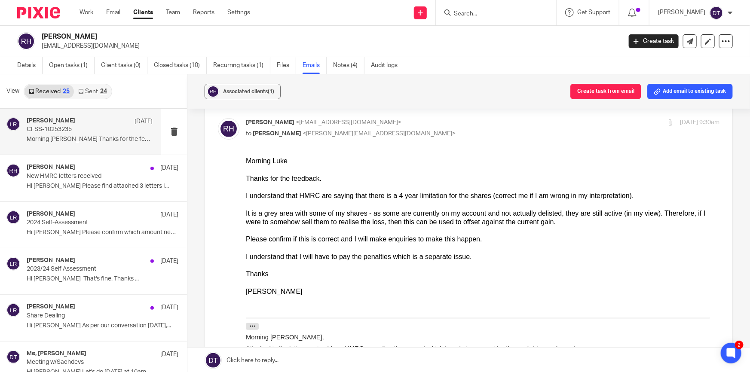
scroll to position [117, 0]
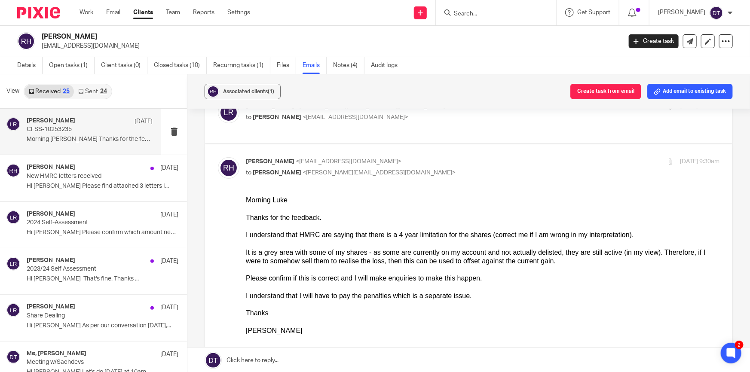
click at [411, 199] on div "Morning Luke" at bounding box center [483, 200] width 474 height 9
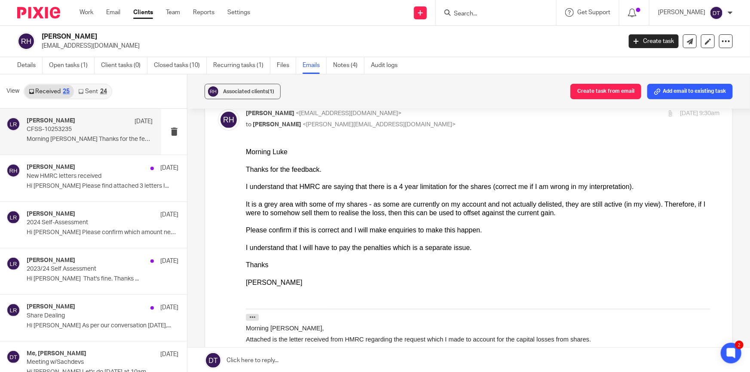
scroll to position [156, 0]
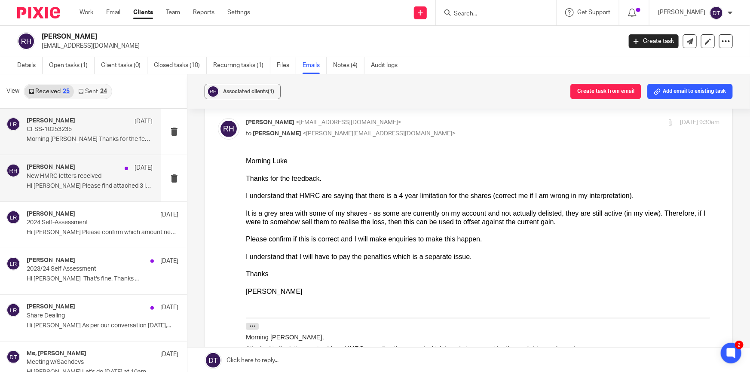
click at [91, 184] on p "Hi Luke Please find attached 3 letters I..." at bounding box center [90, 186] width 126 height 7
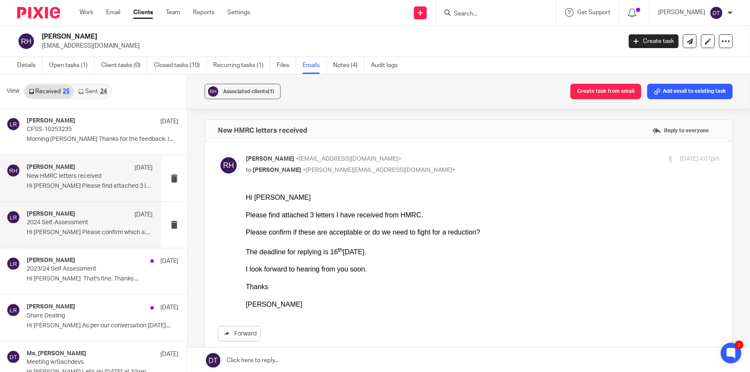
scroll to position [0, 0]
click at [92, 206] on div "Luke Racovita 22 May 2024 Self-Assessment Hi Luke Please confirm which amount n…" at bounding box center [80, 225] width 161 height 46
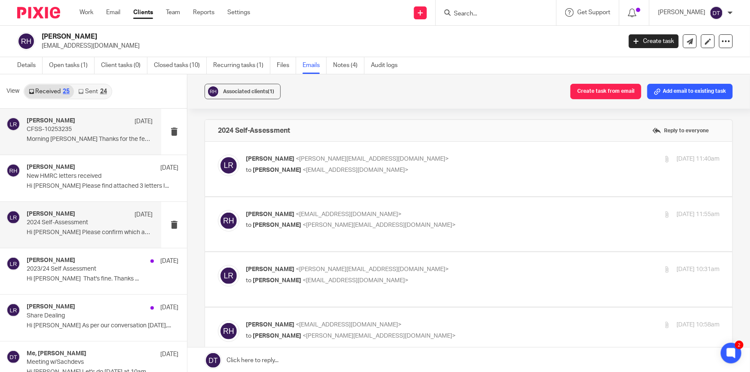
click at [79, 137] on p "Morning Luke Thanks for the feedback. I..." at bounding box center [90, 139] width 126 height 7
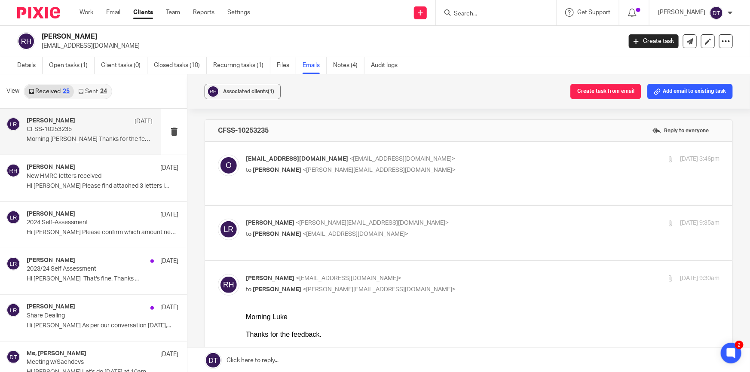
click at [92, 92] on link "Sent 24" at bounding box center [92, 92] width 37 height 14
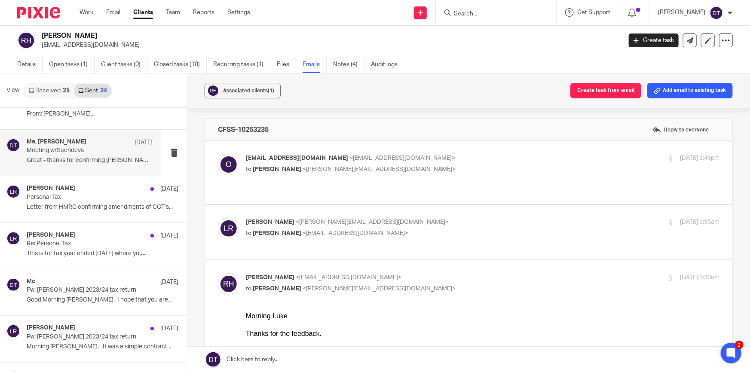
scroll to position [352, 0]
click at [82, 168] on div "Me, Ray Hung 2 May Meeting w/Sachdevs Great - thanks for confirming Ray. That's…" at bounding box center [80, 152] width 161 height 46
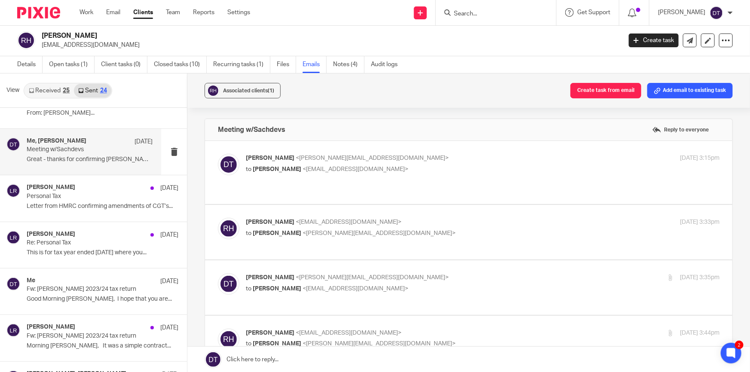
scroll to position [0, 0]
click at [418, 205] on label at bounding box center [468, 232] width 527 height 55
click at [218, 217] on input "checkbox" at bounding box center [217, 217] width 0 height 0
checkbox input "true"
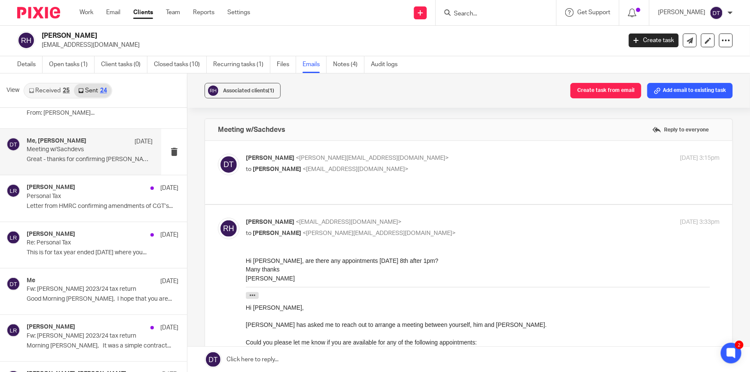
click at [409, 167] on p "to Ray Hung <rayhung76@hotmail.co.uk>" at bounding box center [404, 169] width 316 height 9
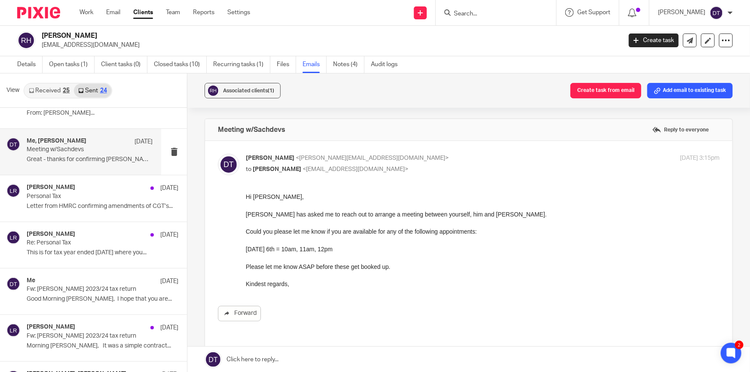
click at [409, 167] on p "to Ray Hung <rayhung76@hotmail.co.uk>" at bounding box center [404, 169] width 316 height 9
checkbox input "false"
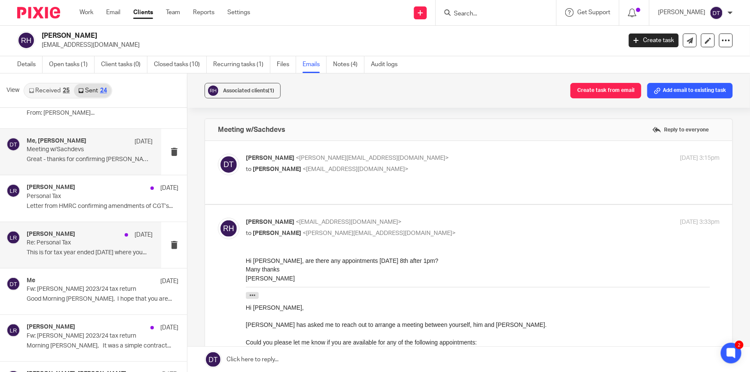
click at [70, 226] on div "Luke Racovita 15 Apr Re: Personal Tax This is for tax year ended 05/04/2018 whe…" at bounding box center [80, 245] width 161 height 46
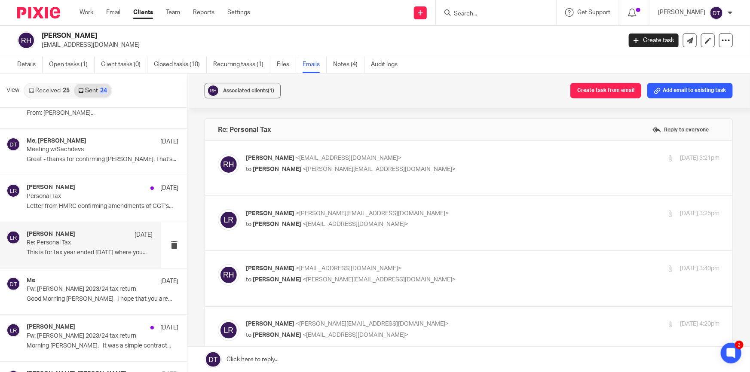
click at [452, 175] on label at bounding box center [468, 168] width 527 height 55
click at [218, 154] on input "checkbox" at bounding box center [217, 153] width 0 height 0
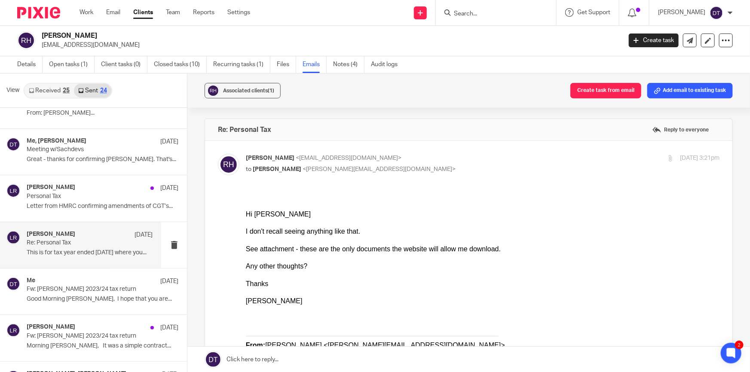
click at [423, 170] on p "to Luke Racovita <luke@sachdevs-ca.com>" at bounding box center [404, 169] width 316 height 9
checkbox input "false"
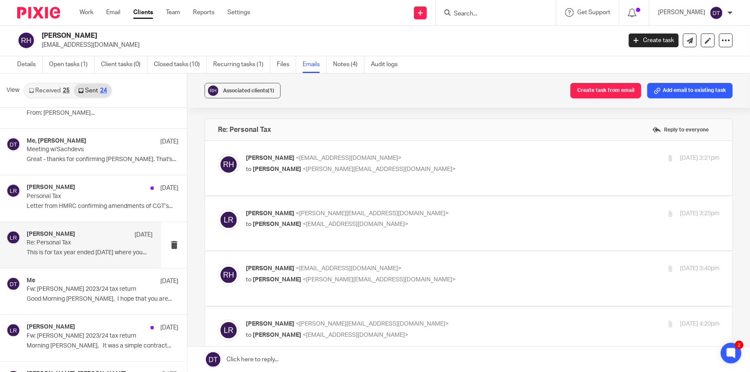
click at [429, 211] on div "Luke Racovita <luke@sachdevs-ca.com> to Ray Hung <rayhung76@hotmail.co.uk>" at bounding box center [404, 219] width 316 height 20
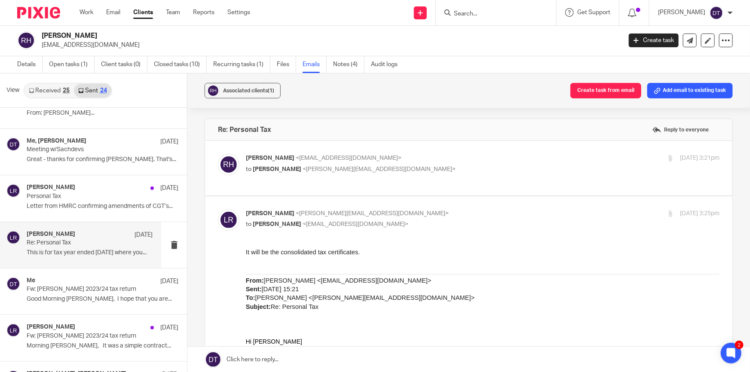
click at [429, 211] on div "Luke Racovita <luke@sachdevs-ca.com> to Ray Hung <rayhung76@hotmail.co.uk>" at bounding box center [404, 219] width 316 height 20
checkbox input "false"
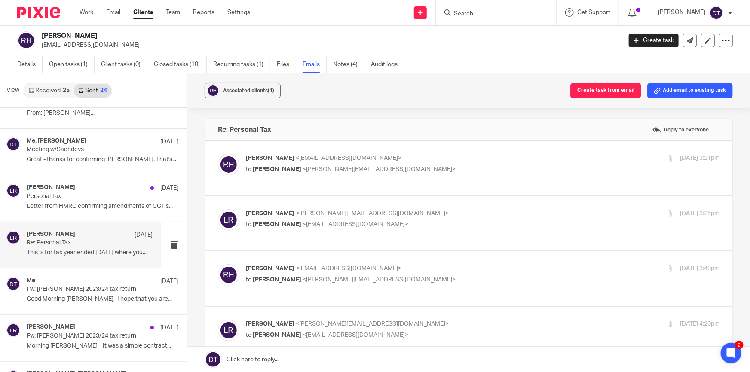
click at [426, 264] on p "Ray Hung <rayhung76@hotmail.co.uk>" at bounding box center [404, 268] width 316 height 9
checkbox input "true"
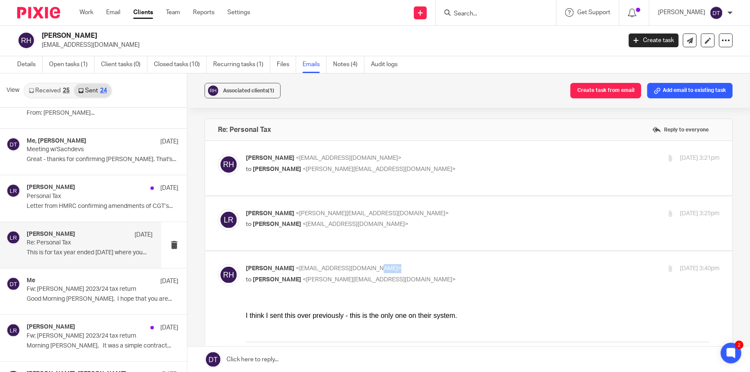
click at [426, 264] on p "Ray Hung <rayhung76@hotmail.co.uk>" at bounding box center [404, 268] width 316 height 9
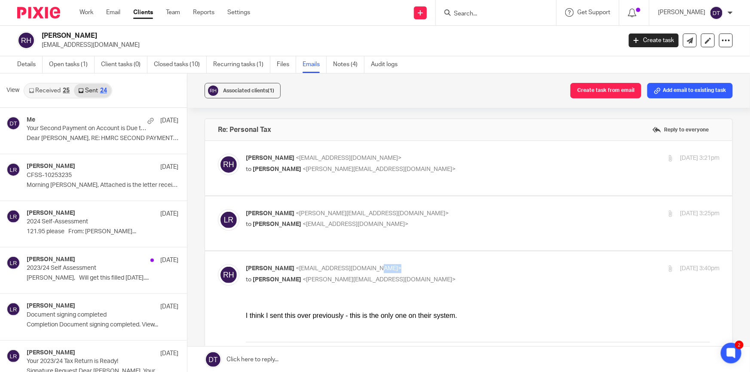
click at [48, 96] on link "Received 25" at bounding box center [48, 91] width 49 height 14
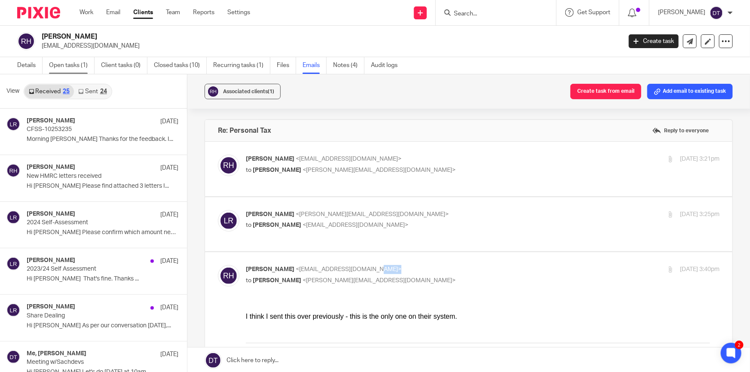
click at [67, 61] on link "Open tasks (1)" at bounding box center [72, 65] width 46 height 17
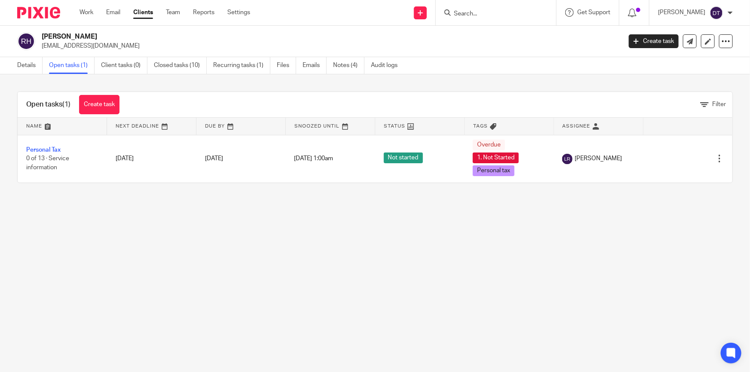
click at [483, 14] on input "Search" at bounding box center [491, 14] width 77 height 8
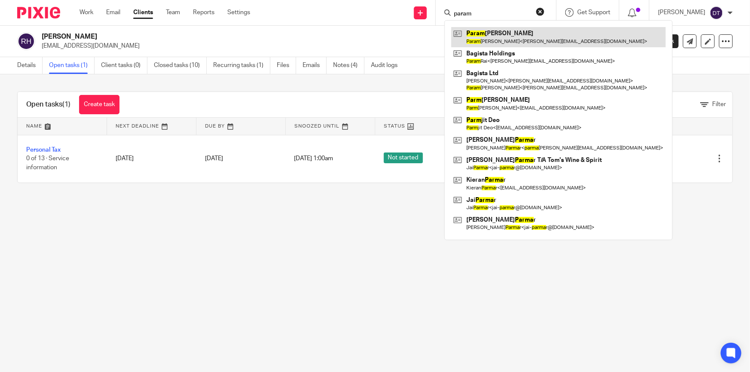
type input "param"
click at [494, 31] on link at bounding box center [558, 37] width 214 height 20
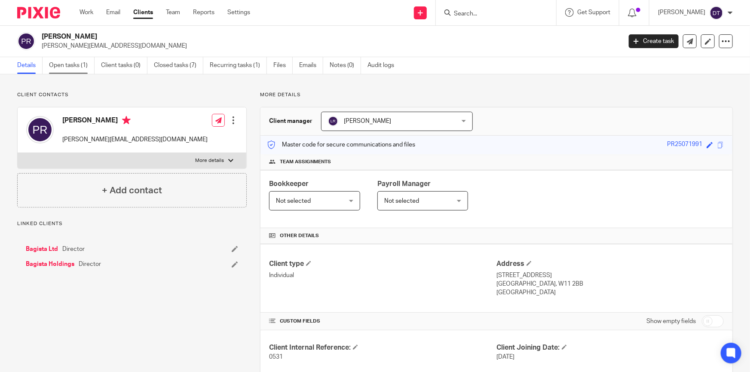
click at [70, 64] on link "Open tasks (1)" at bounding box center [72, 65] width 46 height 17
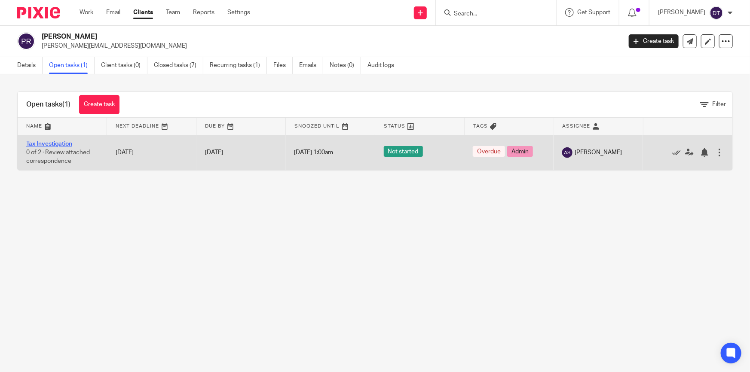
click at [55, 142] on link "Tax Investigation" at bounding box center [49, 144] width 46 height 6
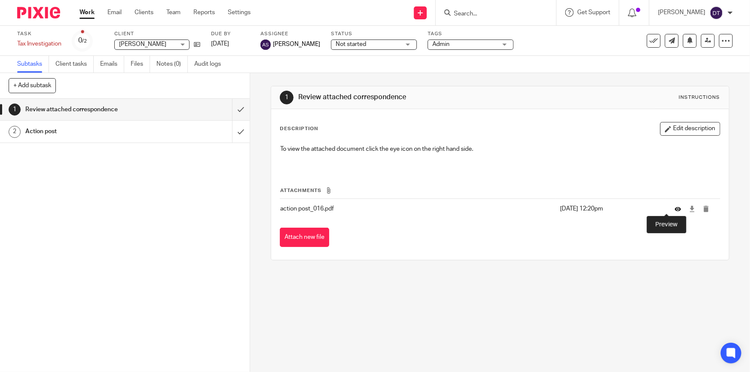
click at [675, 207] on icon at bounding box center [678, 209] width 6 height 6
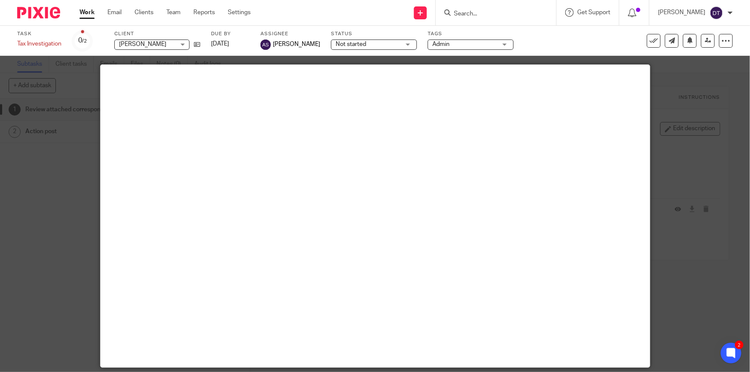
click at [708, 101] on div at bounding box center [375, 186] width 750 height 372
click at [478, 14] on input "Search" at bounding box center [491, 14] width 77 height 8
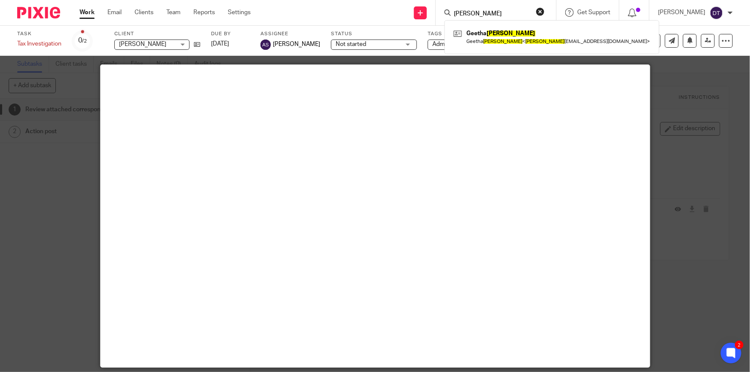
type input "[PERSON_NAME]"
click button "submit" at bounding box center [0, 0] width 0 height 0
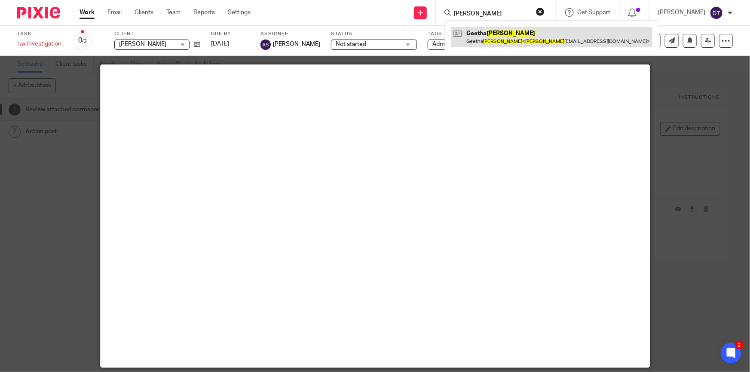
click at [495, 36] on link at bounding box center [551, 37] width 201 height 20
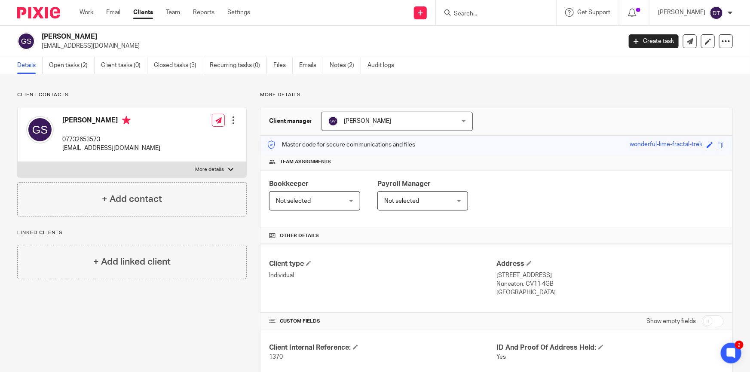
click at [497, 14] on input "Search" at bounding box center [491, 14] width 77 height 8
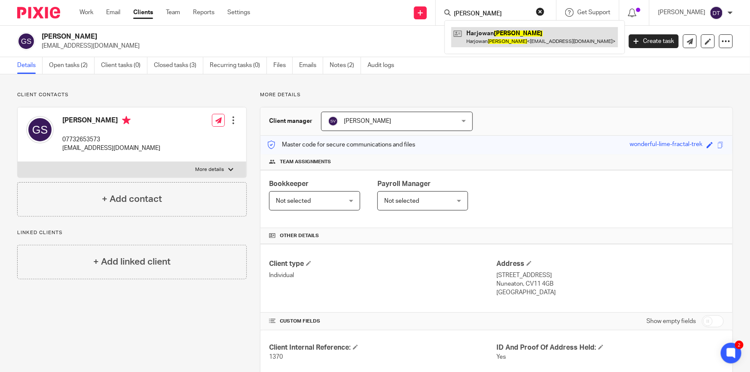
type input "mundy"
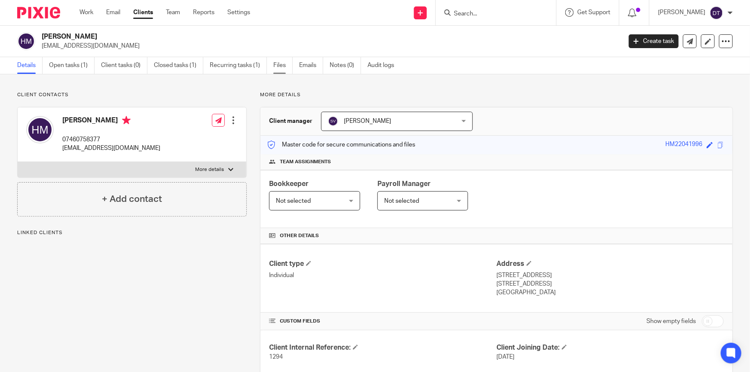
click at [280, 69] on link "Files" at bounding box center [282, 65] width 19 height 17
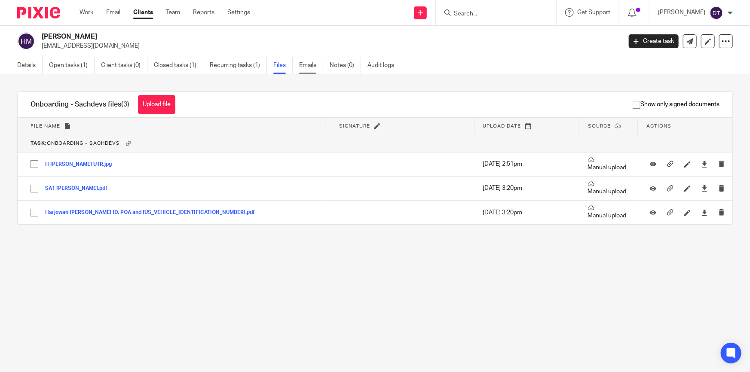
click at [306, 67] on link "Emails" at bounding box center [311, 65] width 24 height 17
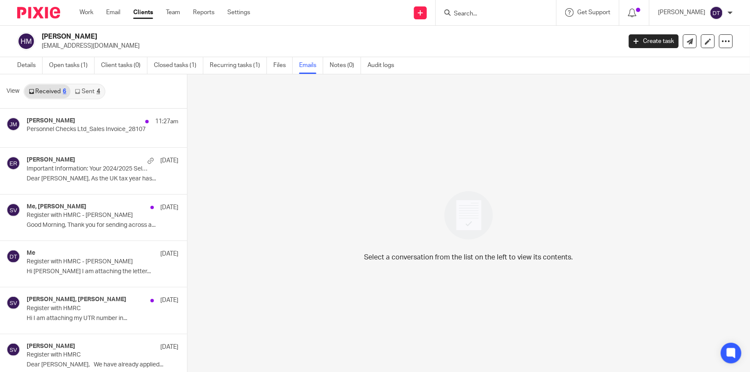
click at [90, 90] on link "Sent 4" at bounding box center [87, 92] width 34 height 14
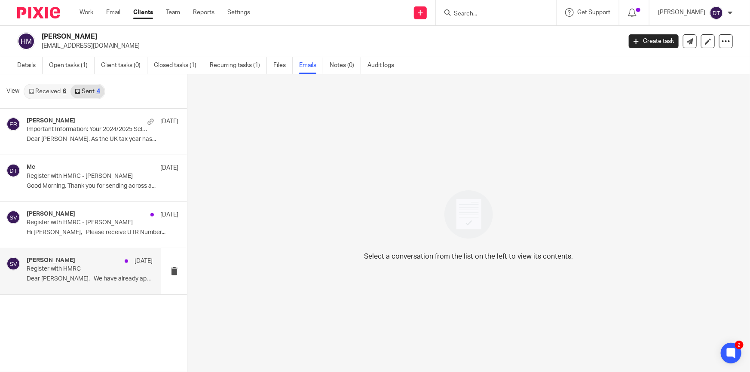
click at [94, 283] on div "[PERSON_NAME] [DATE] Register with HMRC Dear [PERSON_NAME], We have already app…" at bounding box center [90, 271] width 126 height 29
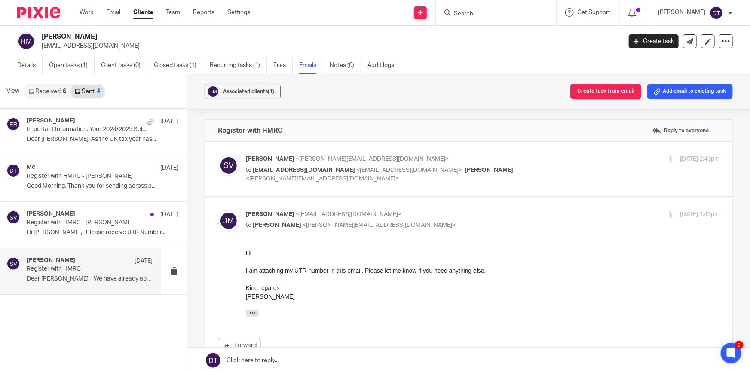
click at [413, 151] on label at bounding box center [468, 169] width 527 height 55
click at [218, 154] on input "checkbox" at bounding box center [217, 154] width 0 height 0
checkbox input "true"
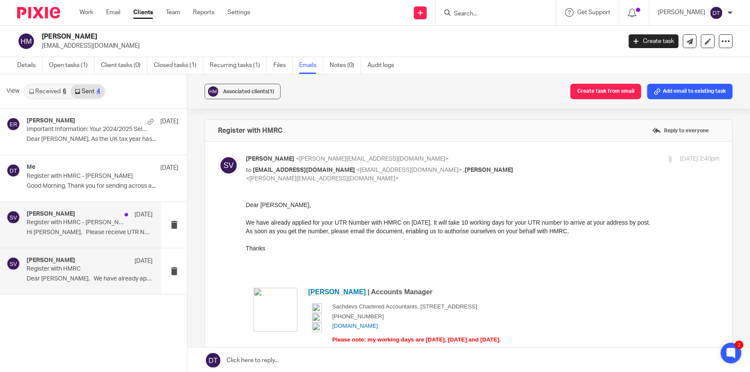
click at [113, 227] on div "Shammi Vatta 26 Sep Register with HMRC - Jwan Mundy Hi Deanna, Please receive U…" at bounding box center [90, 225] width 126 height 29
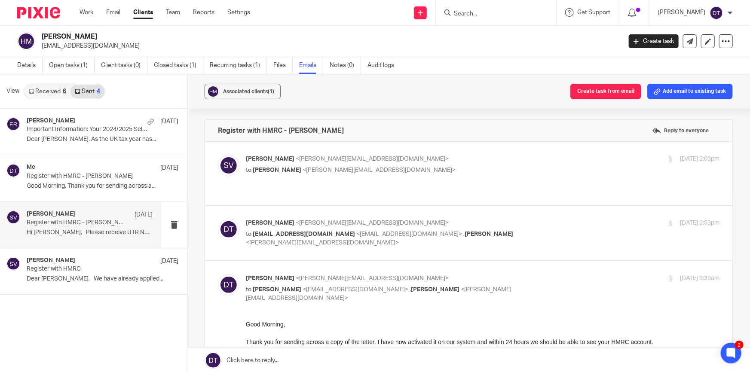
click at [413, 181] on div "Shammi Vatta <shammi@sachdevs-ca.com> to Deanna Templeton <deanna@sachdevs-ca.c…" at bounding box center [469, 173] width 502 height 37
click at [406, 164] on div "Shammi Vatta <shammi@sachdevs-ca.com> to Deanna Templeton <deanna@sachdevs-ca.c…" at bounding box center [404, 165] width 316 height 20
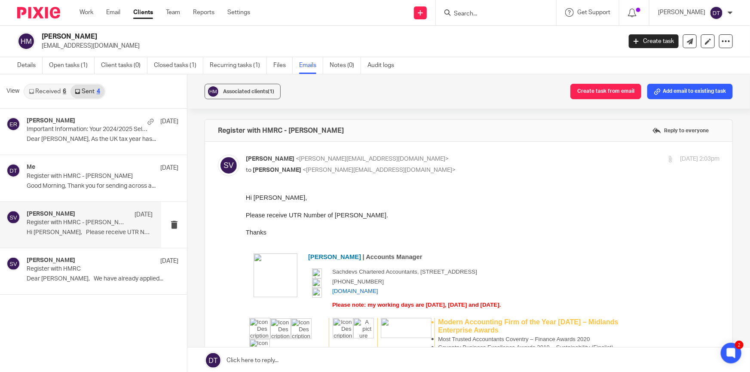
click at [405, 161] on p "Shammi Vatta <shammi@sachdevs-ca.com>" at bounding box center [404, 159] width 316 height 9
checkbox input "false"
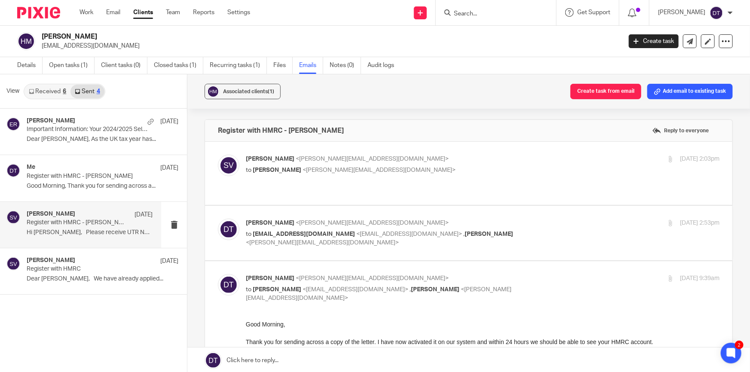
click at [520, 219] on p "Deanna Templeton <deanna@sachdevs-ca.com>" at bounding box center [404, 223] width 316 height 9
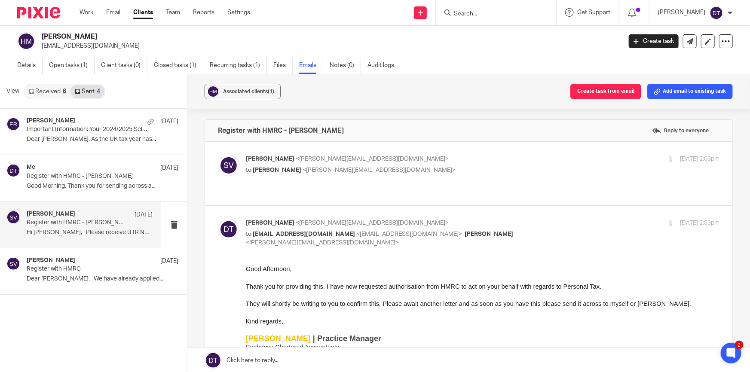
click at [520, 219] on p "Deanna Templeton <deanna@sachdevs-ca.com>" at bounding box center [404, 223] width 316 height 9
checkbox input "false"
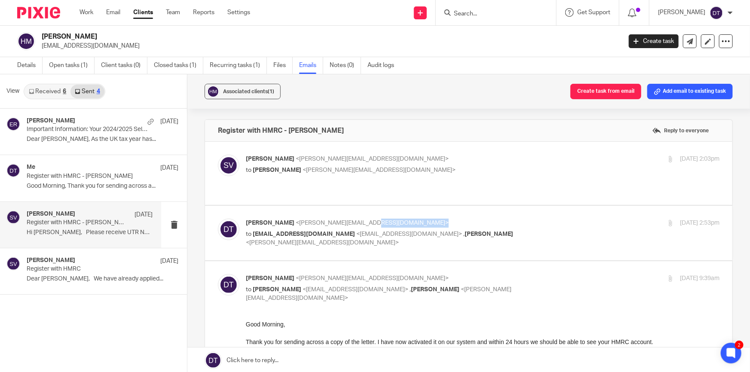
click at [520, 219] on p "Deanna Templeton <deanna@sachdevs-ca.com>" at bounding box center [404, 223] width 316 height 9
click at [61, 88] on link "Received 6" at bounding box center [47, 92] width 46 height 14
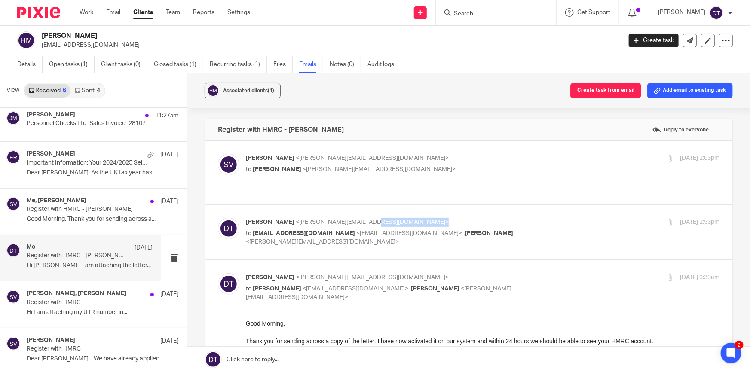
scroll to position [7, 0]
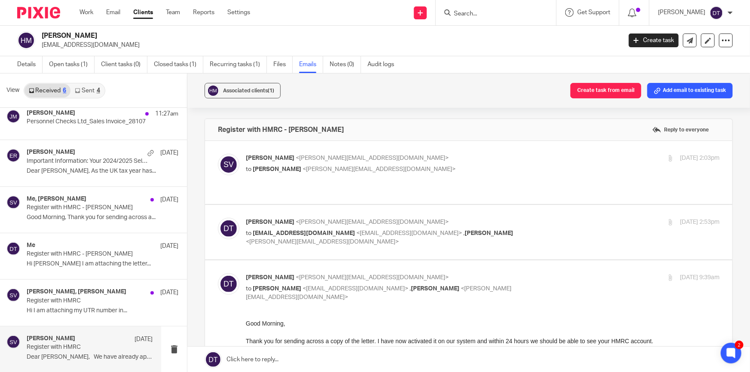
click at [80, 351] on div "Shammi Vatta 24 Sep Register with HMRC Dear Harjowan, We have already applied..." at bounding box center [90, 349] width 126 height 29
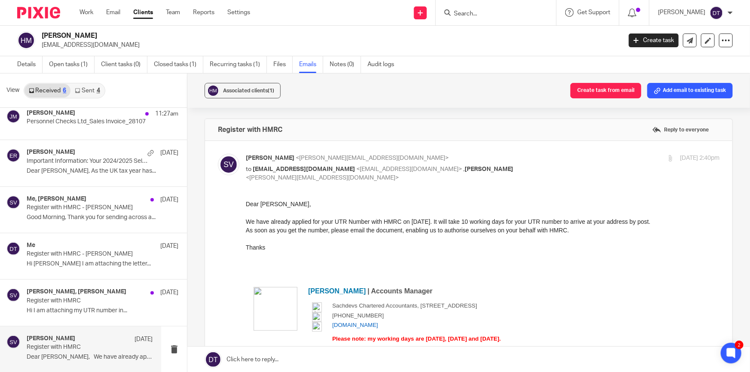
scroll to position [0, 0]
click at [98, 303] on p "Register with HMRC" at bounding box center [77, 300] width 101 height 7
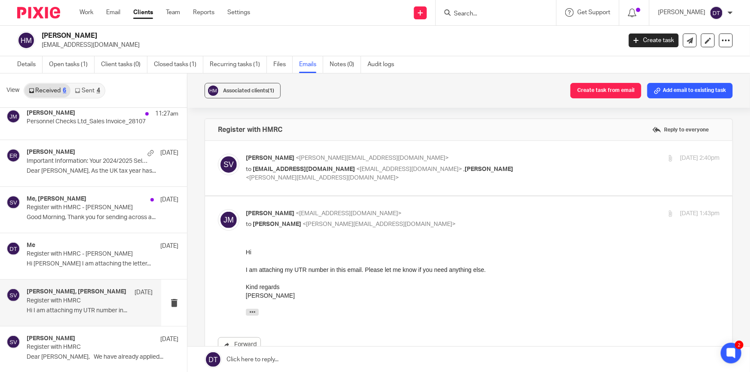
click at [413, 155] on p "Shammi Vatta <shammi@sachdevs-ca.com>" at bounding box center [404, 158] width 316 height 9
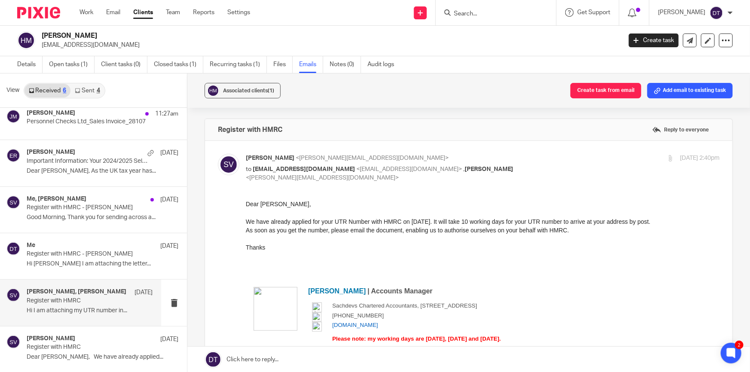
click at [413, 155] on p "Shammi Vatta <shammi@sachdevs-ca.com>" at bounding box center [404, 158] width 316 height 9
checkbox input "false"
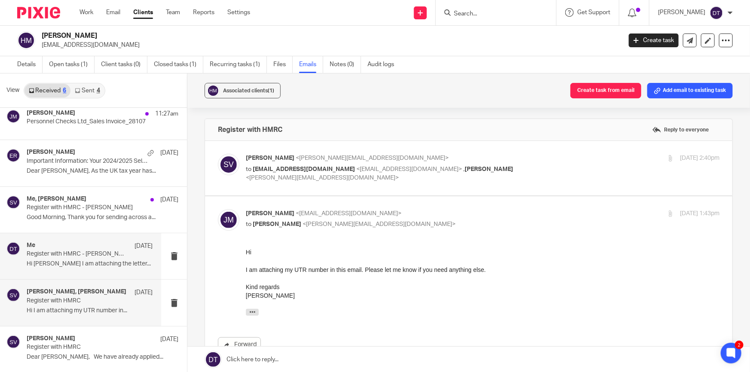
click at [74, 255] on p "Register with HMRC - Jwan Mundy" at bounding box center [77, 254] width 101 height 7
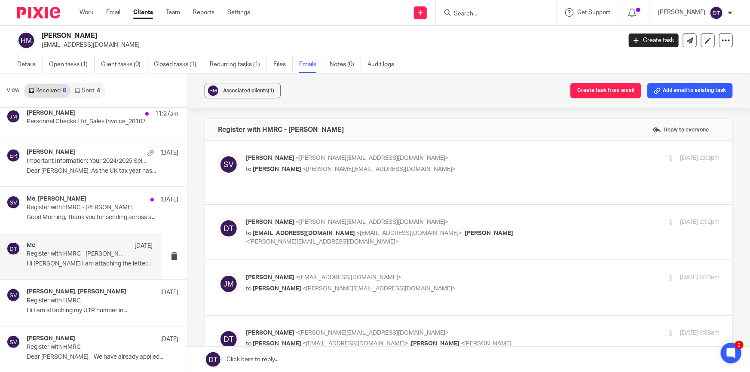
click at [386, 148] on label at bounding box center [468, 172] width 527 height 63
click at [218, 153] on input "checkbox" at bounding box center [217, 153] width 0 height 0
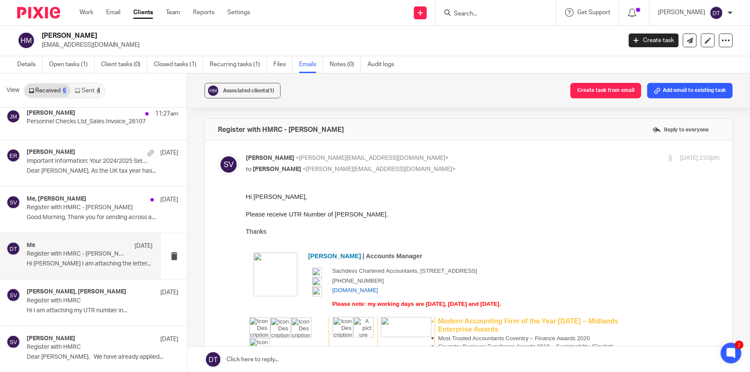
click at [388, 159] on p "Shammi Vatta <shammi@sachdevs-ca.com>" at bounding box center [404, 158] width 316 height 9
checkbox input "false"
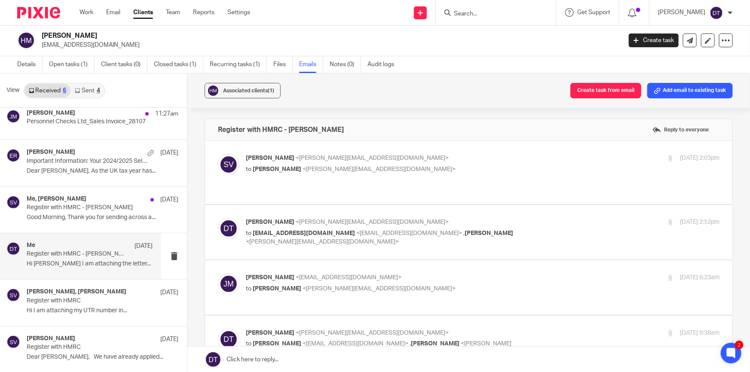
click at [432, 205] on label at bounding box center [468, 232] width 527 height 55
click at [218, 217] on input "checkbox" at bounding box center [217, 217] width 0 height 0
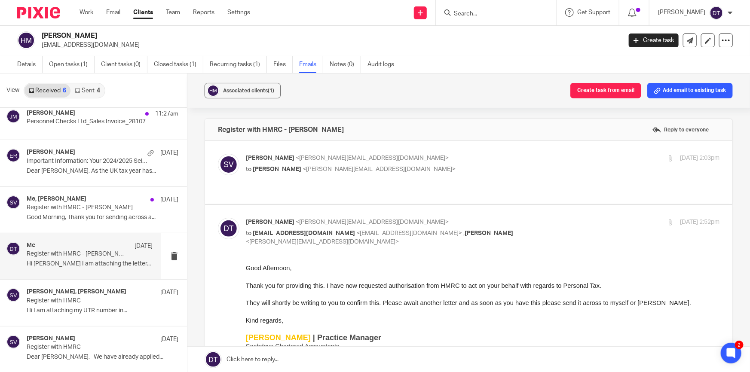
click at [218, 217] on input "checkbox" at bounding box center [217, 217] width 0 height 0
checkbox input "false"
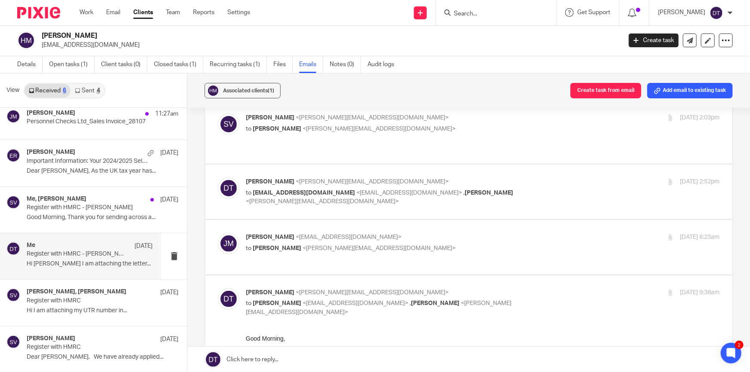
scroll to position [117, 0]
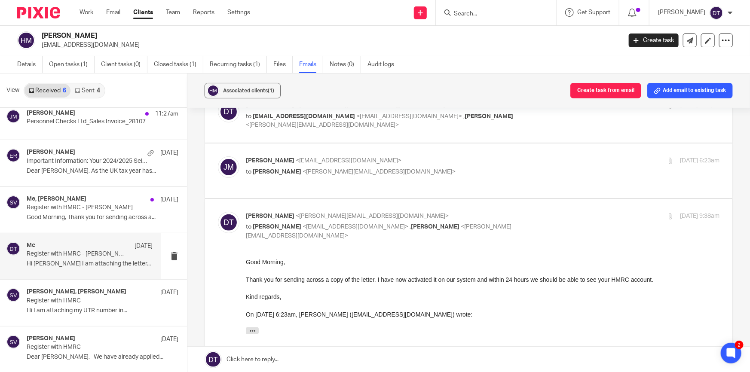
click at [412, 168] on p "to Deanna Templeton <deanna@sachdevs-ca.com>" at bounding box center [404, 172] width 316 height 9
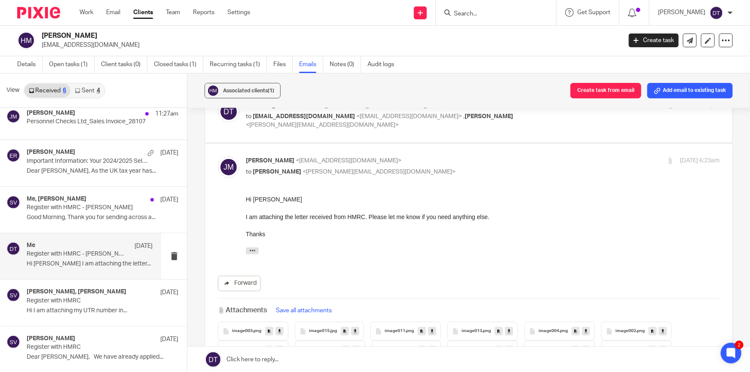
scroll to position [0, 0]
click at [412, 168] on p "to Deanna Templeton <deanna@sachdevs-ca.com>" at bounding box center [404, 172] width 316 height 9
checkbox input "false"
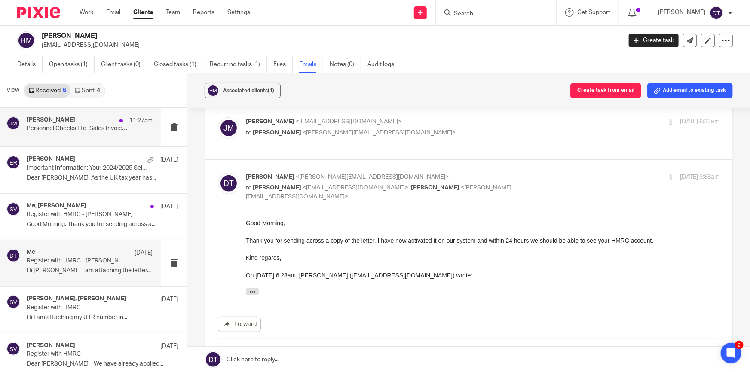
click at [90, 123] on div "jowan mundy 11:27am" at bounding box center [90, 120] width 126 height 9
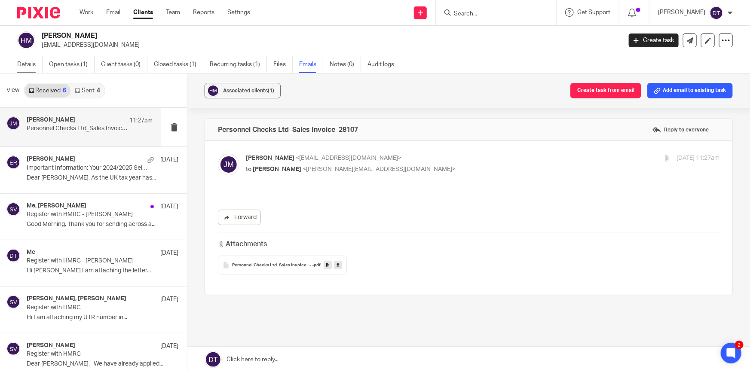
click at [20, 61] on link "Details" at bounding box center [29, 64] width 25 height 17
click at [73, 64] on link "Open tasks (1)" at bounding box center [72, 64] width 46 height 17
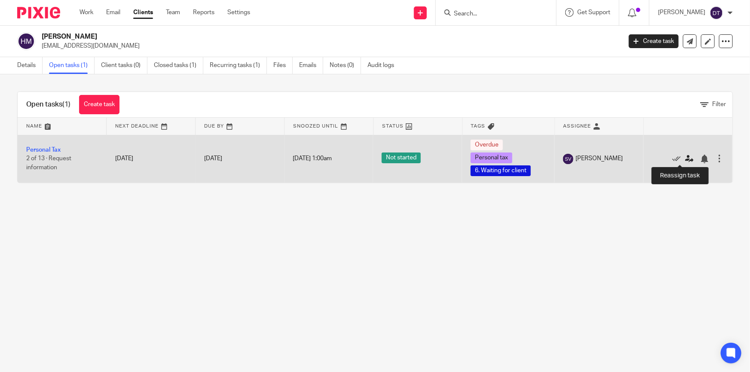
click at [685, 158] on icon at bounding box center [689, 159] width 9 height 9
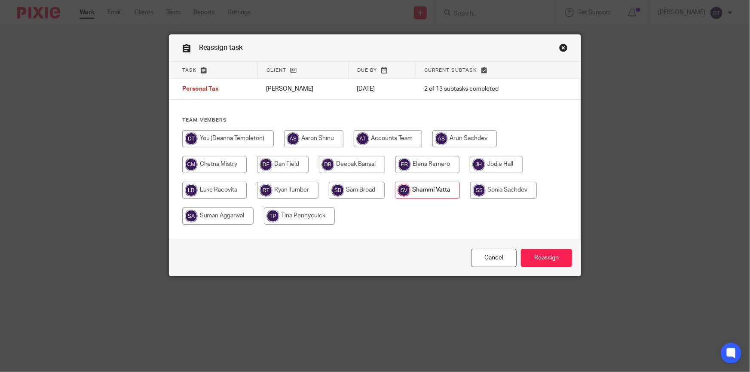
click at [345, 167] on input "radio" at bounding box center [352, 164] width 66 height 17
radio input "true"
click at [559, 46] on link "Close this dialog window" at bounding box center [563, 49] width 9 height 12
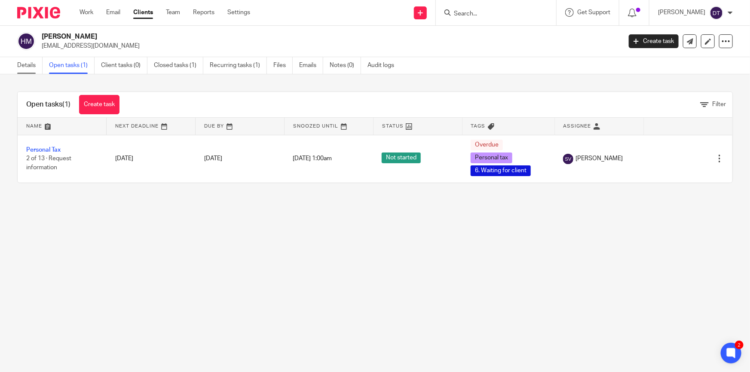
click at [38, 67] on link "Details" at bounding box center [29, 65] width 25 height 17
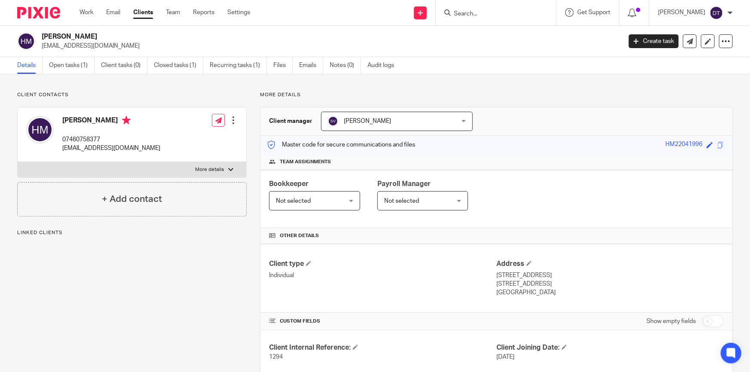
click at [387, 125] on span "[PERSON_NAME]" at bounding box center [385, 121] width 115 height 18
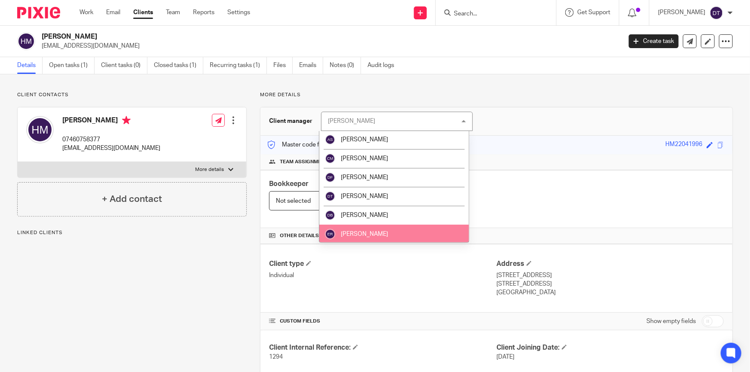
scroll to position [78, 0]
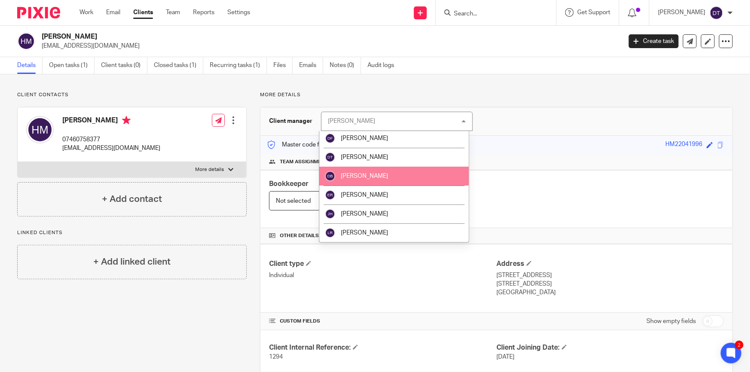
click at [398, 178] on li "[PERSON_NAME]" at bounding box center [394, 176] width 150 height 19
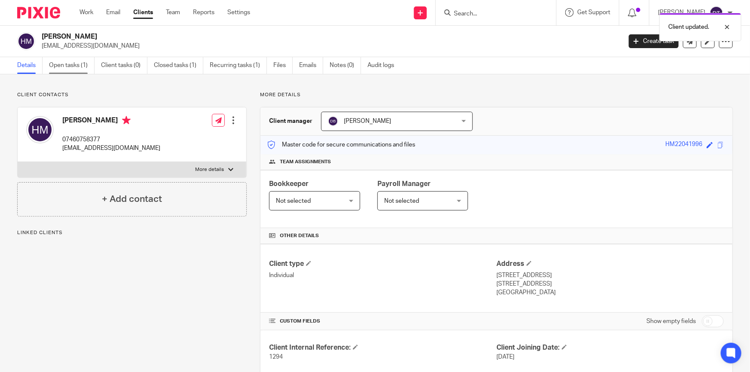
click at [67, 70] on link "Open tasks (1)" at bounding box center [72, 65] width 46 height 17
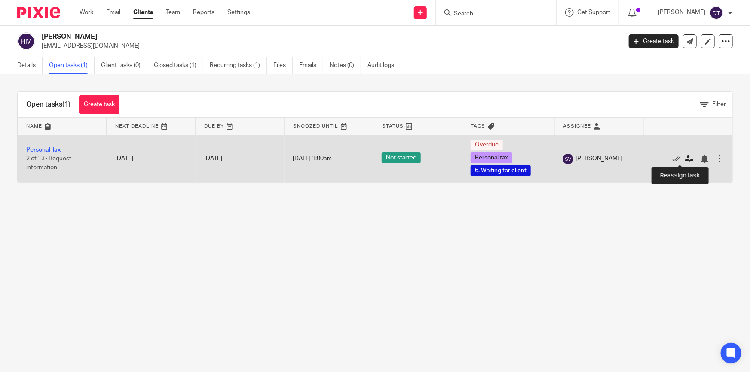
click at [685, 157] on icon at bounding box center [689, 159] width 9 height 9
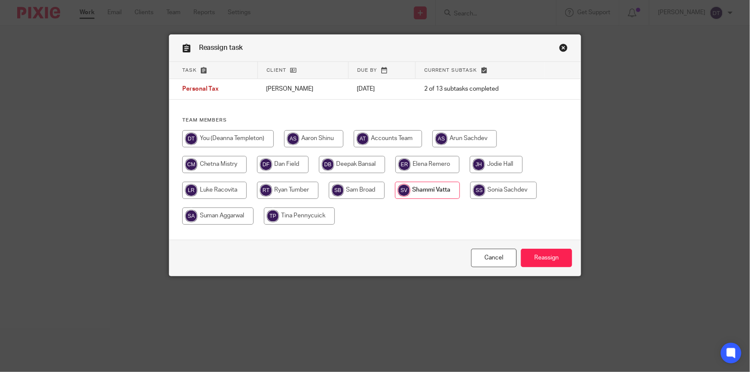
click at [338, 164] on input "radio" at bounding box center [352, 164] width 66 height 17
radio input "true"
click at [552, 255] on input "Reassign" at bounding box center [546, 258] width 51 height 18
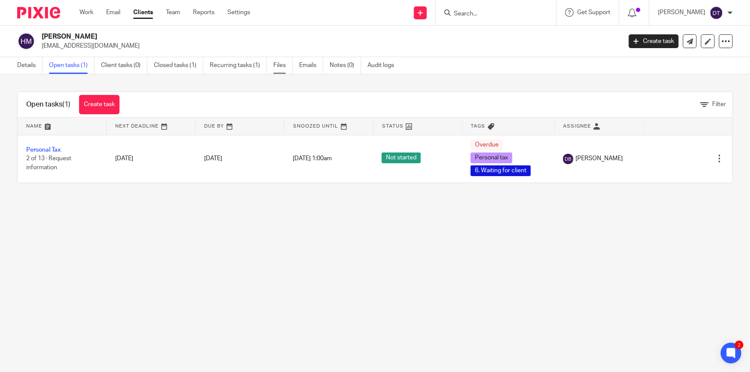
click at [279, 70] on link "Files" at bounding box center [282, 65] width 19 height 17
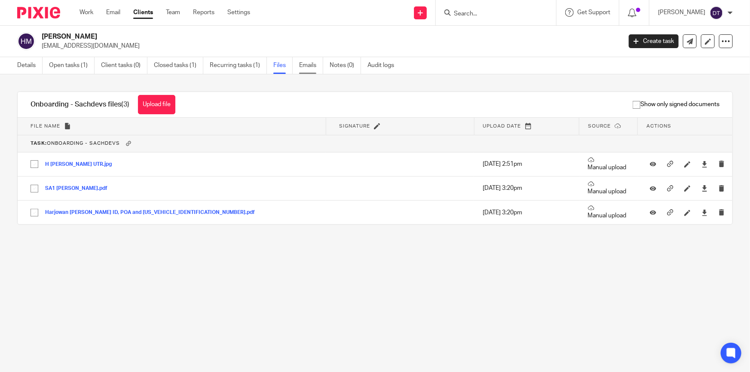
click at [306, 67] on link "Emails" at bounding box center [311, 65] width 24 height 17
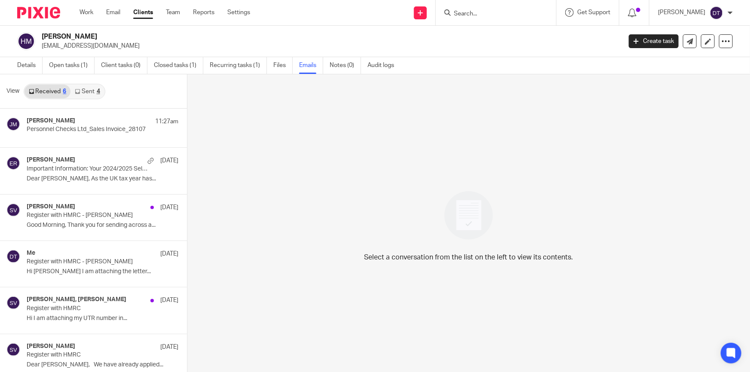
click at [93, 92] on link "Sent 4" at bounding box center [87, 92] width 34 height 14
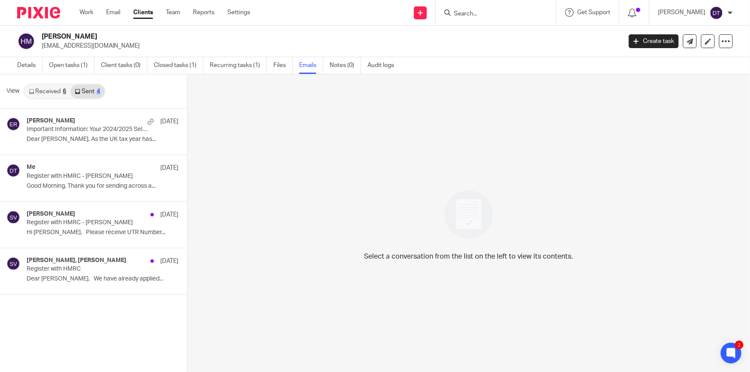
click at [54, 95] on link "Received 6" at bounding box center [47, 92] width 46 height 14
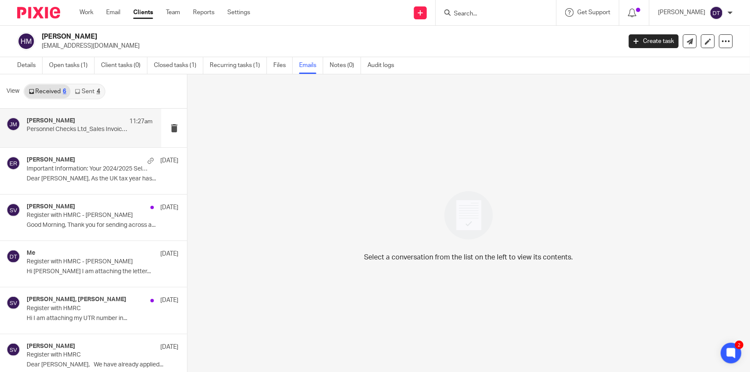
click at [83, 136] on div "jowan mundy 11:27am Personnel Checks Ltd_Sales Invoice_28107" at bounding box center [90, 127] width 126 height 21
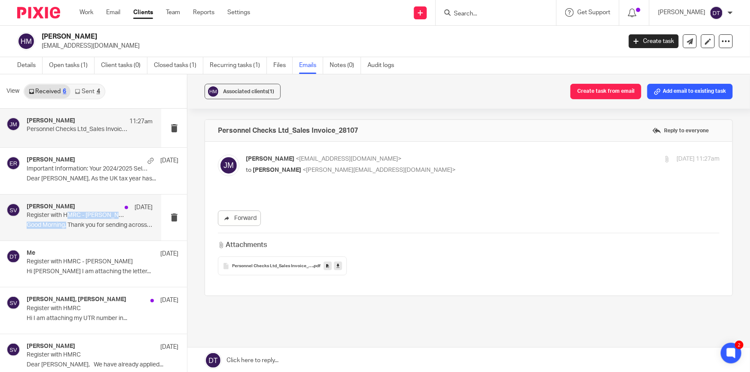
click at [67, 219] on div "Shammi Vatta 7 Oct Register with HMRC - Jwan Mundy Good Morning, Thank you for …" at bounding box center [90, 217] width 126 height 29
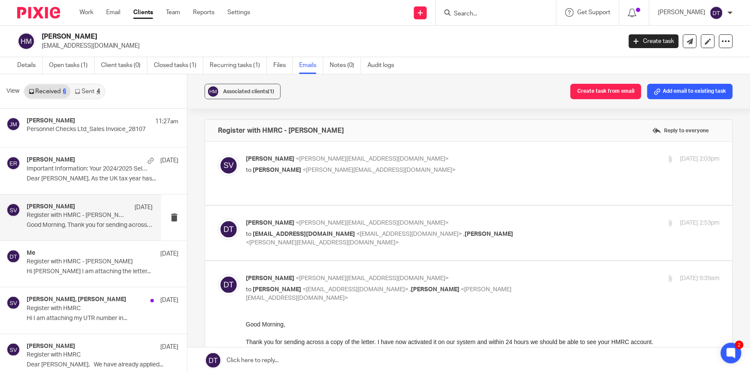
click at [562, 230] on div "Deanna Templeton <deanna@sachdevs-ca.com> to jowanmundy@gmail.com <jowanmundy@g…" at bounding box center [483, 233] width 474 height 29
checkbox input "true"
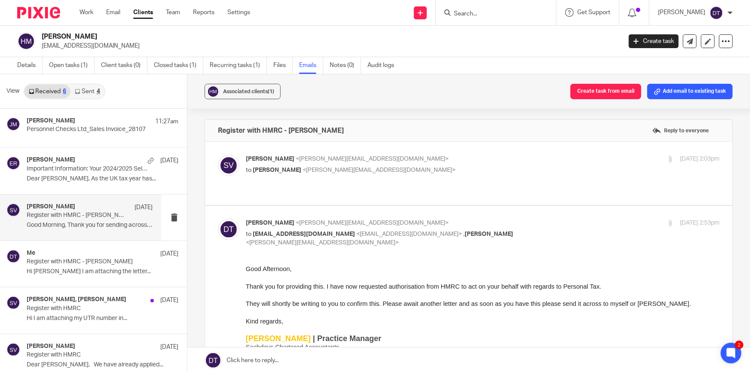
click at [466, 172] on p "to Deanna Templeton <deanna@sachdevs-ca.com>" at bounding box center [404, 170] width 316 height 9
checkbox input "true"
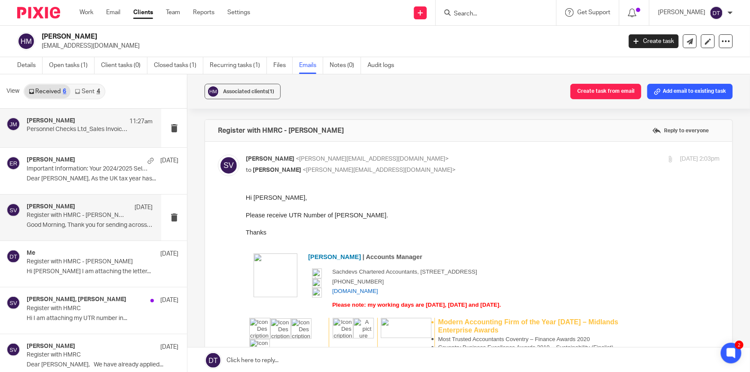
click at [95, 129] on p "Personnel Checks Ltd_Sales Invoice_28107" at bounding box center [77, 129] width 101 height 7
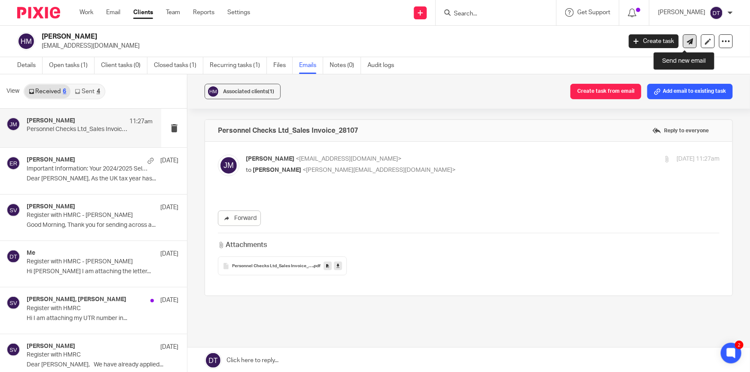
click at [687, 42] on icon at bounding box center [690, 41] width 6 height 6
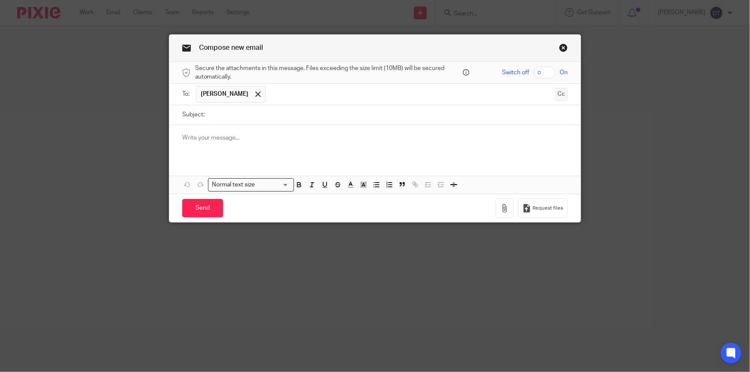
click at [564, 96] on button "Cc" at bounding box center [561, 94] width 13 height 13
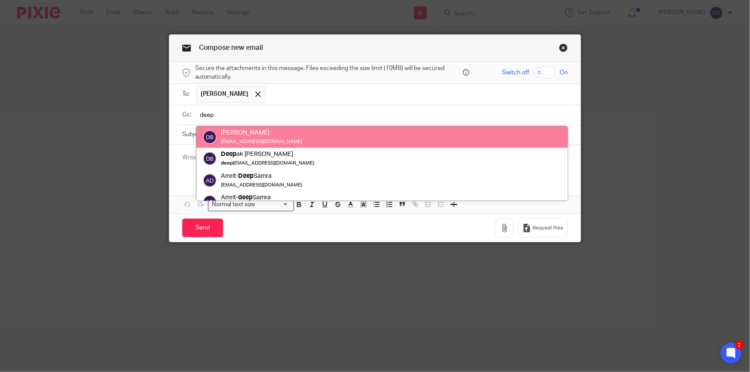
type input "deep"
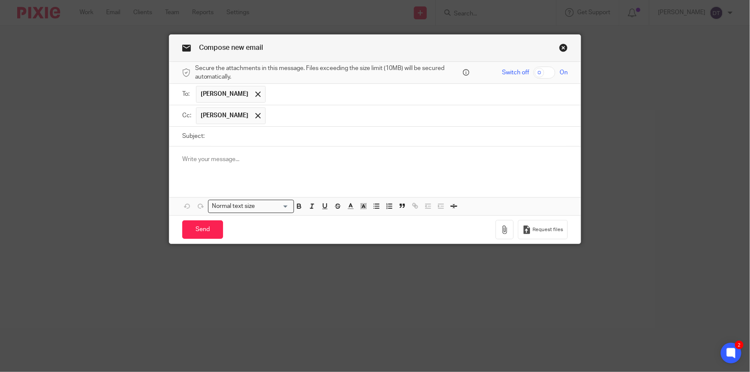
click at [268, 141] on input "Subject:" at bounding box center [388, 136] width 359 height 19
type input "Personal Tax"
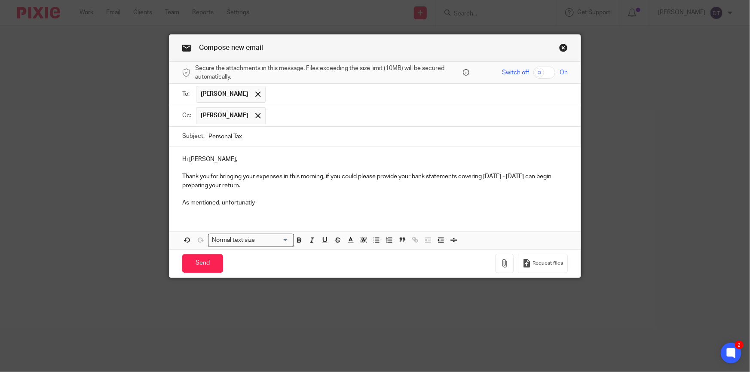
click at [240, 202] on p "As mentioned, unfortunatly" at bounding box center [375, 203] width 386 height 9
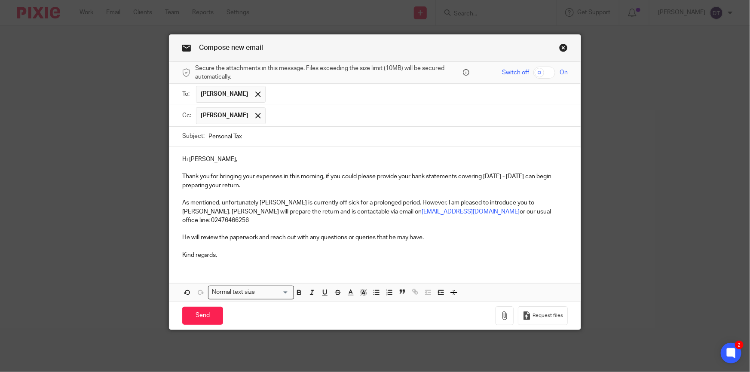
click at [256, 131] on input "Personal Tax" at bounding box center [388, 136] width 359 height 19
type input "Personal Tax 24/25"
click at [450, 242] on p at bounding box center [375, 246] width 386 height 9
click at [297, 120] on input "text" at bounding box center [417, 115] width 294 height 17
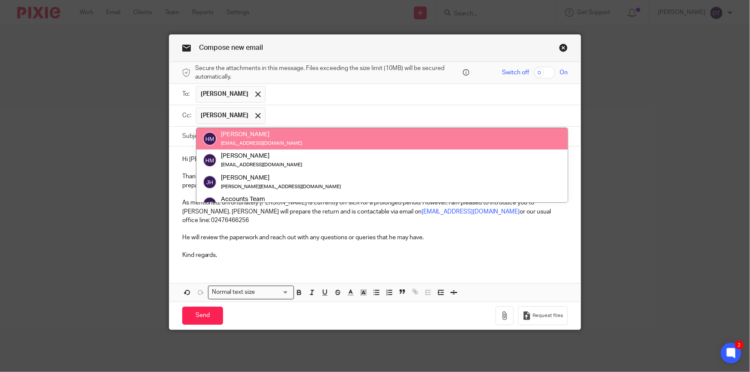
type input "a"
type input "sha"
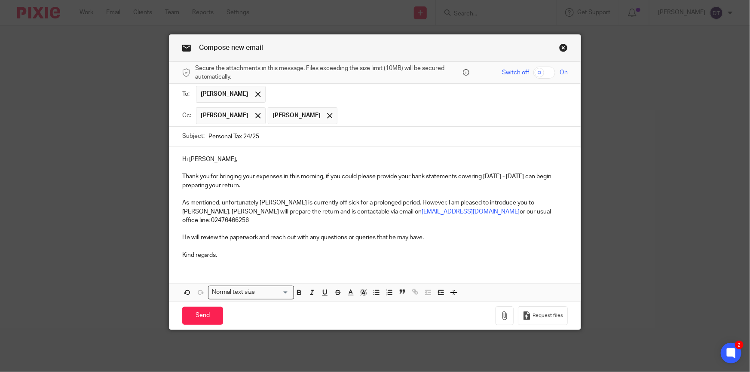
click at [289, 225] on p at bounding box center [375, 229] width 386 height 9
click at [291, 251] on p "Kind regards," at bounding box center [375, 255] width 386 height 9
click at [202, 308] on input "Send" at bounding box center [202, 316] width 41 height 18
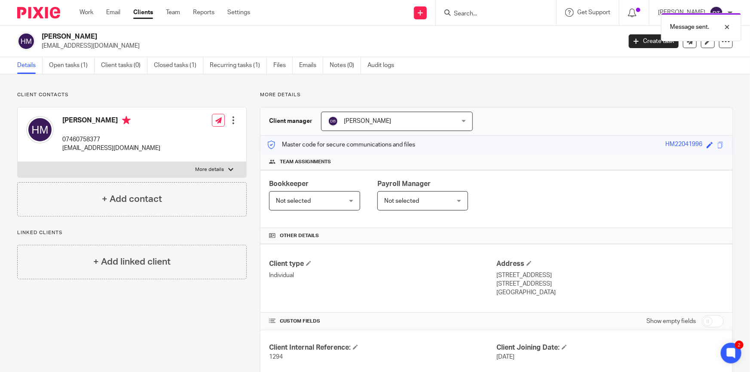
drag, startPoint x: 101, startPoint y: 81, endPoint x: 100, endPoint y: 39, distance: 42.1
click at [101, 81] on div "Client contacts [PERSON_NAME] 07460758377 [EMAIL_ADDRESS][DOMAIN_NAME] Edit con…" at bounding box center [375, 378] width 750 height 609
click at [119, 12] on link "Email" at bounding box center [113, 12] width 14 height 9
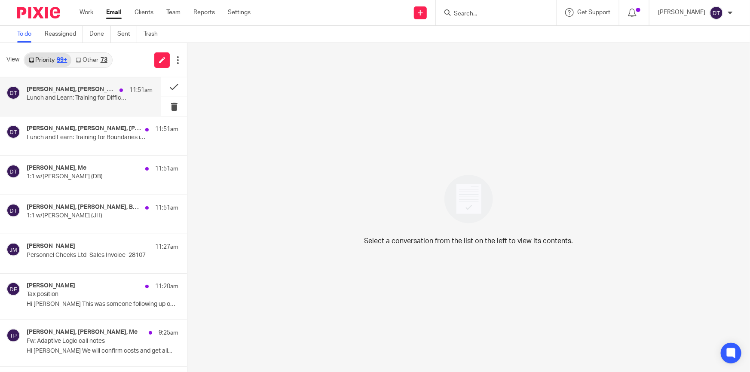
click at [94, 90] on h4 "Tina Pennycuick, Chetna Mistry, Jodie Hall, Ryan Tumber, Boardroom, Me" at bounding box center [71, 89] width 89 height 7
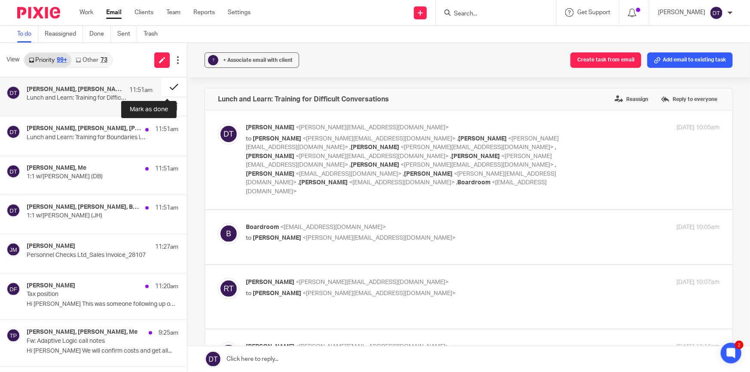
click at [170, 84] on button at bounding box center [174, 86] width 26 height 19
click at [89, 134] on p "Lunch and Learn: Training for Boundaries in Business" at bounding box center [77, 137] width 101 height 7
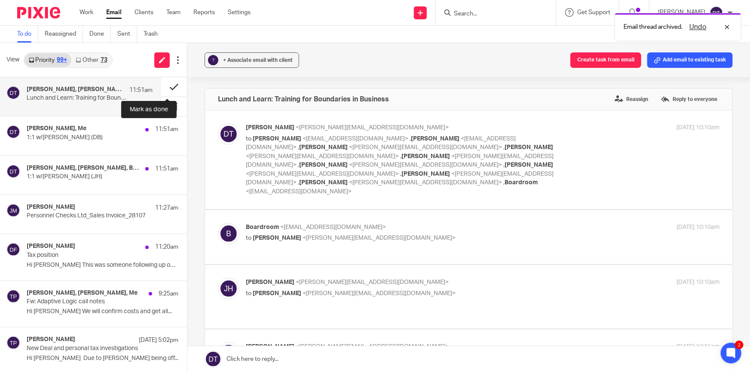
click at [170, 88] on button at bounding box center [174, 86] width 26 height 19
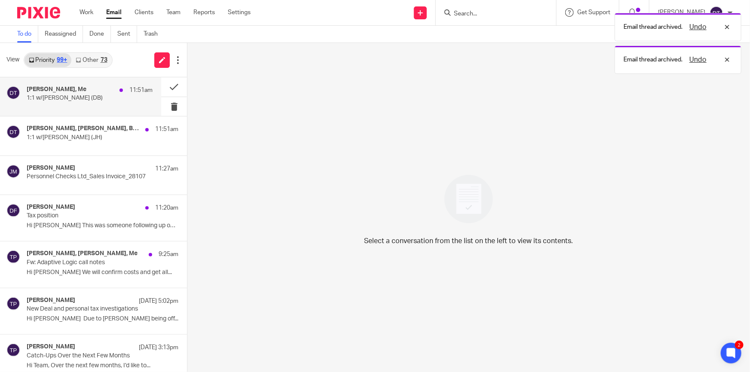
click at [112, 95] on p "1:1 w/Tina (DB)" at bounding box center [77, 98] width 101 height 7
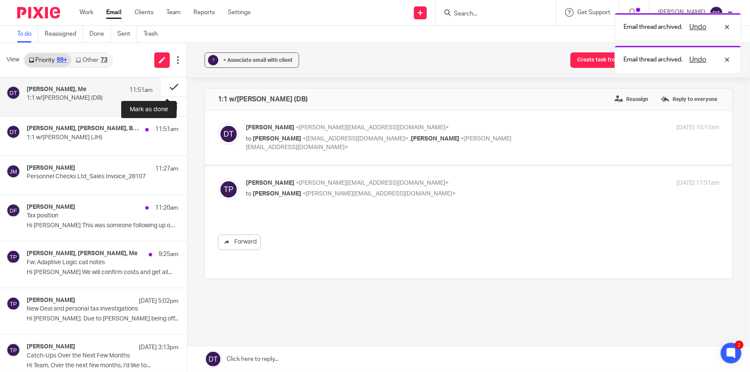
click at [165, 86] on button at bounding box center [174, 86] width 26 height 19
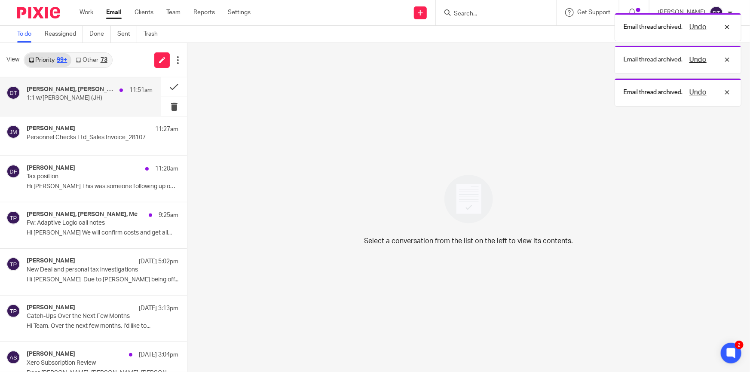
click at [99, 95] on p "1:1 w/Tina (JH)" at bounding box center [77, 98] width 101 height 7
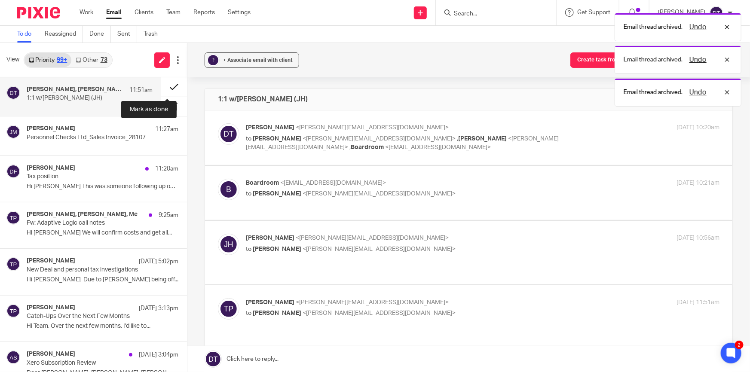
click at [163, 86] on button at bounding box center [174, 86] width 26 height 19
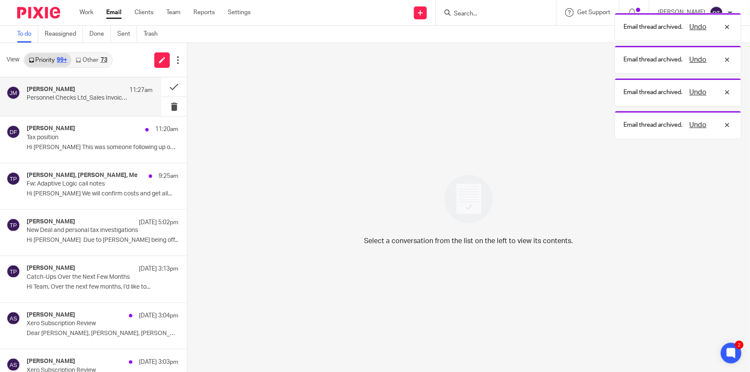
click at [95, 96] on p "Personnel Checks Ltd_Sales Invoice_28107" at bounding box center [77, 98] width 101 height 7
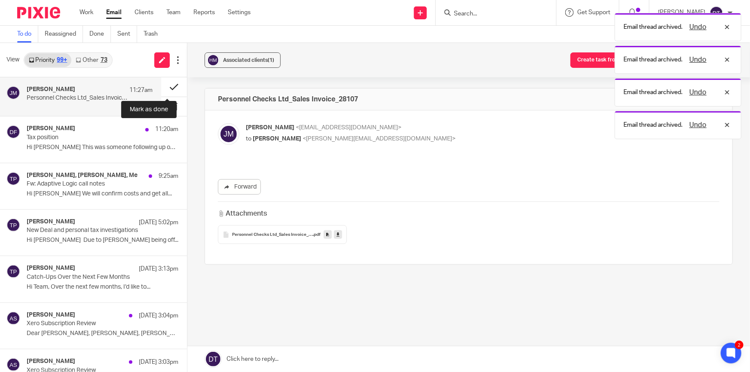
click at [166, 83] on button at bounding box center [174, 86] width 26 height 19
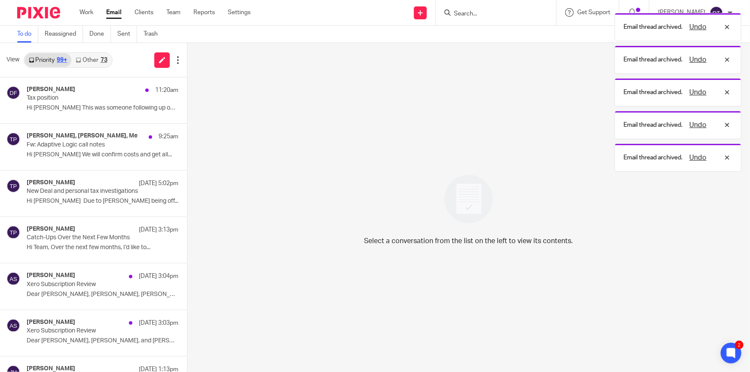
click at [91, 54] on link "Other 73" at bounding box center [91, 60] width 40 height 14
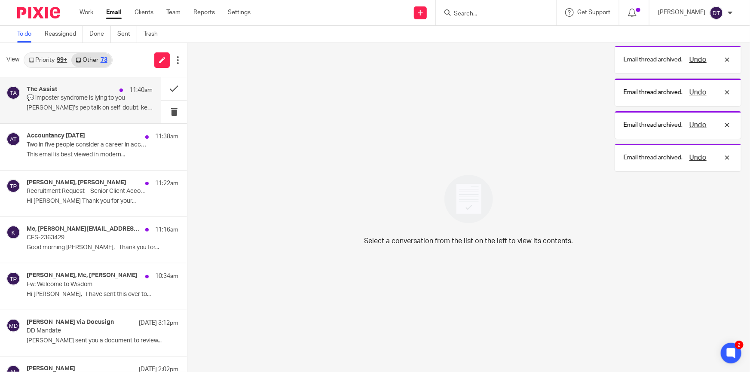
click at [56, 107] on p "Thania’s pep talk on self-doubt, key health..." at bounding box center [90, 107] width 126 height 7
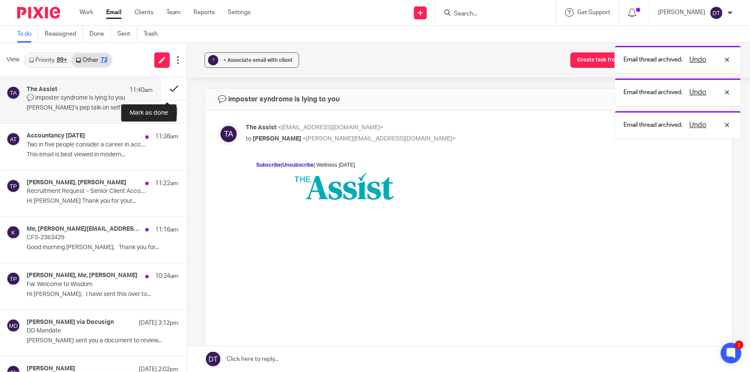
click at [163, 87] on button at bounding box center [174, 88] width 26 height 23
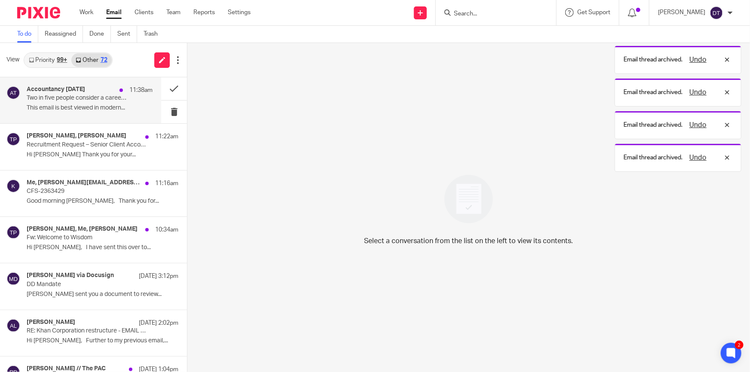
click at [85, 103] on div "Accountancy Today 11:38am Two in five people consider a career in accountancy d…" at bounding box center [90, 100] width 126 height 29
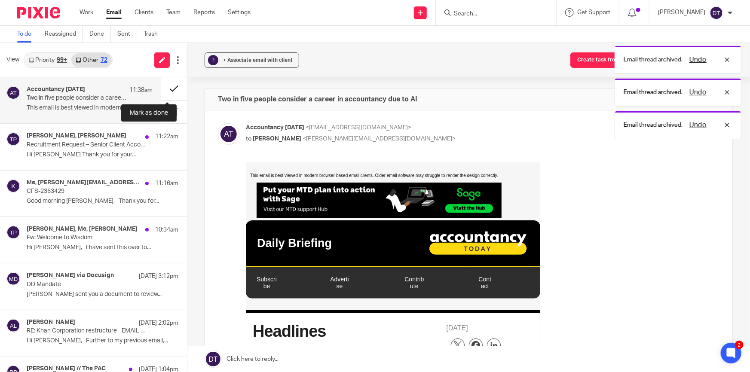
click at [166, 86] on button at bounding box center [174, 88] width 26 height 23
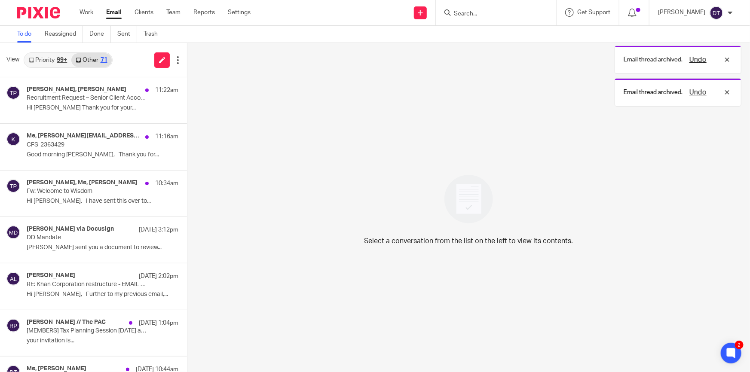
click at [37, 59] on link "Priority 99+" at bounding box center [47, 60] width 47 height 14
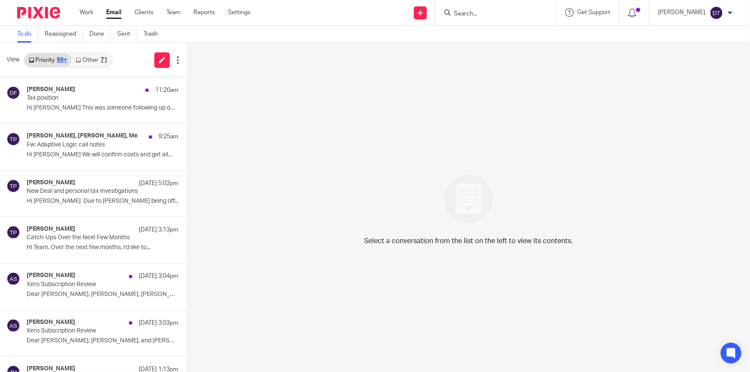
click at [89, 58] on link "Other 71" at bounding box center [91, 60] width 40 height 14
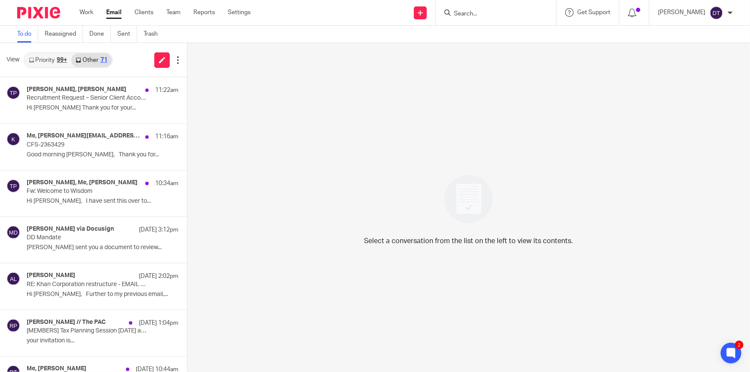
click at [59, 61] on div "99+" at bounding box center [62, 60] width 10 height 6
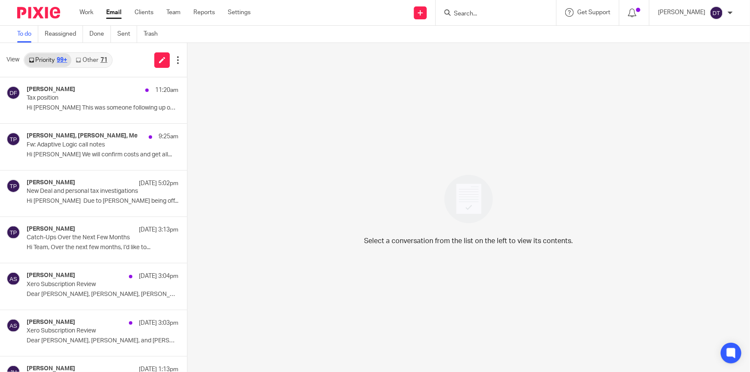
click at [93, 61] on link "Other 71" at bounding box center [91, 60] width 40 height 14
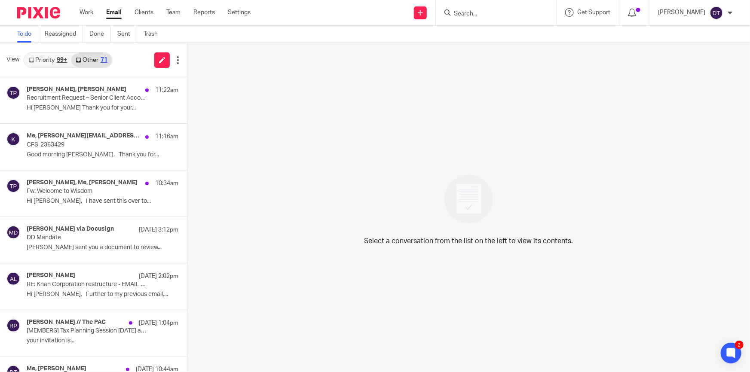
click at [57, 61] on div "99+" at bounding box center [62, 60] width 10 height 6
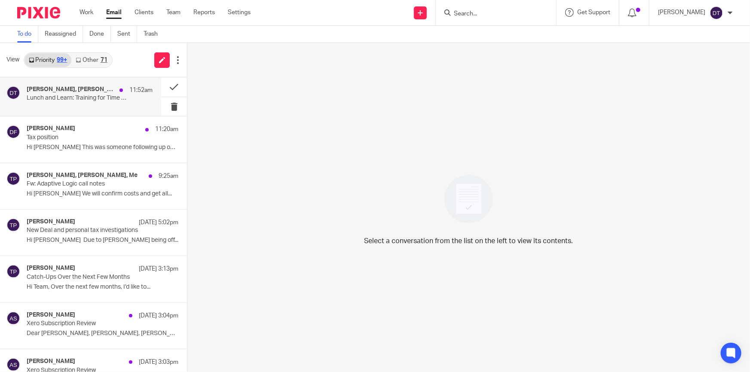
click at [80, 92] on h4 "[PERSON_NAME], [PERSON_NAME], [PERSON_NAME], Boardroom, Me" at bounding box center [71, 89] width 89 height 7
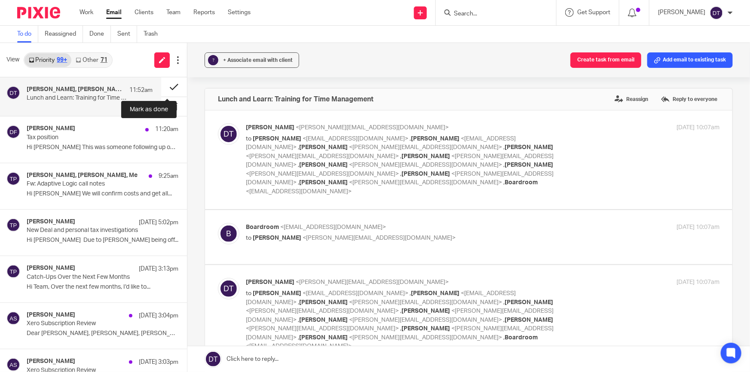
click at [169, 88] on button at bounding box center [174, 86] width 26 height 19
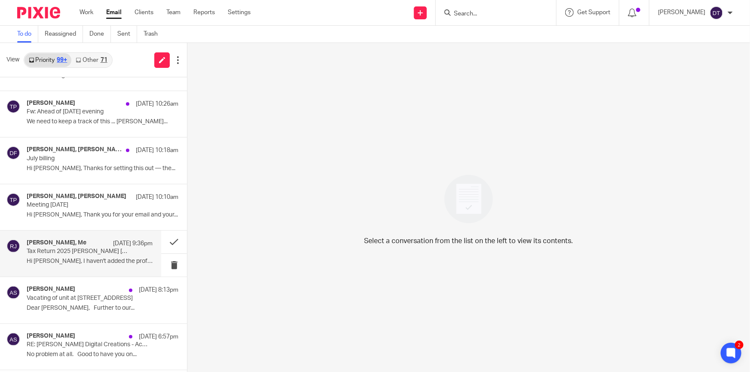
scroll to position [508, 0]
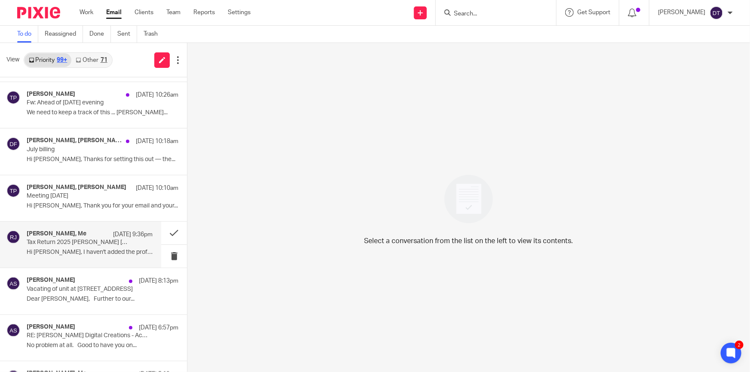
click at [61, 239] on p "Tax Return 2025 [PERSON_NAME] [PERSON_NAME] [PERSON_NAME]" at bounding box center [77, 242] width 101 height 7
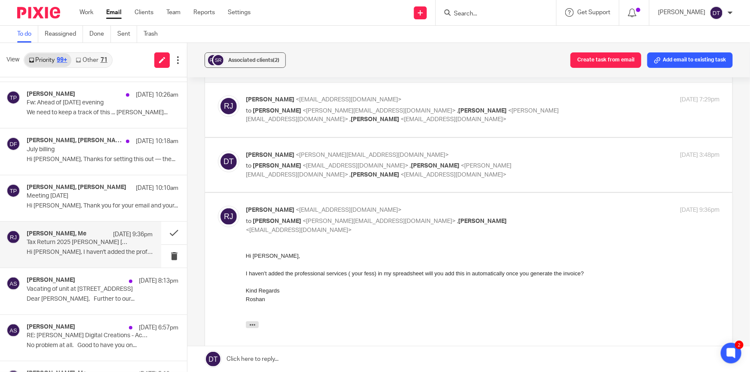
scroll to position [0, 0]
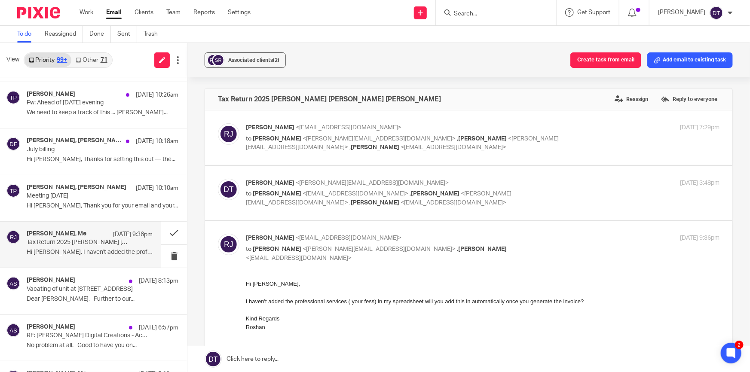
click at [553, 193] on p "to [PERSON_NAME] <[EMAIL_ADDRESS][DOMAIN_NAME]> , [PERSON_NAME] <[PERSON_NAME][…" at bounding box center [404, 199] width 316 height 18
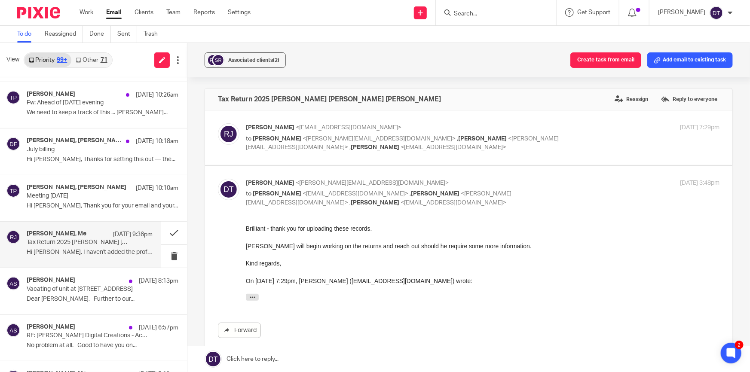
click at [551, 193] on p "to [PERSON_NAME] <[EMAIL_ADDRESS][DOMAIN_NAME]> , [PERSON_NAME] <[PERSON_NAME][…" at bounding box center [404, 199] width 316 height 18
checkbox input "false"
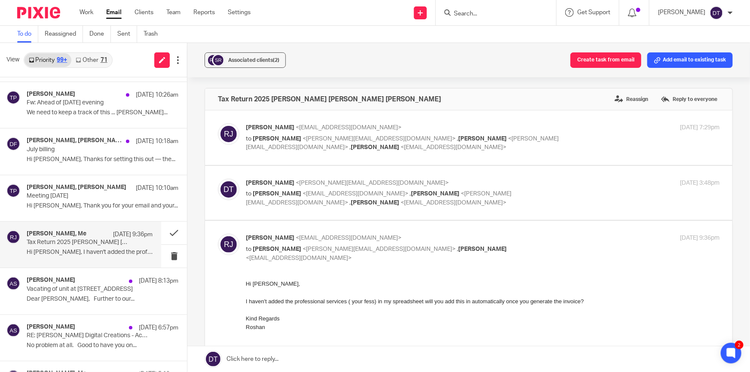
click at [579, 149] on div "[PERSON_NAME] <[EMAIL_ADDRESS][DOMAIN_NAME]> to [PERSON_NAME] <[PERSON_NAME][EM…" at bounding box center [483, 137] width 474 height 29
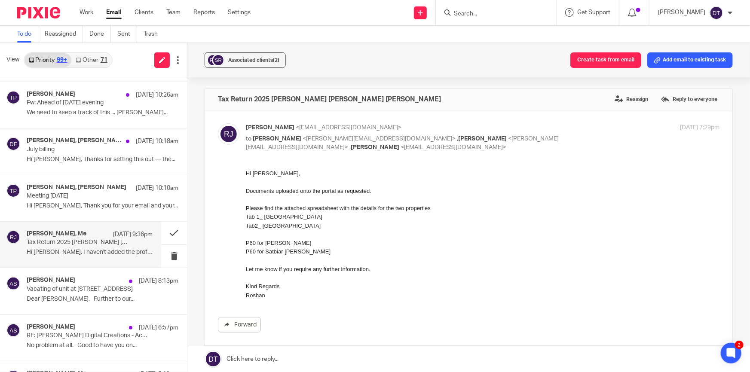
drag, startPoint x: 566, startPoint y: 138, endPoint x: 562, endPoint y: 138, distance: 4.7
click at [565, 138] on div "[PERSON_NAME] <[EMAIL_ADDRESS][DOMAIN_NAME]> to [PERSON_NAME] <[PERSON_NAME][EM…" at bounding box center [483, 137] width 474 height 29
checkbox input "false"
